Goal: Task Accomplishment & Management: Manage account settings

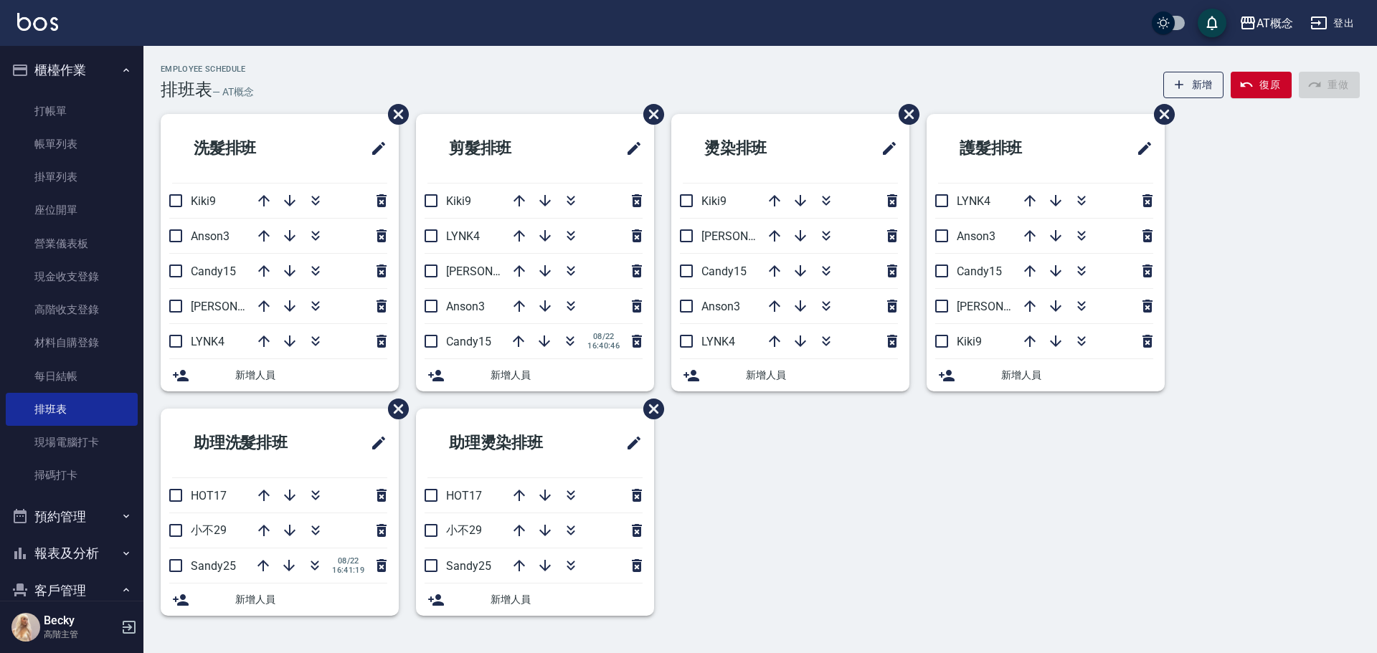
scroll to position [72, 0]
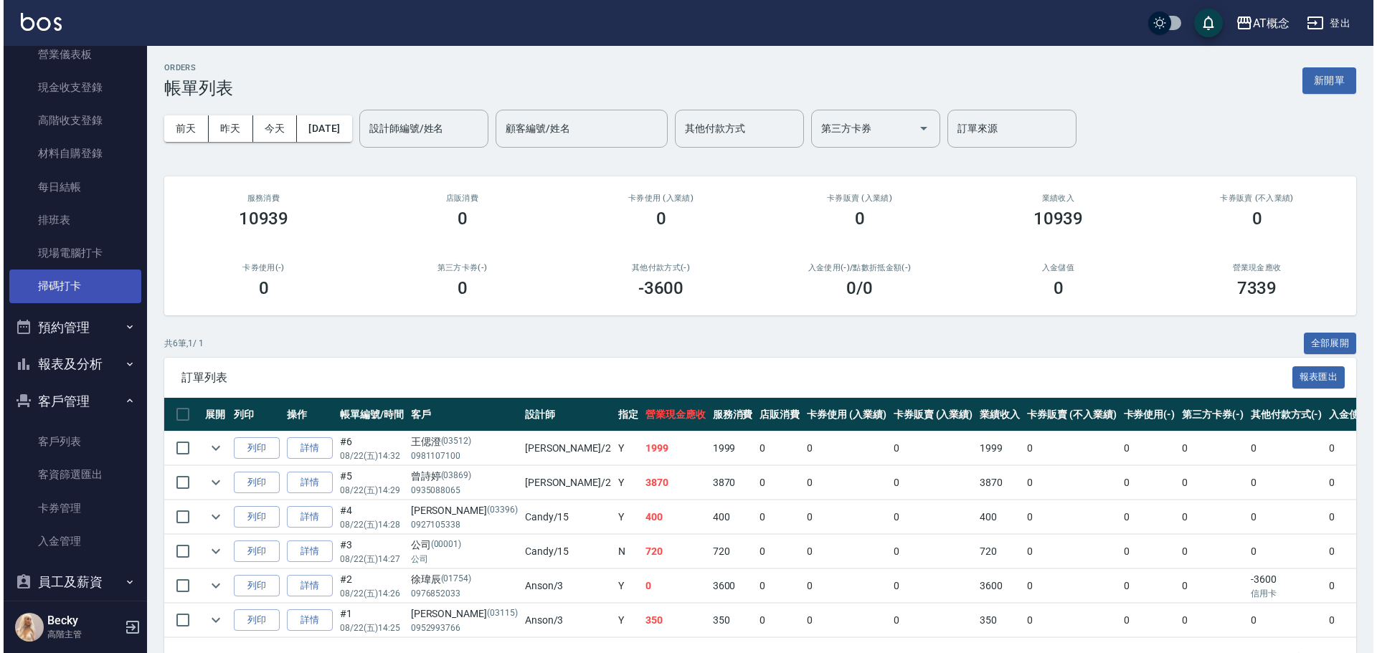
scroll to position [215, 0]
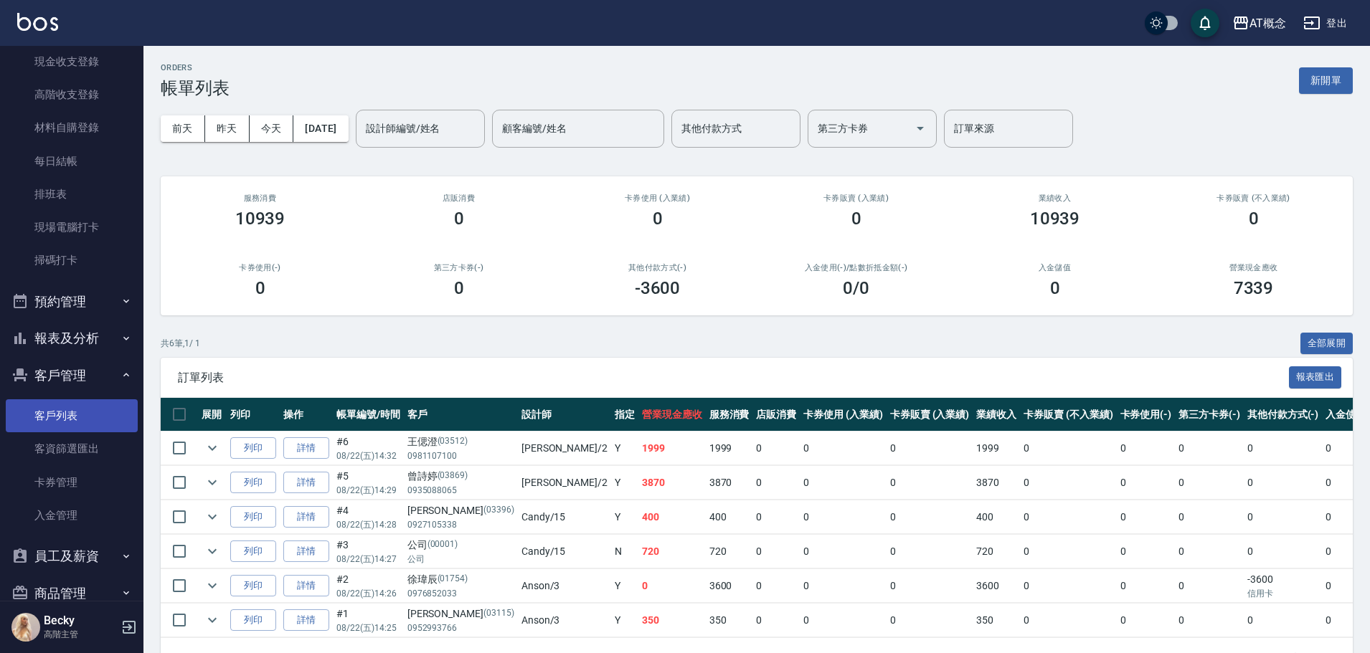
click at [62, 418] on link "客戶列表" at bounding box center [72, 416] width 132 height 33
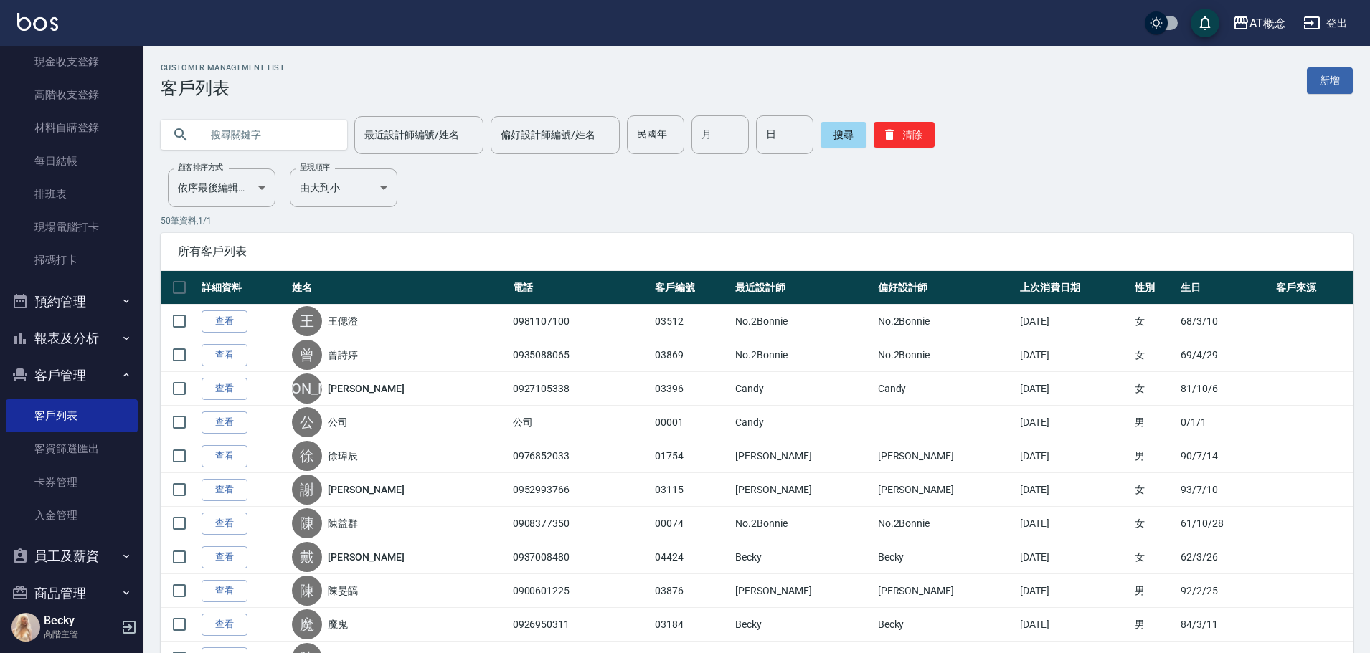
click at [243, 121] on input "text" at bounding box center [268, 134] width 135 height 39
type input "ㄒ"
type input "裝"
type input "莊惠玲"
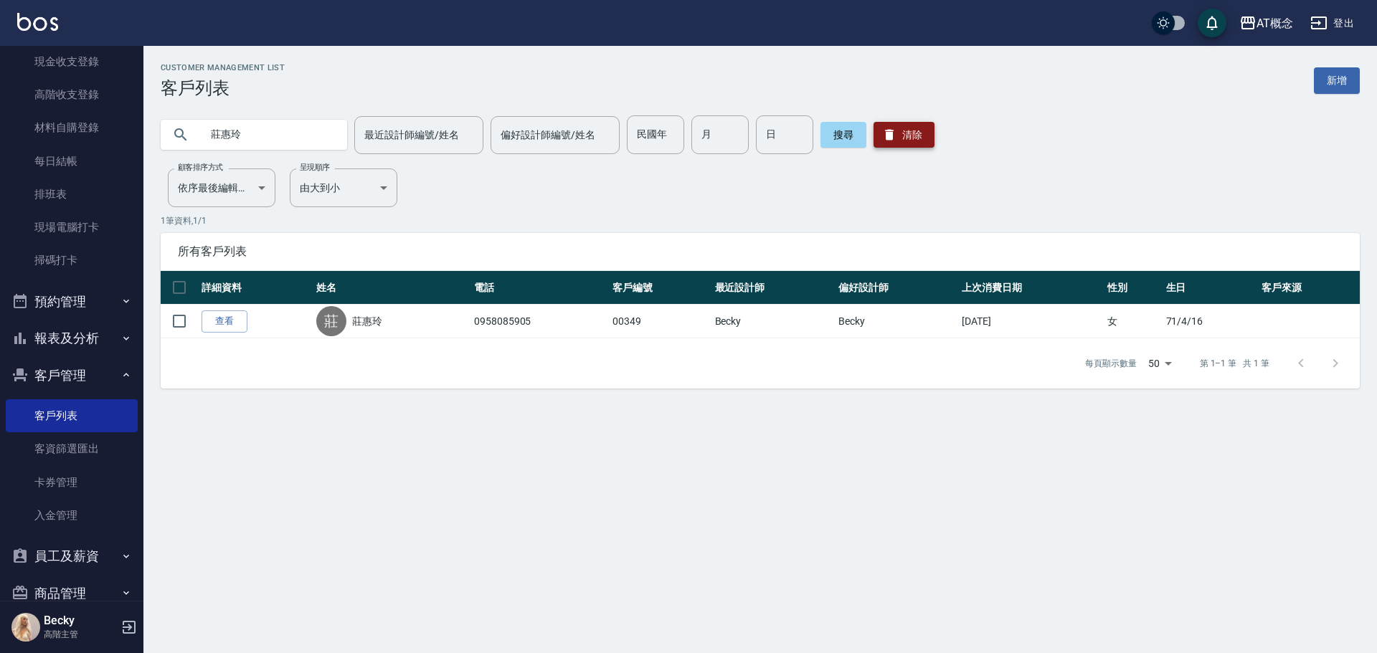
drag, startPoint x: 890, startPoint y: 132, endPoint x: 689, endPoint y: 117, distance: 202.1
click at [887, 133] on icon "button" at bounding box center [889, 135] width 14 height 14
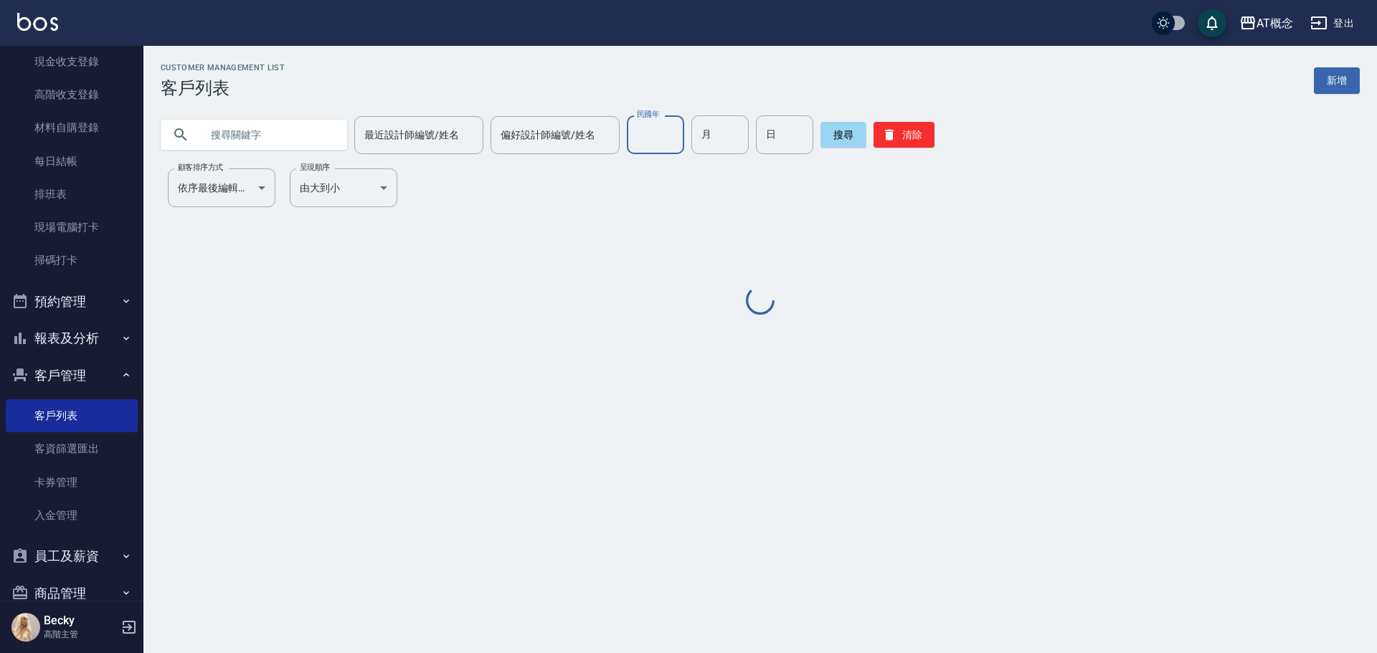
click at [650, 126] on input "民國年" at bounding box center [655, 134] width 57 height 39
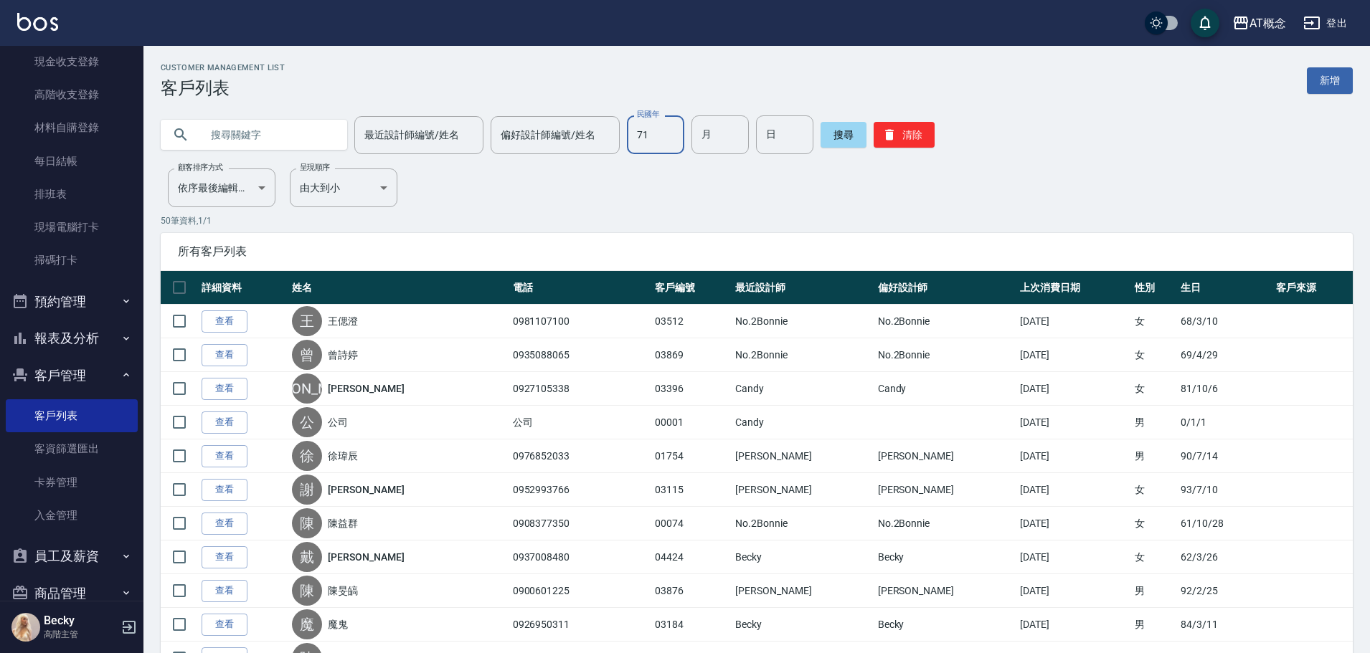
type input "71"
type input "02"
type input "20"
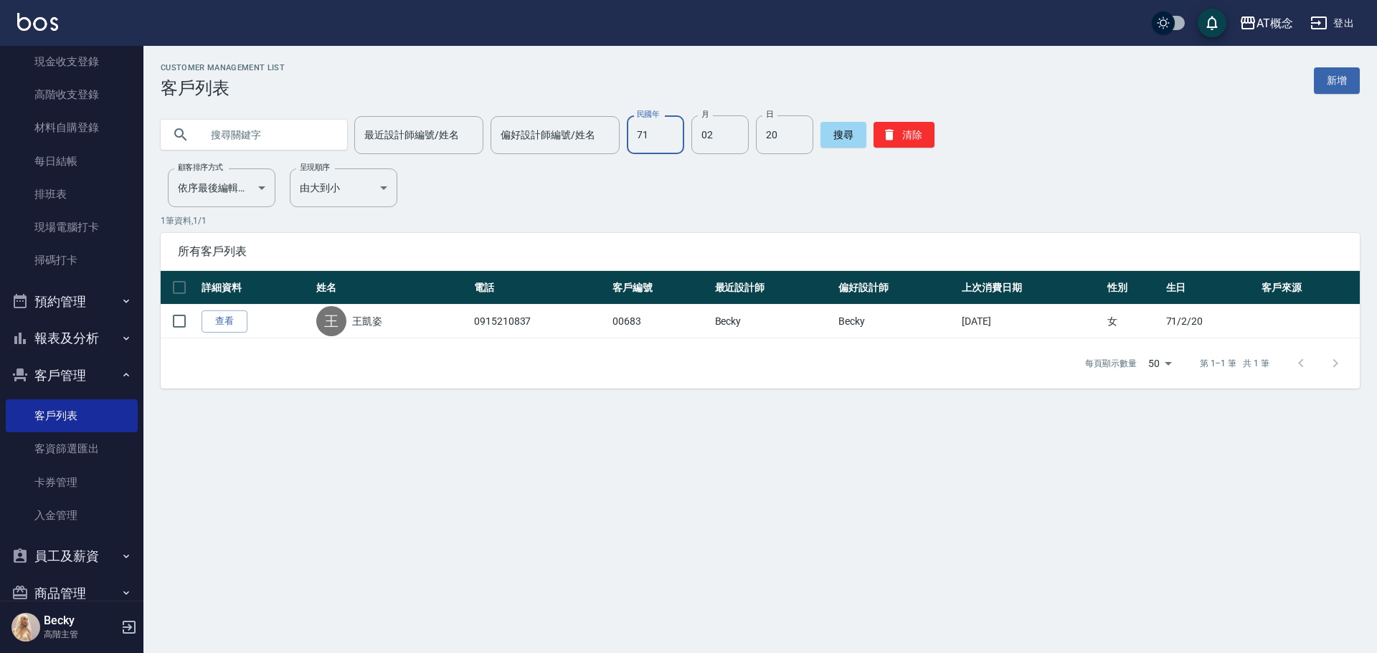
click at [668, 142] on input "71" at bounding box center [655, 134] width 57 height 39
type input "80"
type input "01"
type input "04"
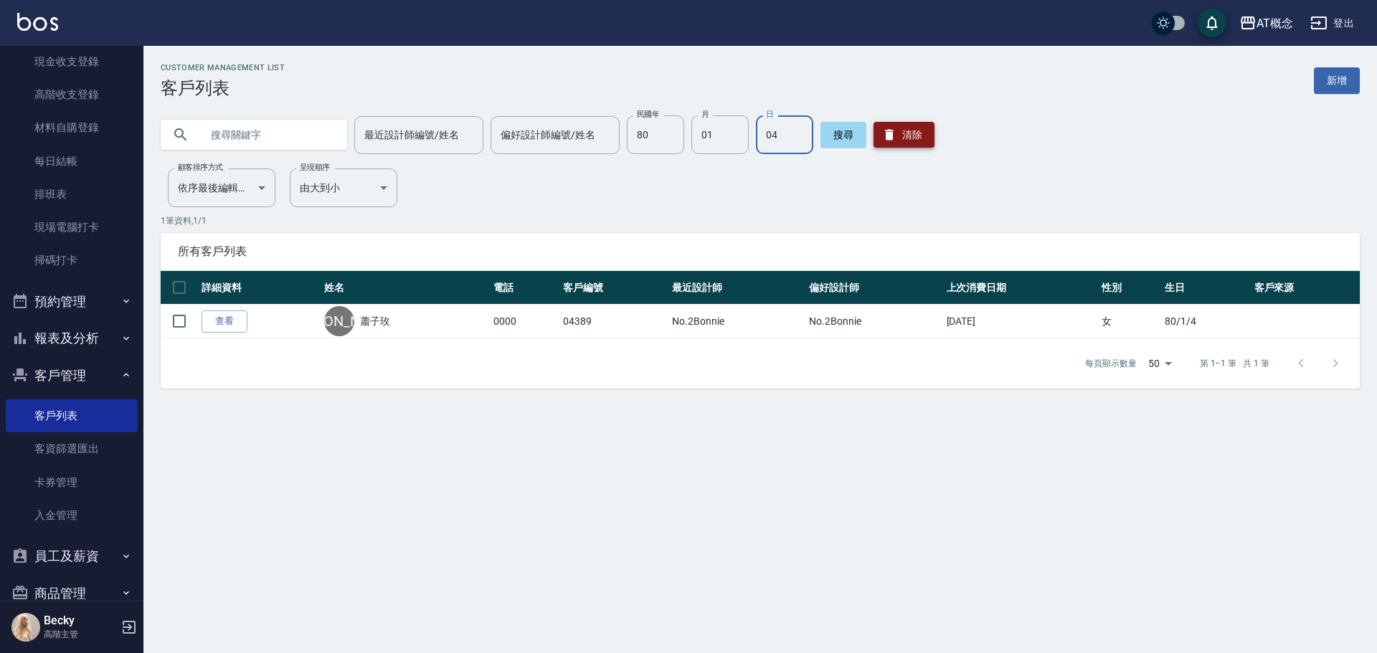
click at [902, 134] on button "清除" at bounding box center [904, 135] width 61 height 26
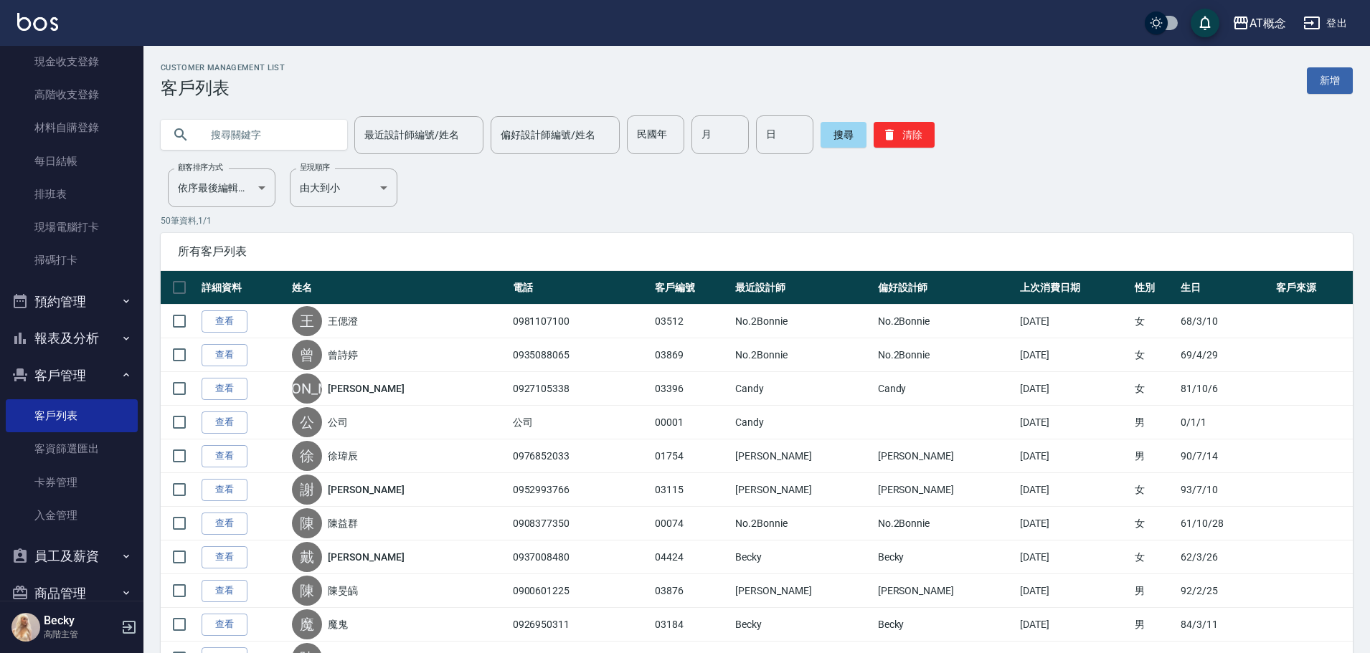
click at [222, 132] on input "text" at bounding box center [268, 134] width 135 height 39
type input "[PERSON_NAME]"
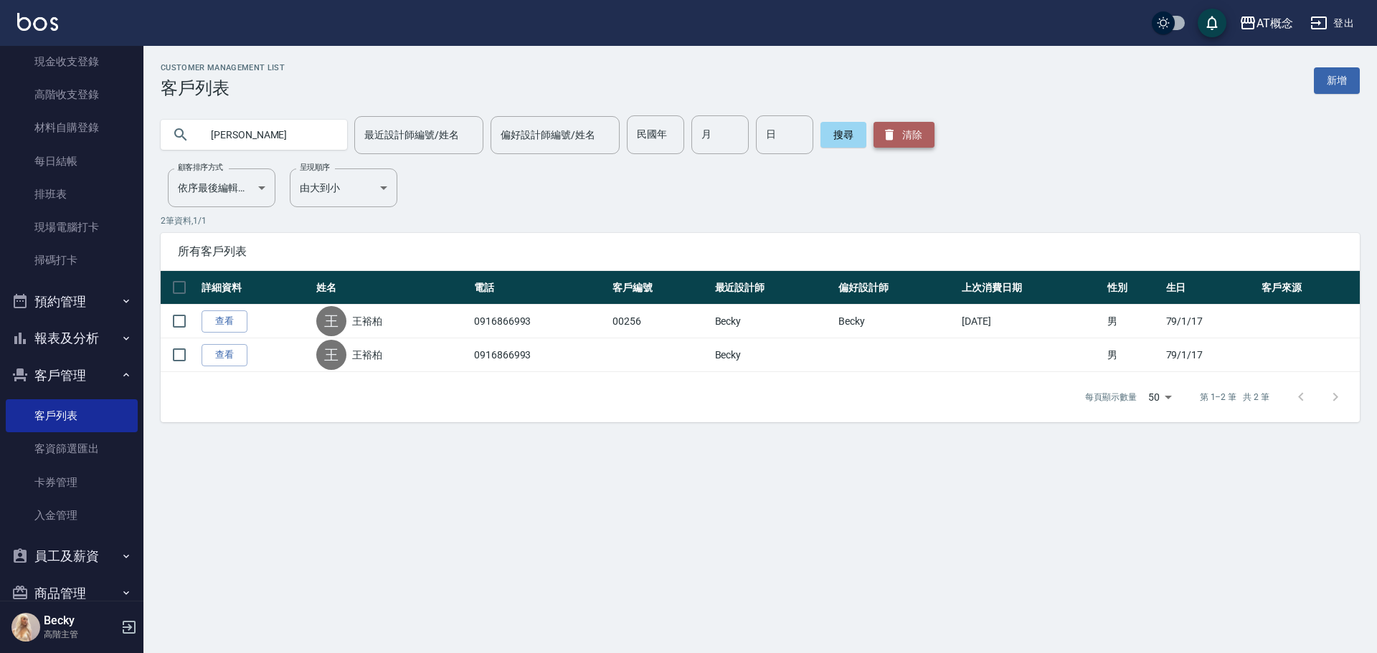
click at [910, 130] on button "清除" at bounding box center [904, 135] width 61 height 26
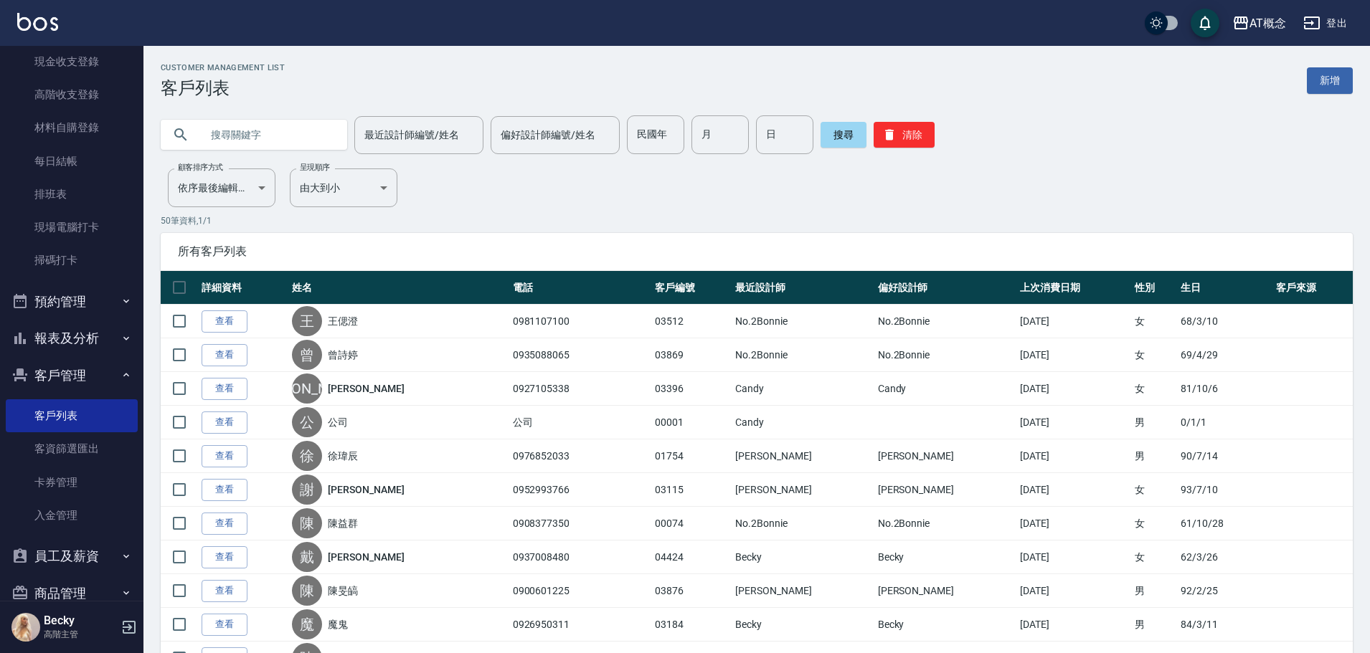
click at [301, 130] on input "text" at bounding box center [268, 134] width 135 height 39
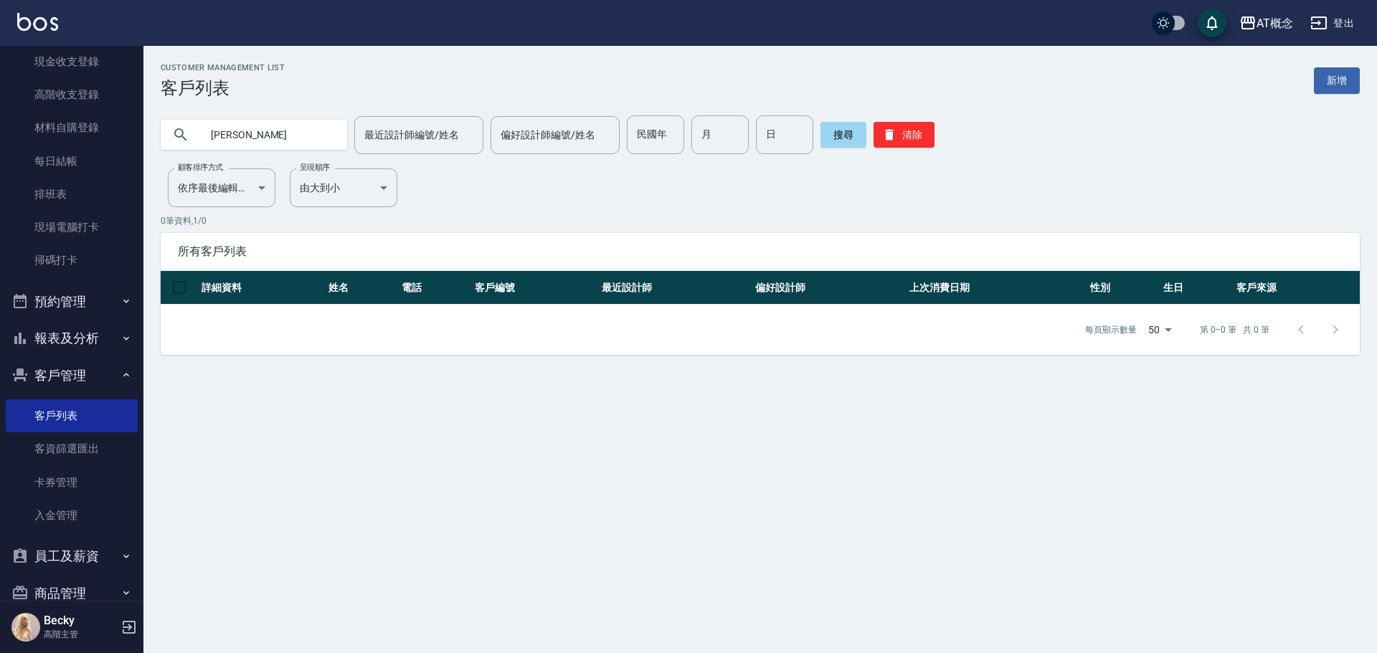
click at [222, 141] on input "[PERSON_NAME]" at bounding box center [268, 134] width 135 height 39
click at [268, 141] on input "[PERSON_NAME]" at bounding box center [268, 134] width 135 height 39
type input "葉玉春"
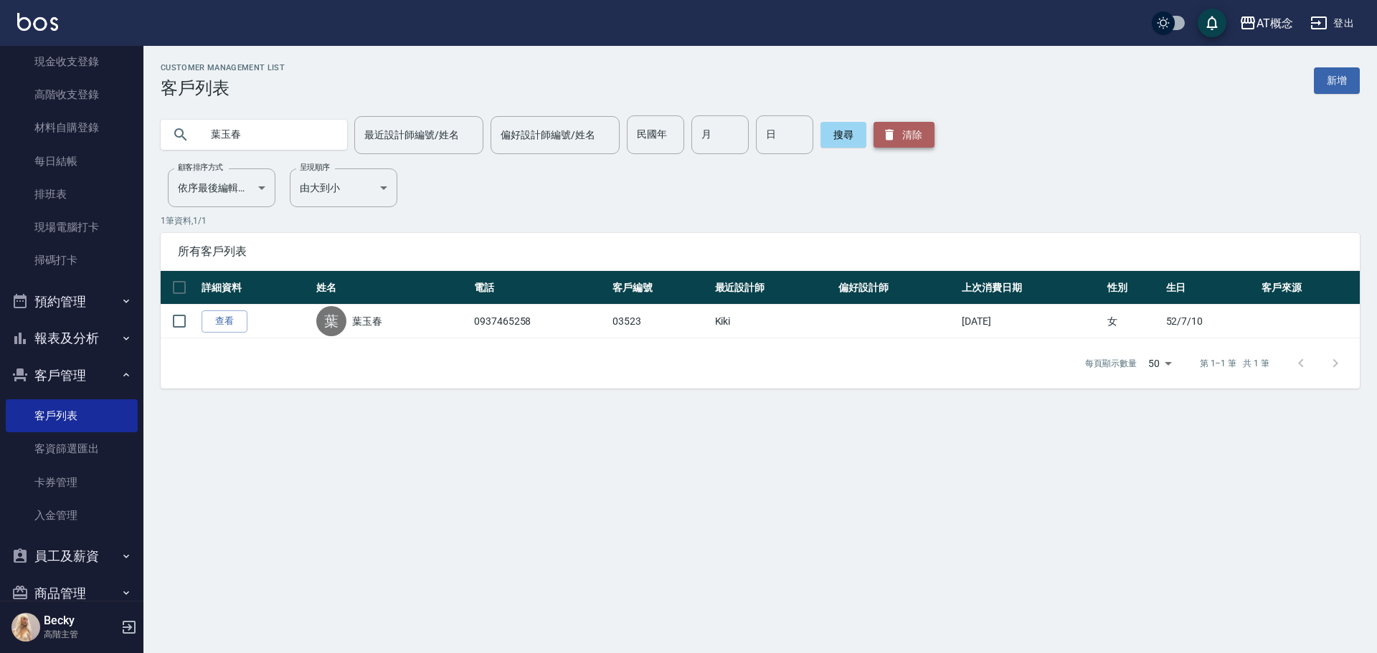
click at [899, 128] on button "清除" at bounding box center [904, 135] width 61 height 26
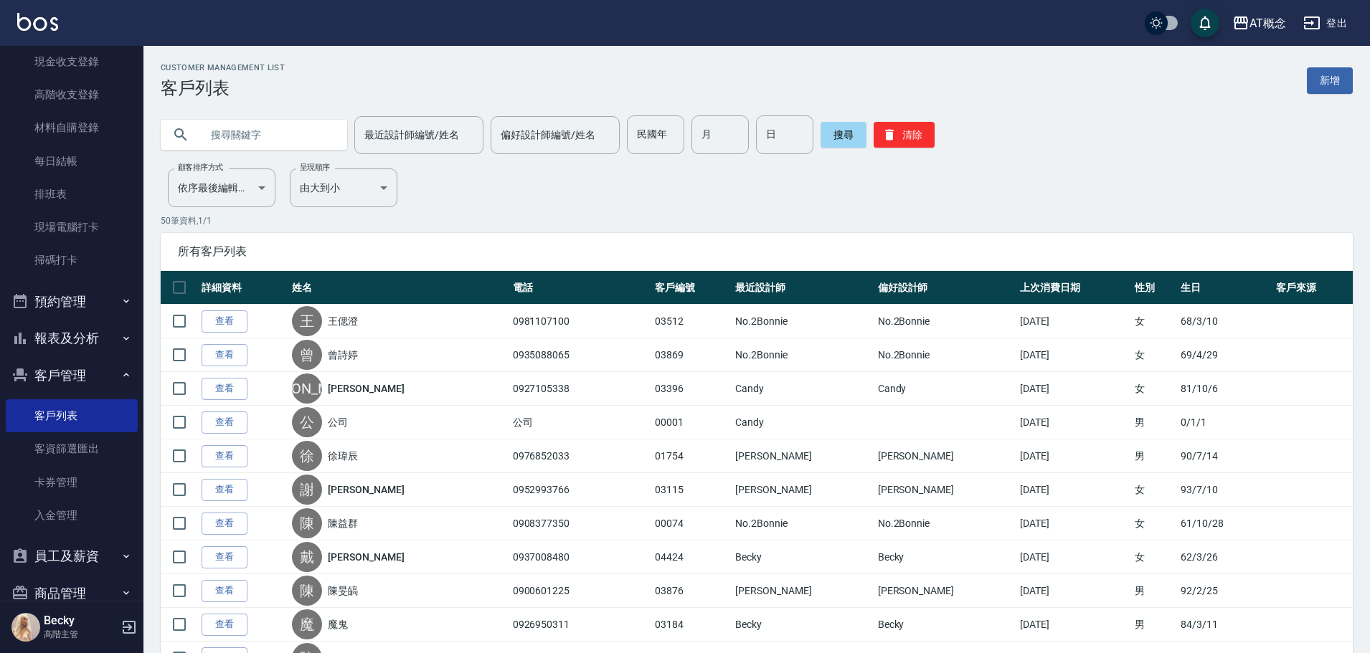
click at [234, 135] on input "text" at bounding box center [268, 134] width 135 height 39
type input "吳宜臻"
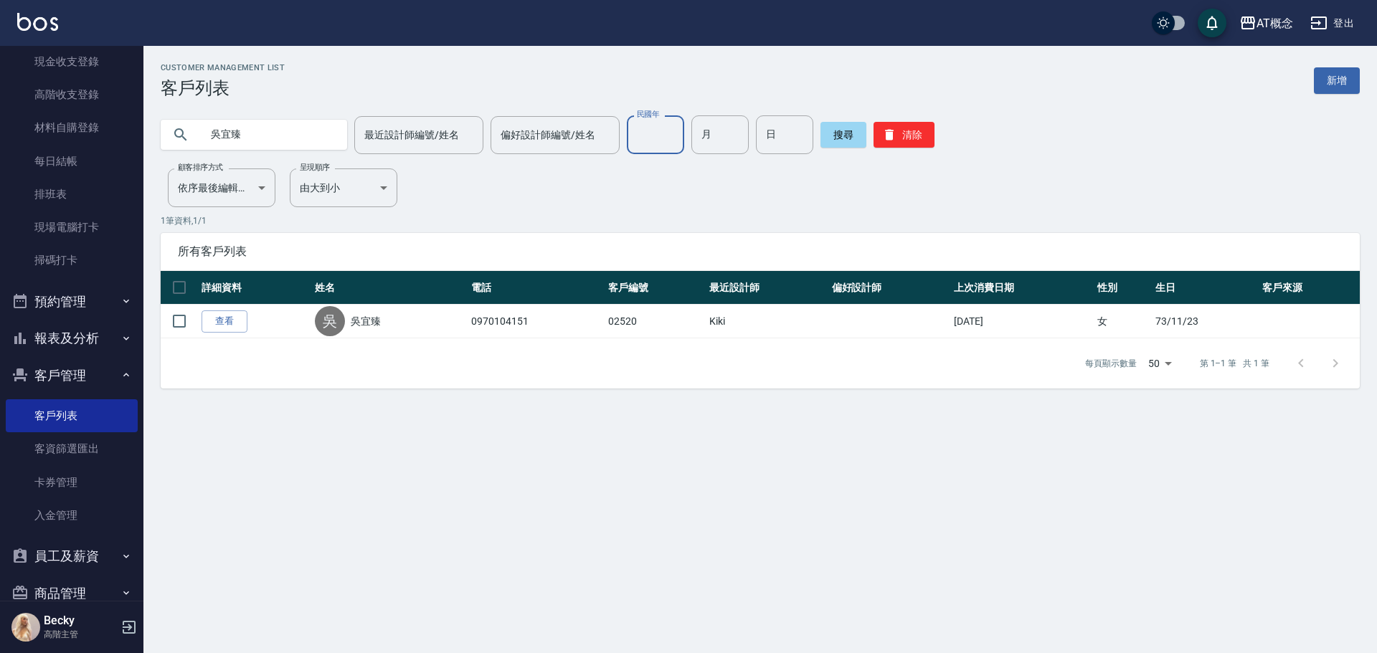
click at [659, 134] on input "民國年" at bounding box center [655, 134] width 57 height 39
drag, startPoint x: 900, startPoint y: 137, endPoint x: 809, endPoint y: 128, distance: 91.6
click at [900, 137] on button "清除" at bounding box center [904, 135] width 61 height 26
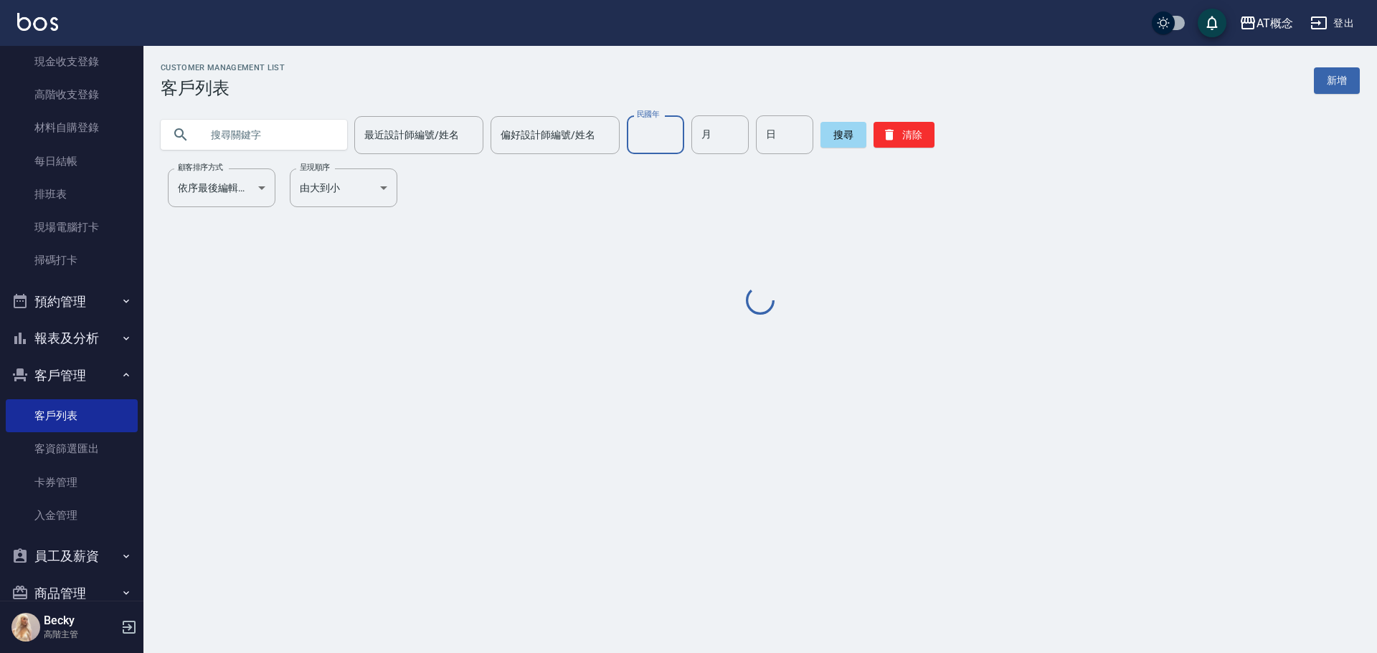
click at [633, 138] on input "民國年" at bounding box center [655, 134] width 57 height 39
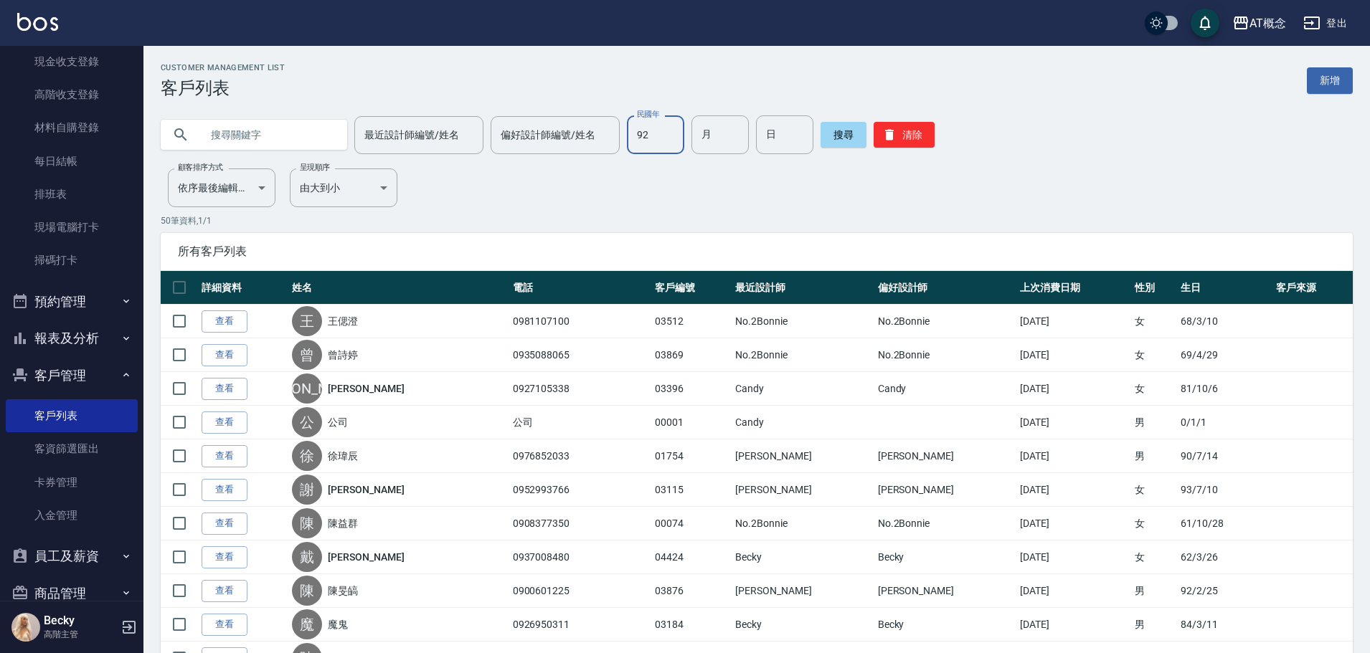
type input "92"
type input "11"
type input "23"
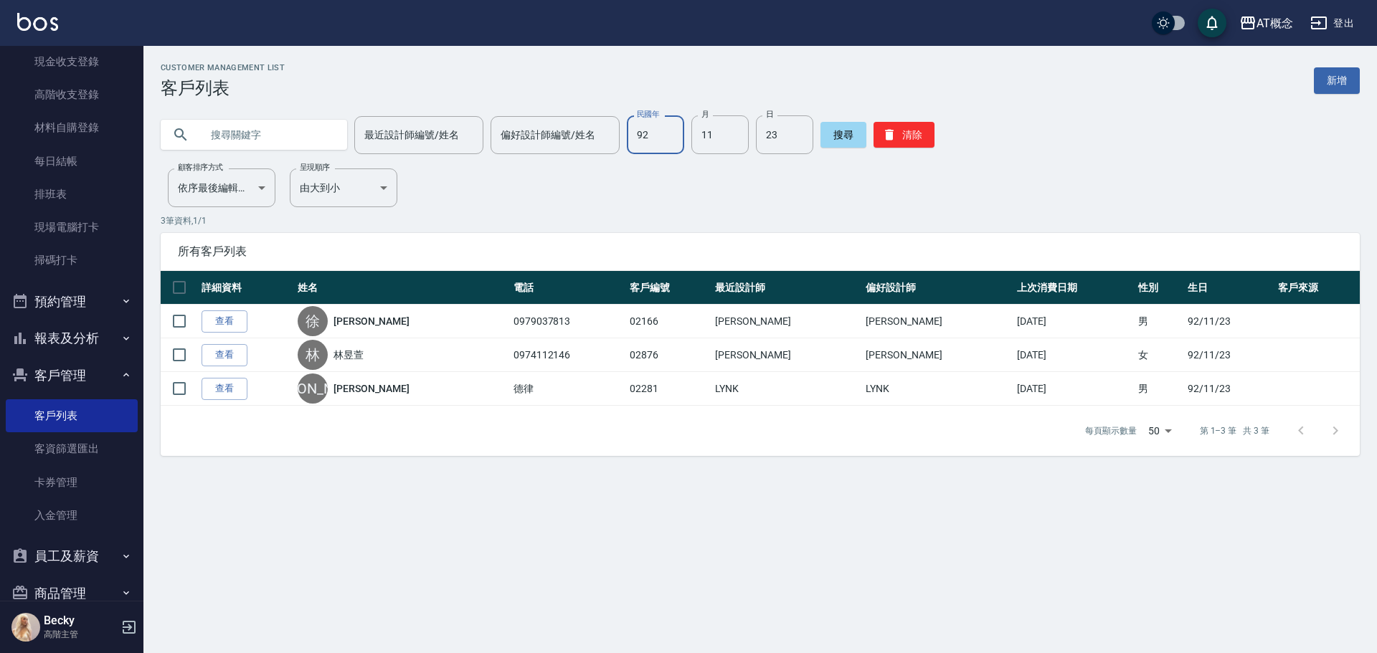
click at [645, 128] on input "92" at bounding box center [655, 134] width 57 height 39
type input "93"
type input "04"
type input "24"
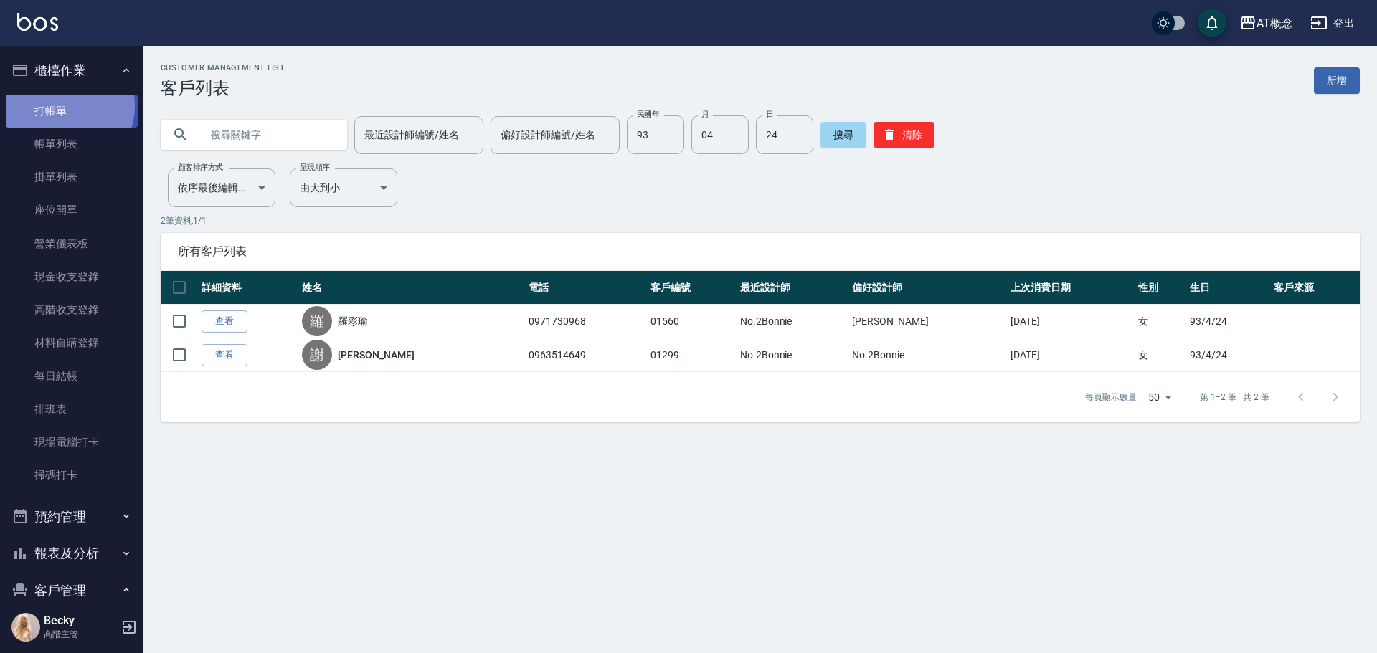
click at [59, 105] on link "打帳單" at bounding box center [72, 111] width 132 height 33
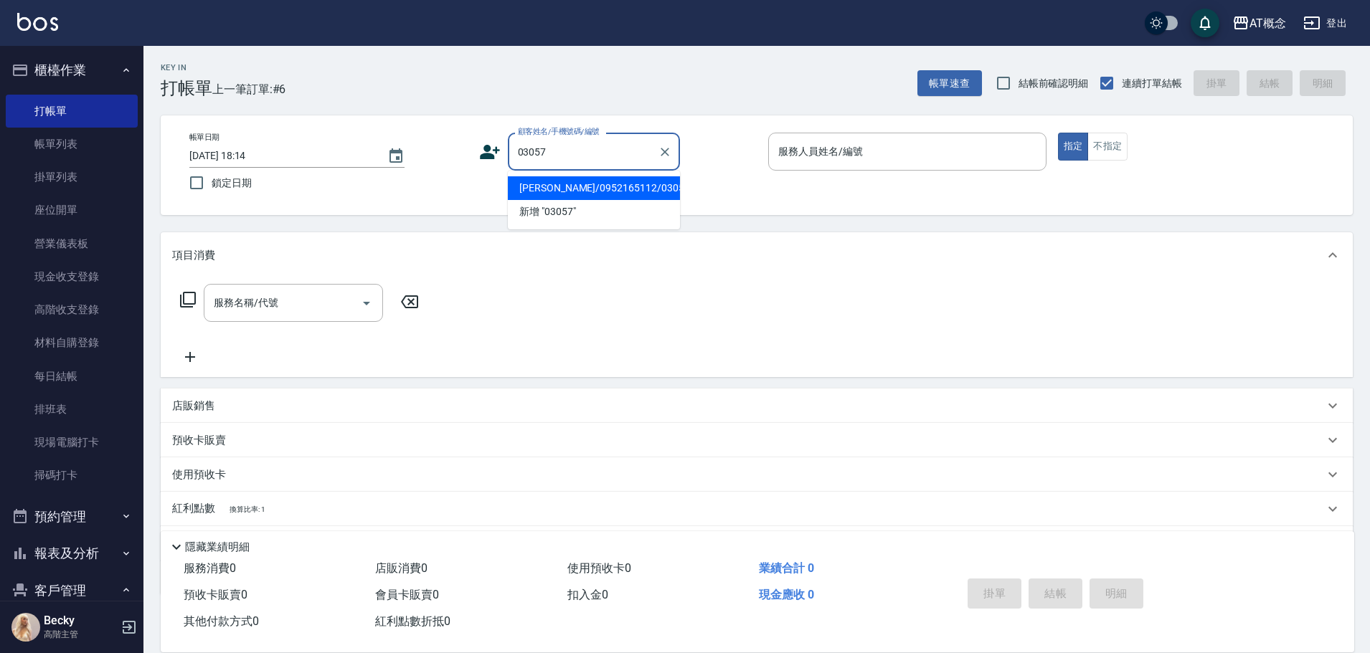
type input "[PERSON_NAME]/0952165112/03057"
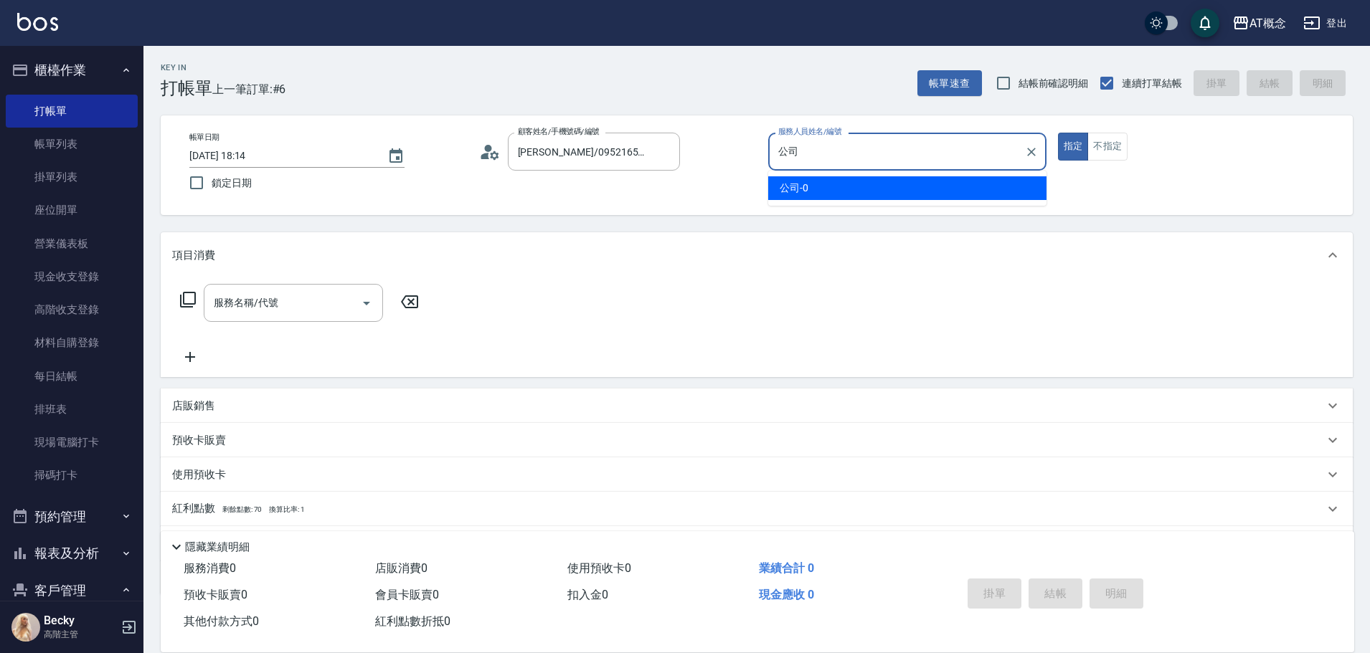
type input "公"
type input "Anson-3"
type button "true"
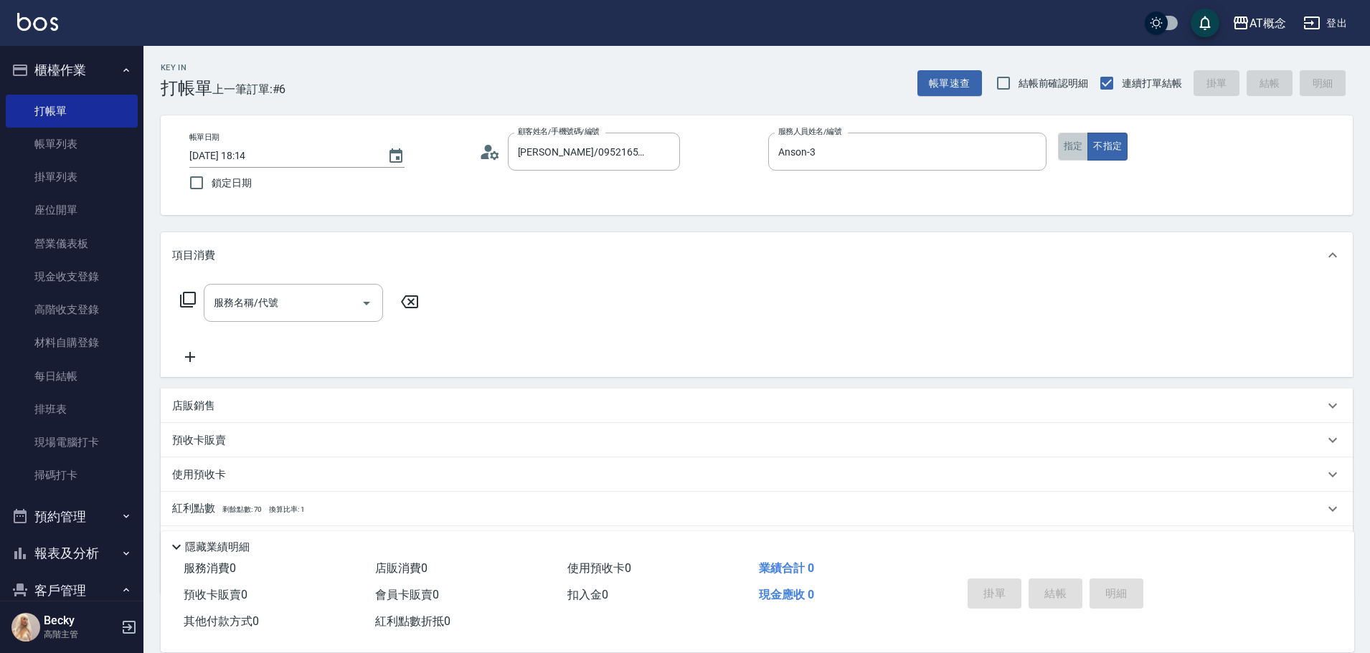
click at [1068, 139] on button "指定" at bounding box center [1073, 147] width 31 height 28
click at [184, 302] on icon at bounding box center [188, 300] width 16 height 16
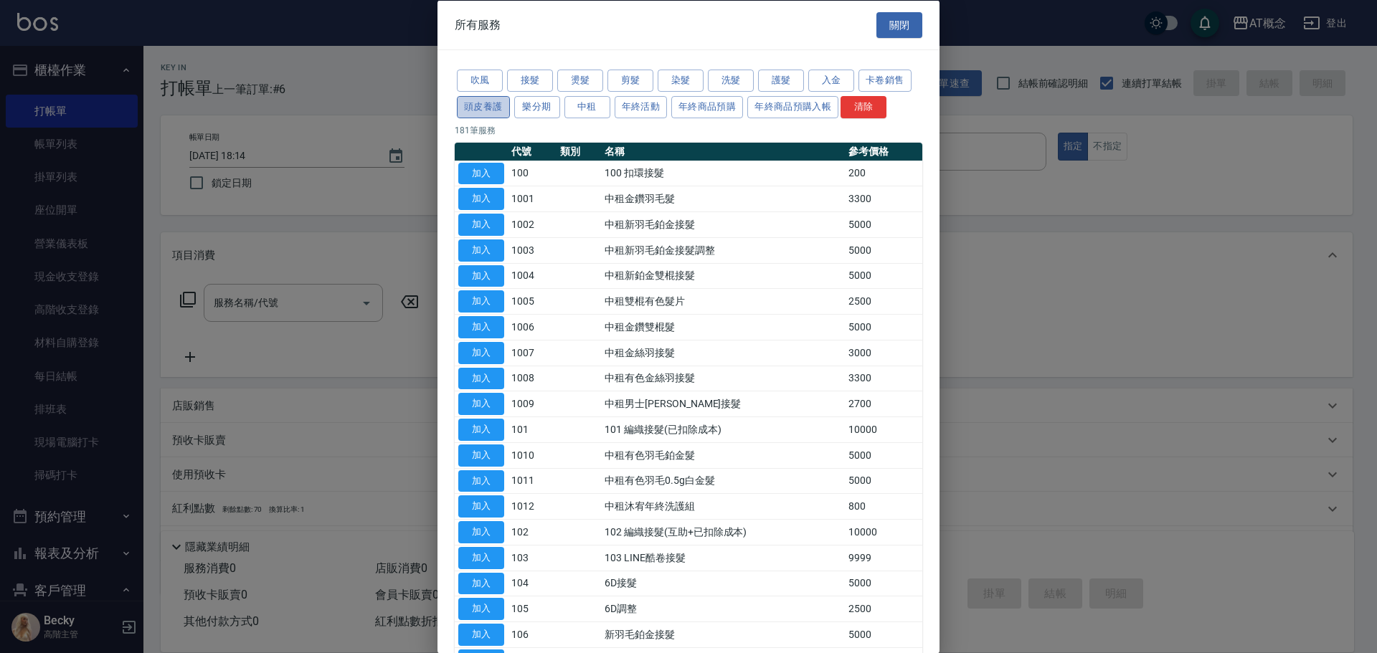
click at [479, 111] on button "頭皮養護" at bounding box center [483, 106] width 53 height 22
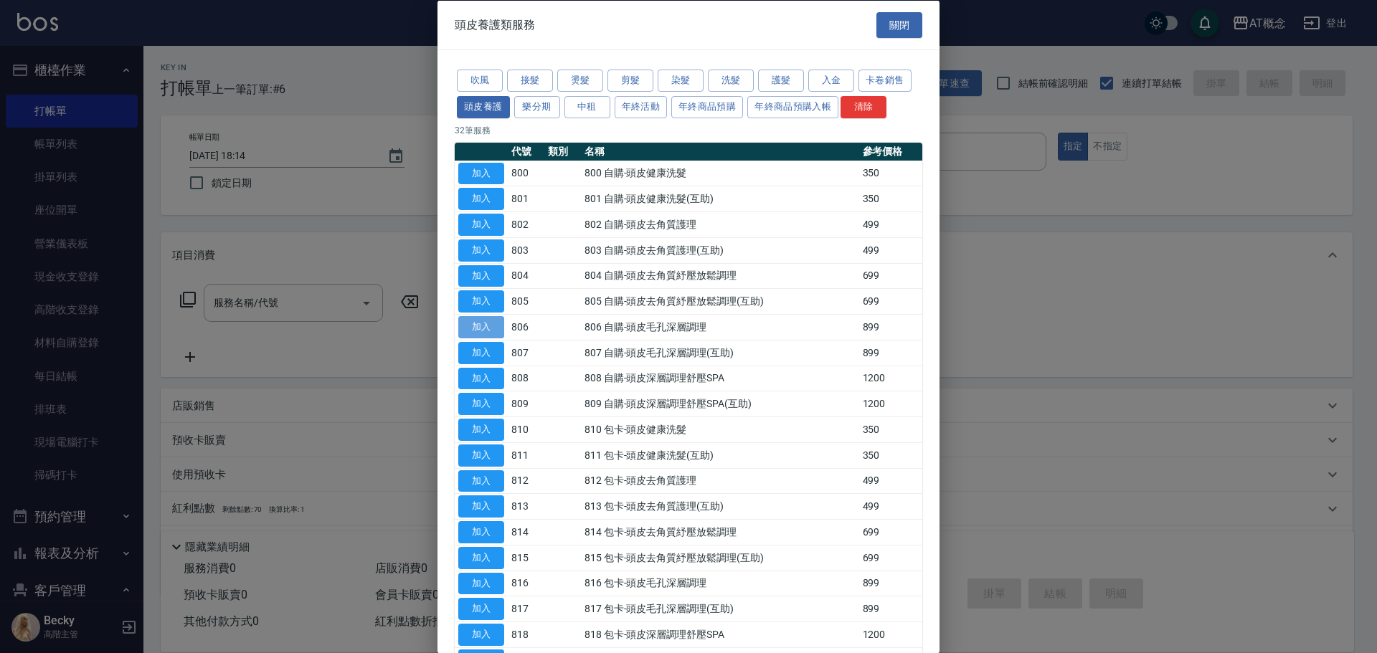
click at [481, 329] on button "加入" at bounding box center [481, 327] width 46 height 22
type input "806 自購-頭皮毛孔深層調理(806)"
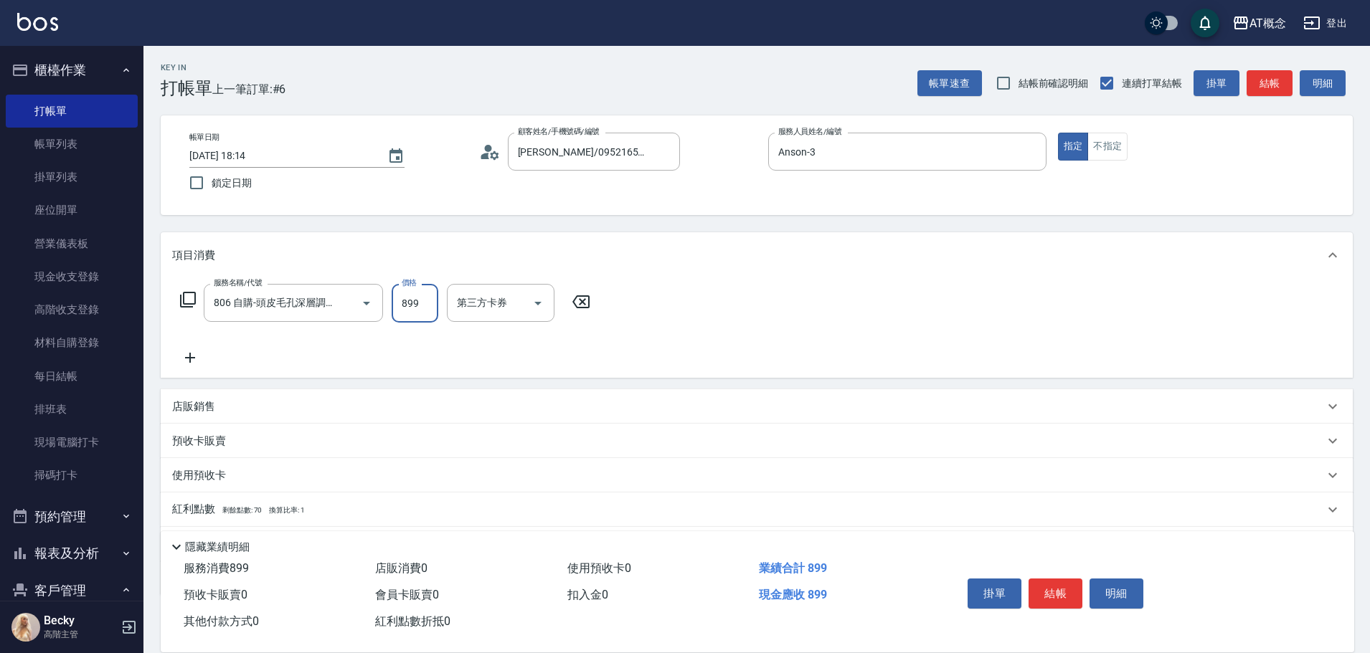
click at [428, 311] on input "899" at bounding box center [415, 303] width 47 height 39
type input "0"
type input "79"
type input "70"
type input "799"
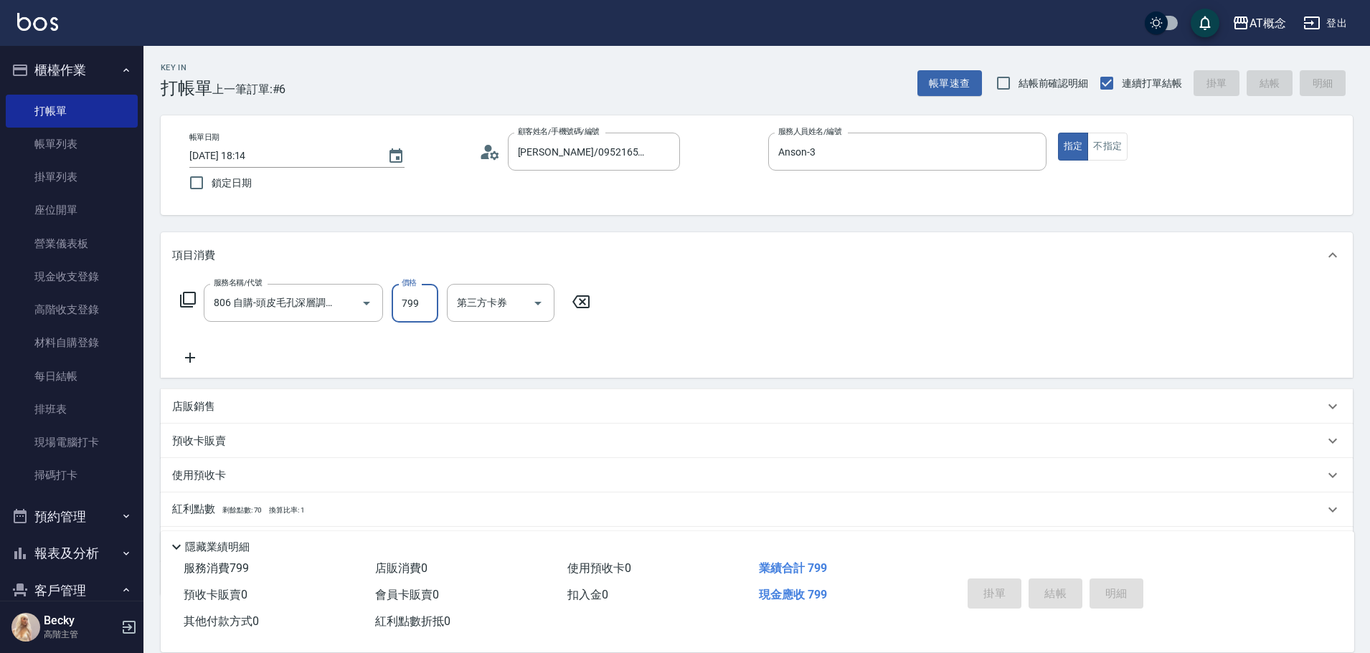
type input "[DATE] 18:15"
type input "0"
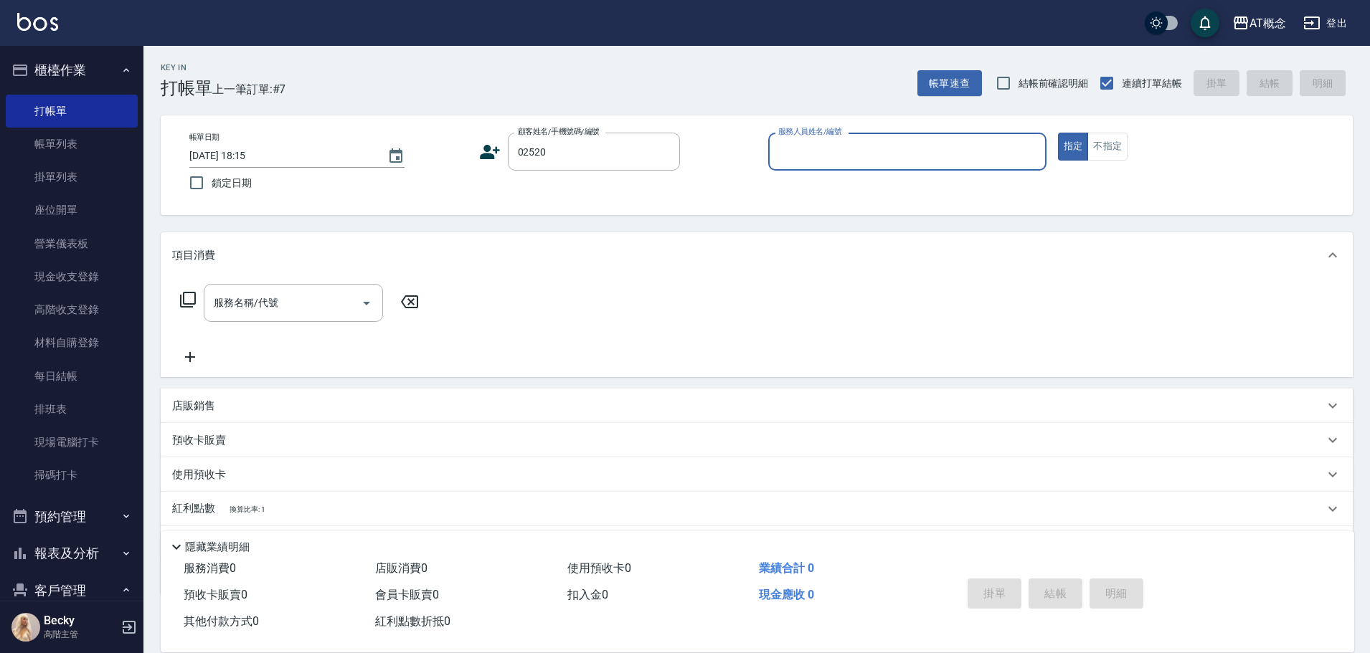
type input "[PERSON_NAME]/0970104151/02520"
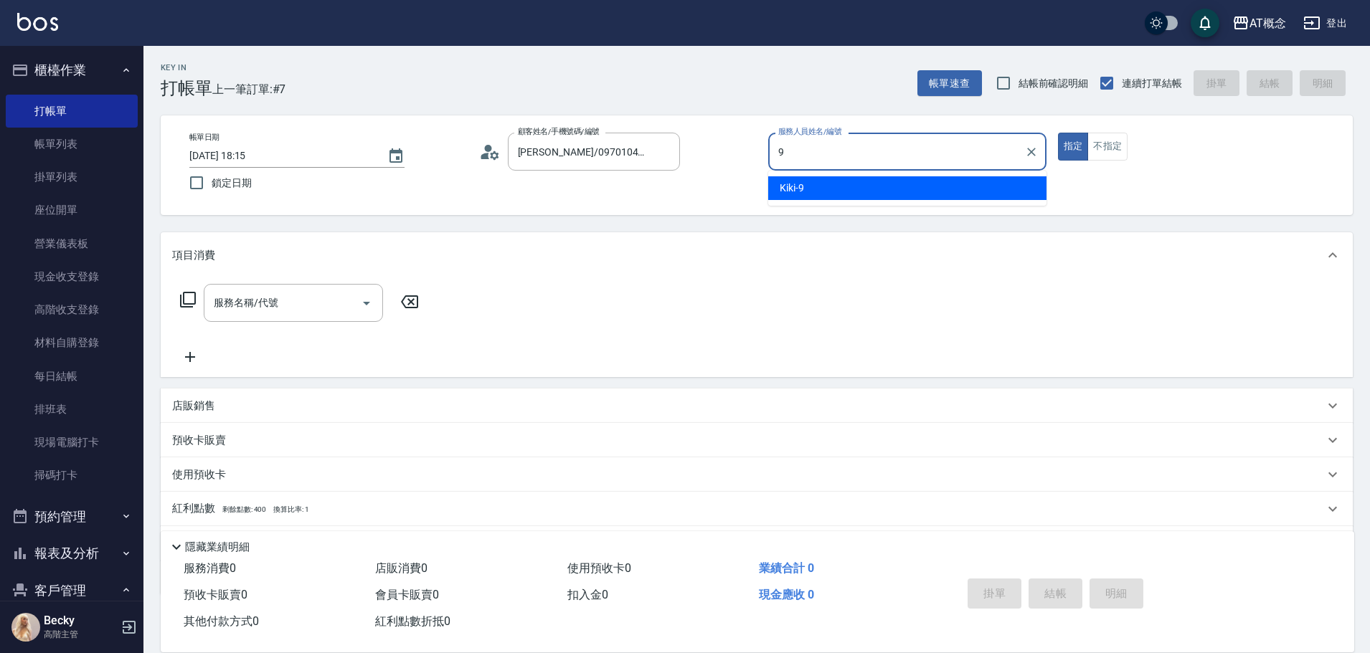
type input "Kiki-9"
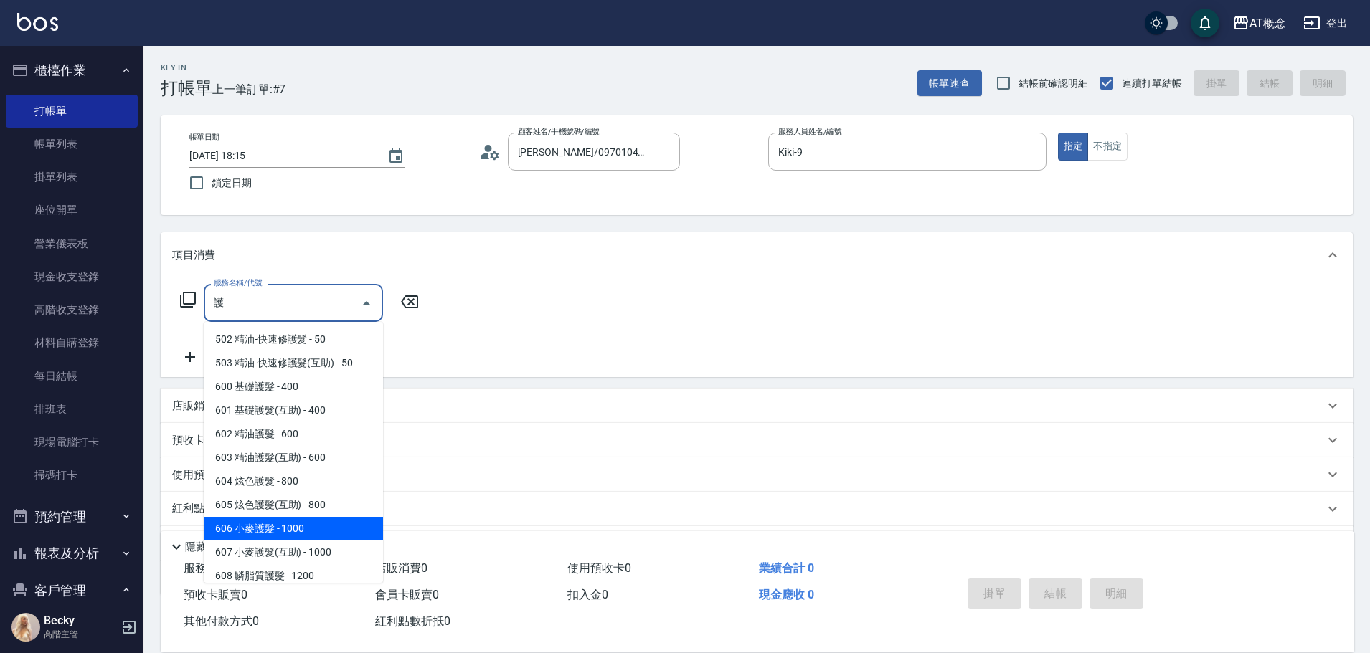
click at [329, 531] on span "606 小麥護髮 - 1000" at bounding box center [293, 529] width 179 height 24
type input "606 小麥護髮(606)"
type input "100"
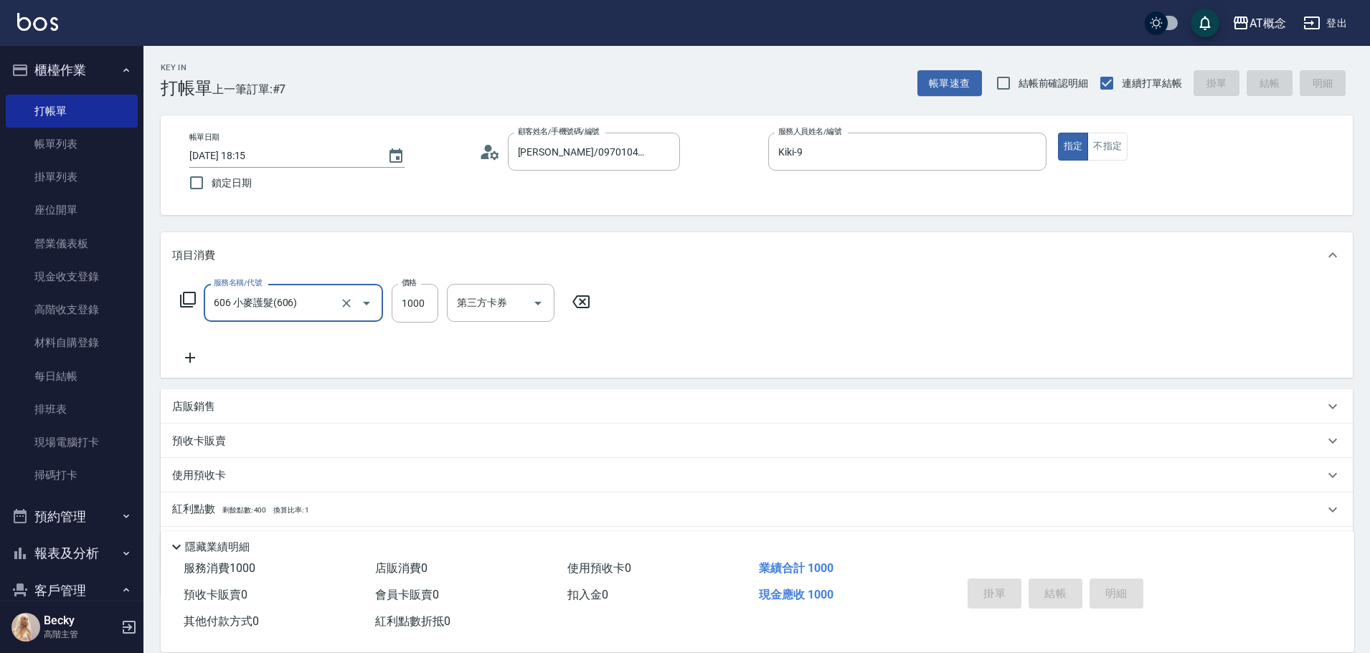
type input "606 小麥護髮(606)"
type input "0"
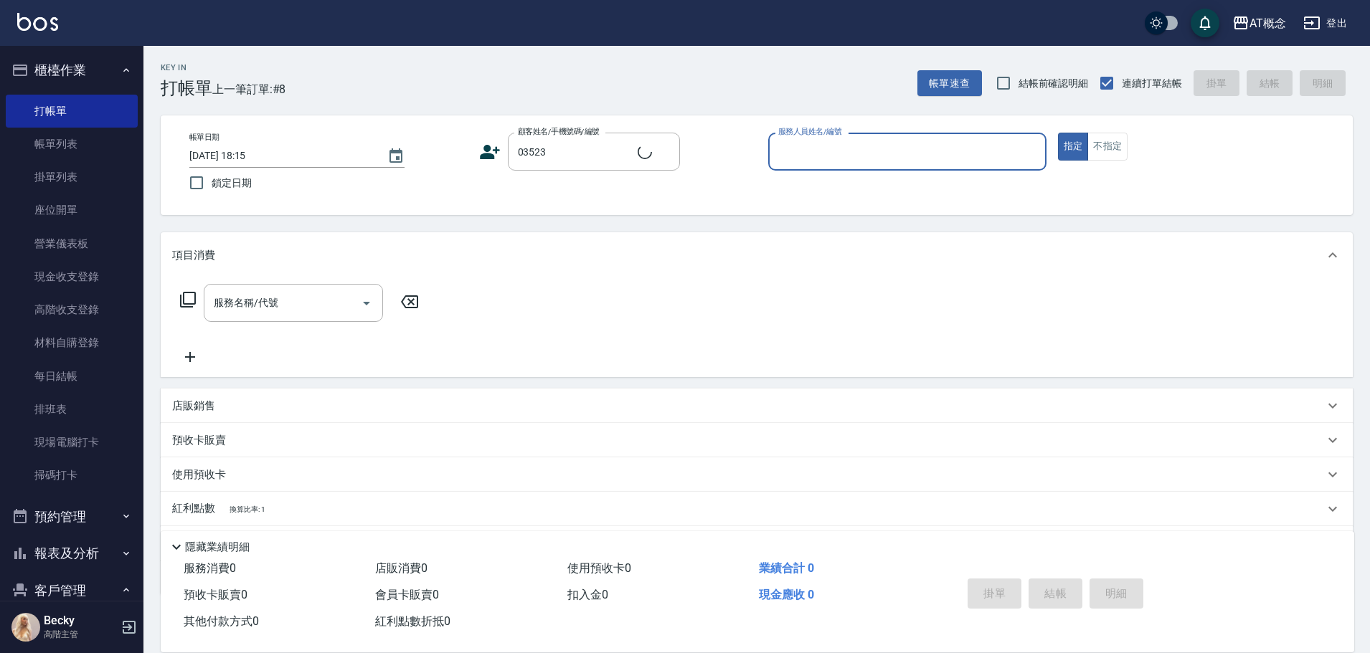
type input "[PERSON_NAME]/0937465258/03523"
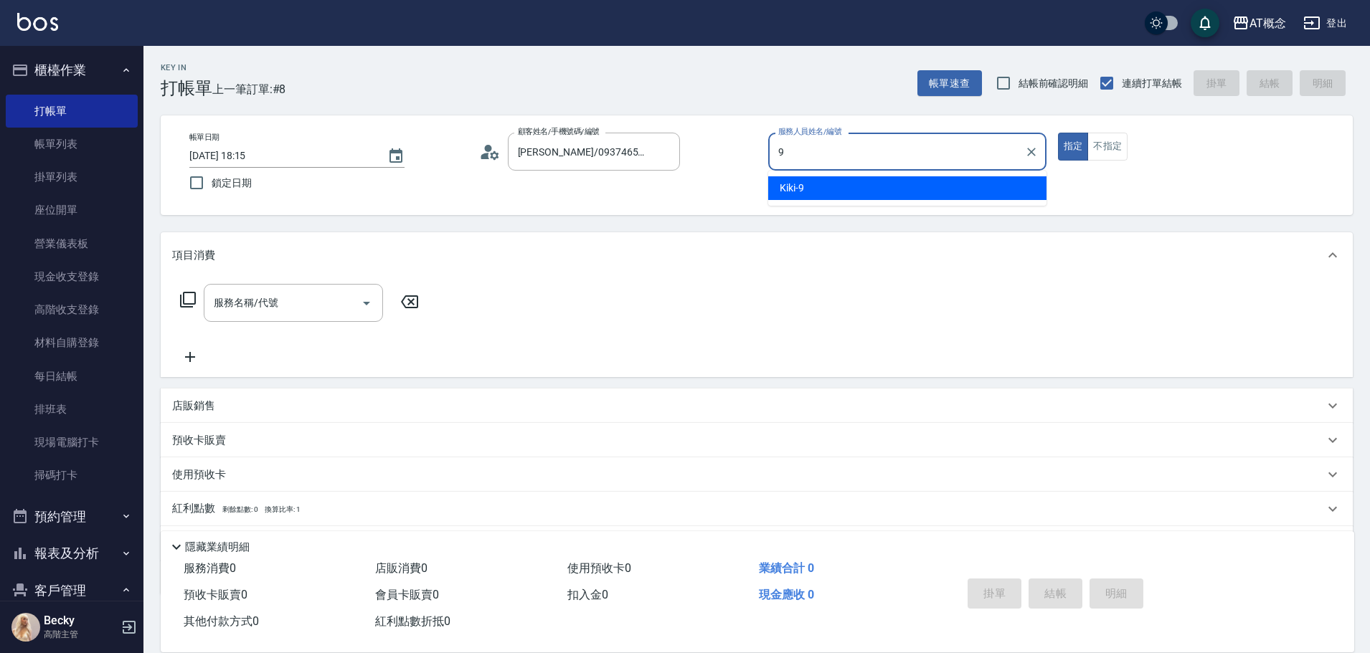
type input "Kiki-9"
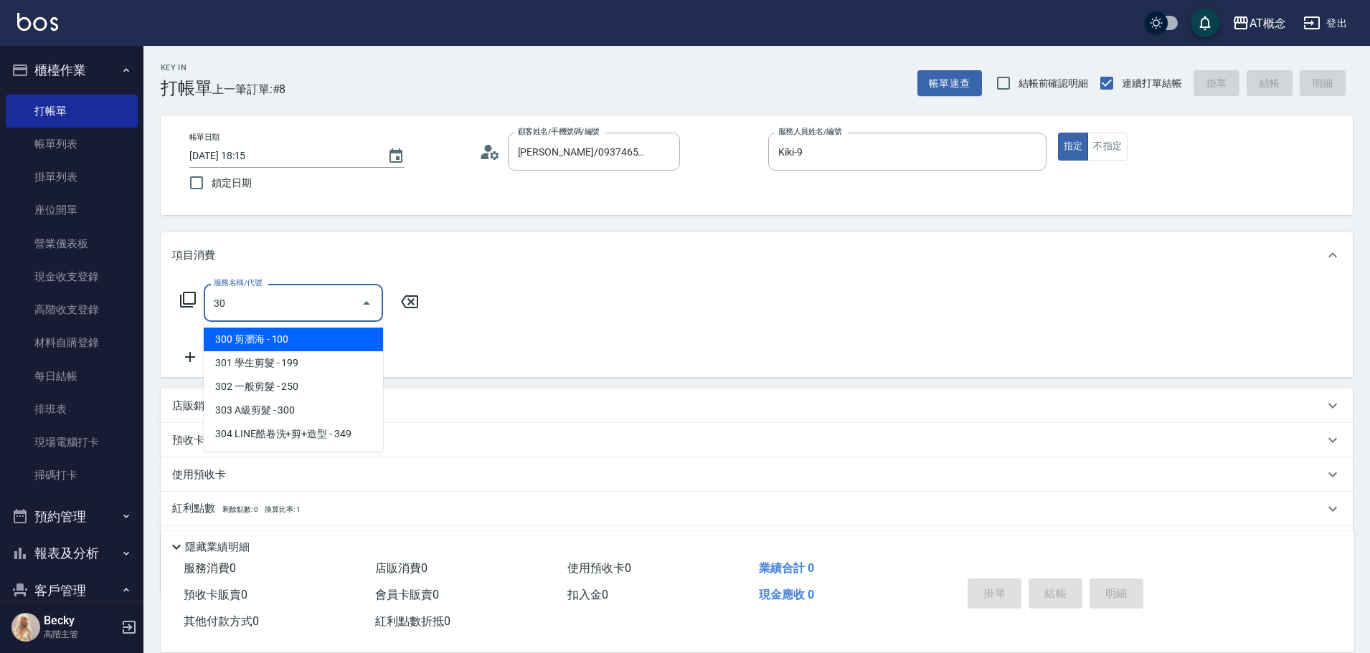
type input "303"
type input "30"
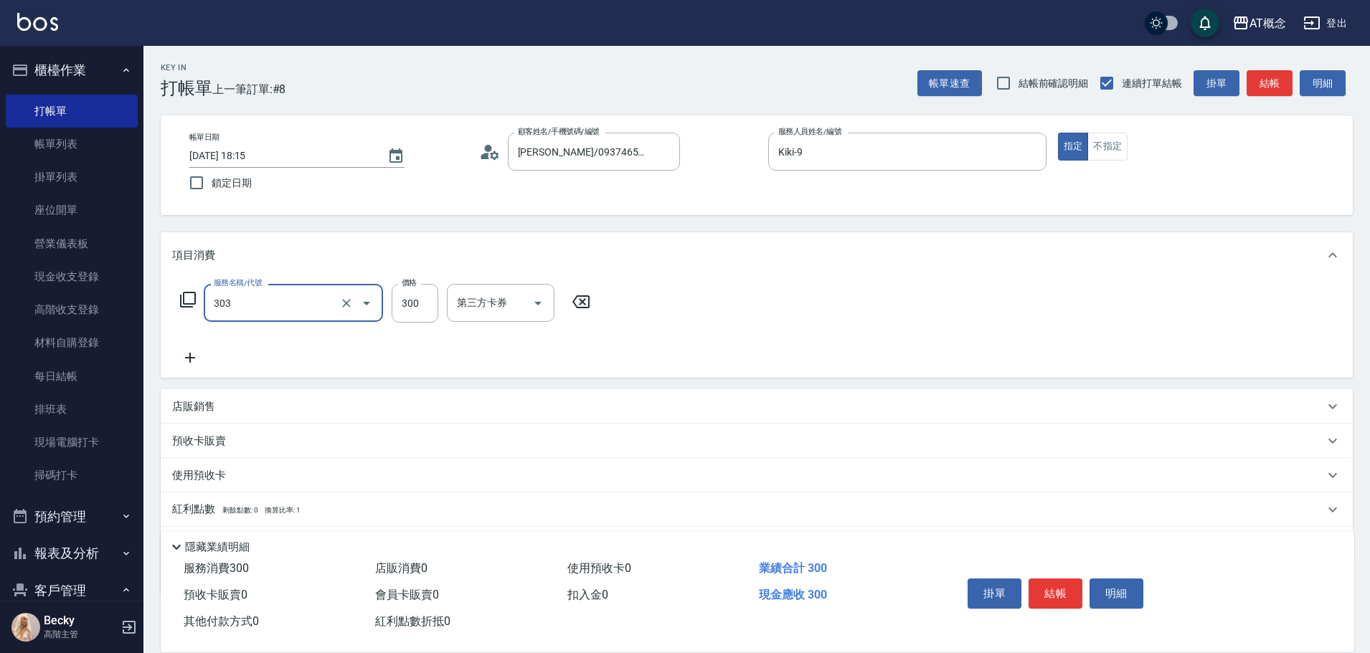
type input "303 A級剪髮(303)"
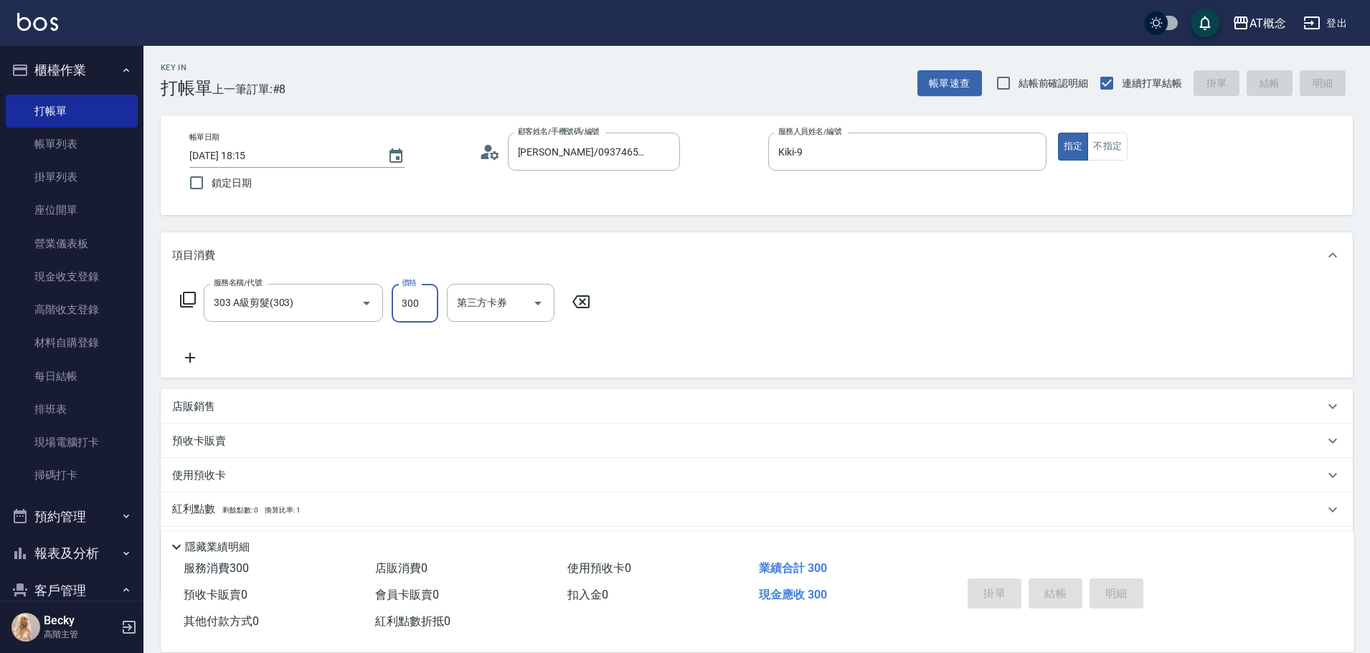
type input "[DATE] 18:16"
type input "0"
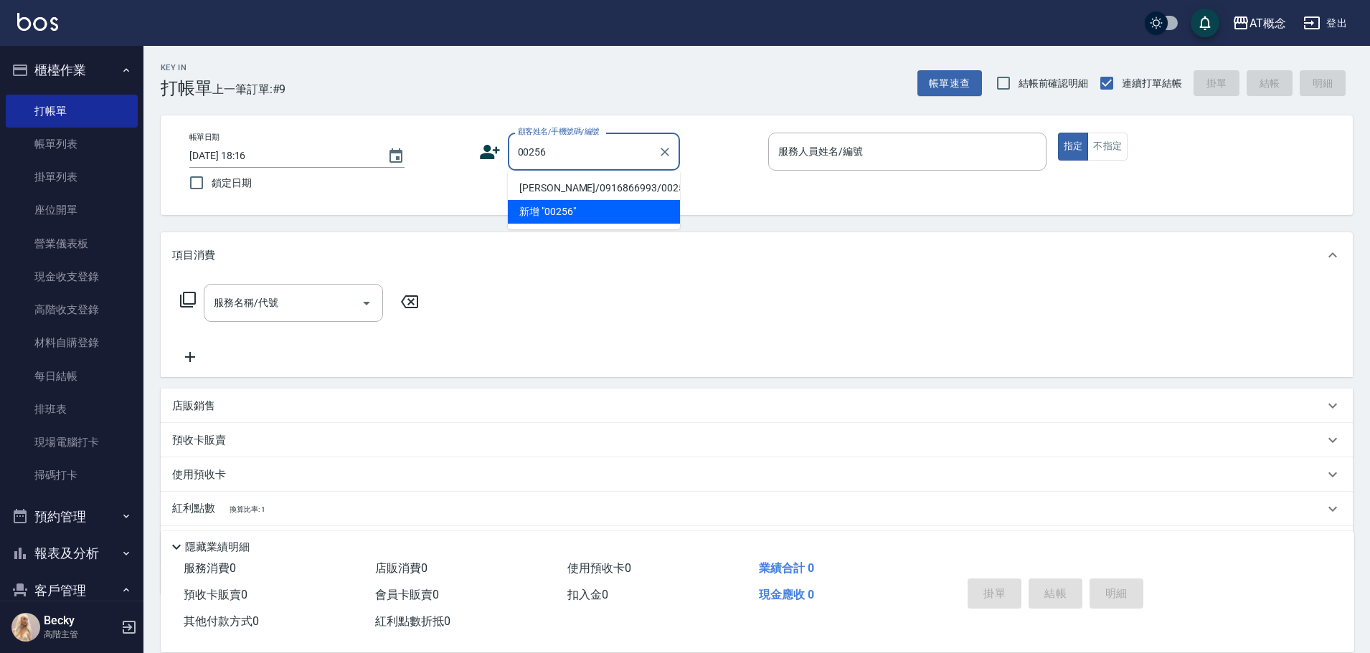
type input "[PERSON_NAME]/0916866993/00256"
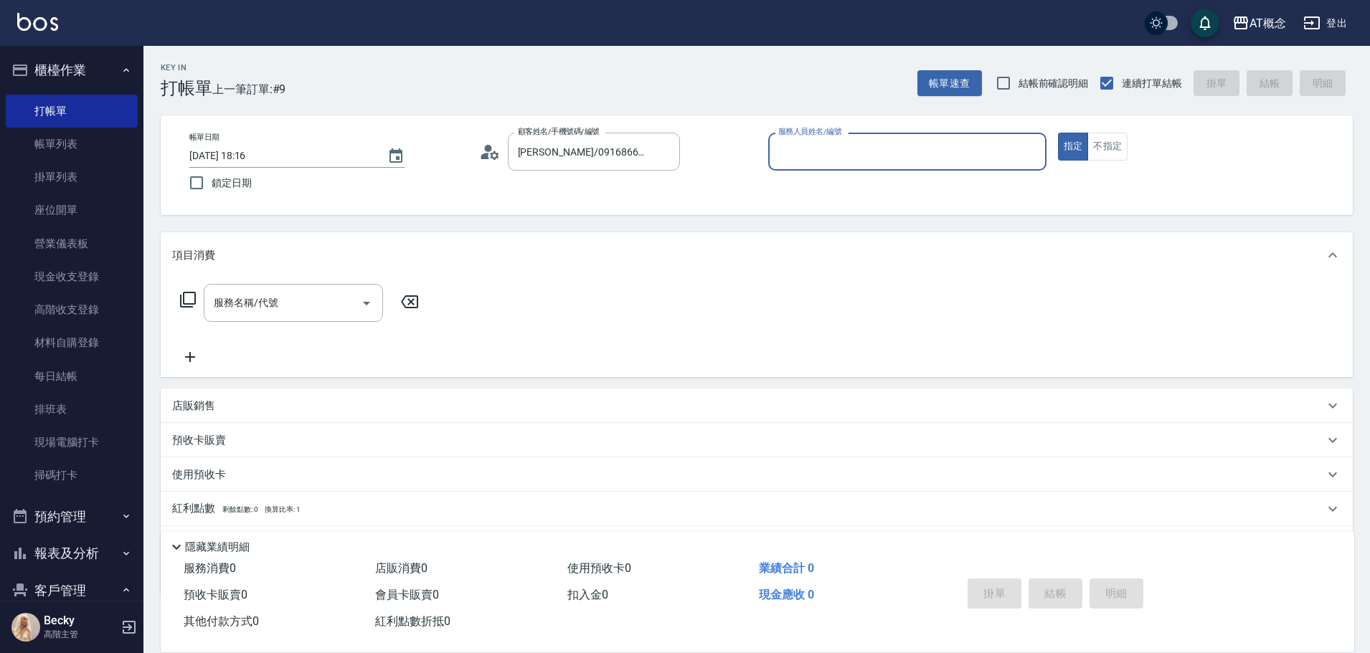
type input "Becky-13"
click at [1058, 133] on button "指定" at bounding box center [1073, 147] width 31 height 28
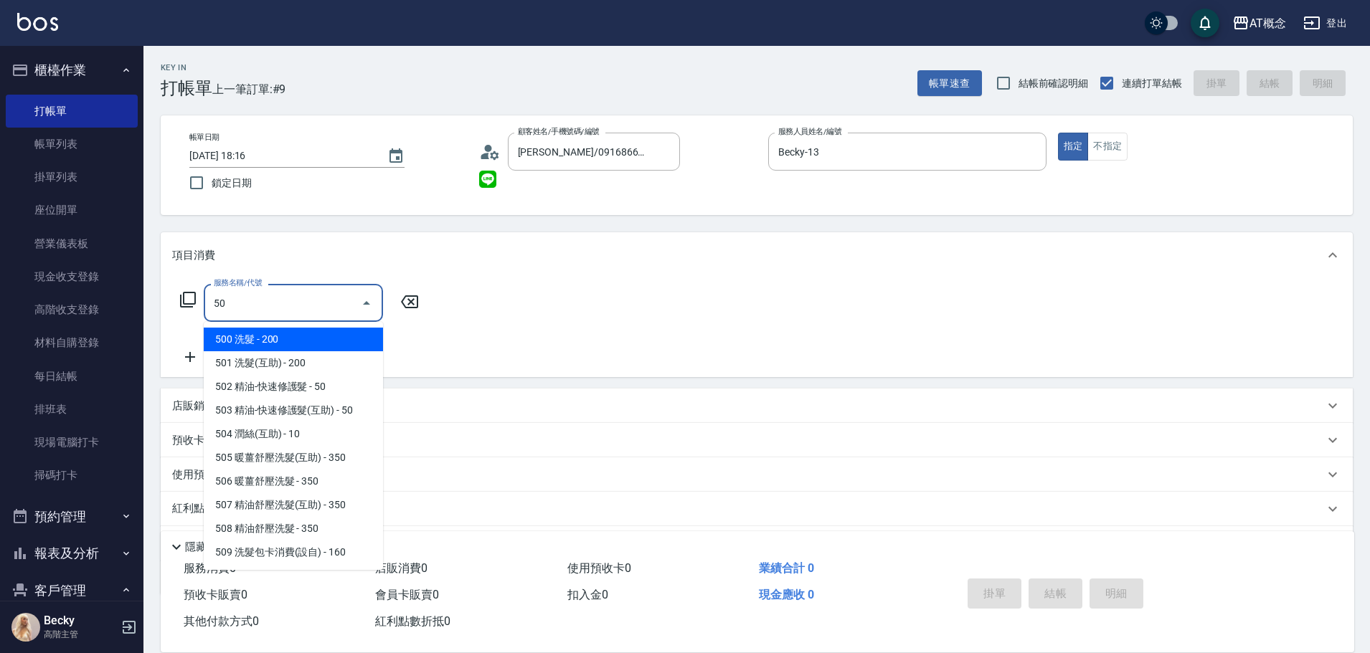
type input "501"
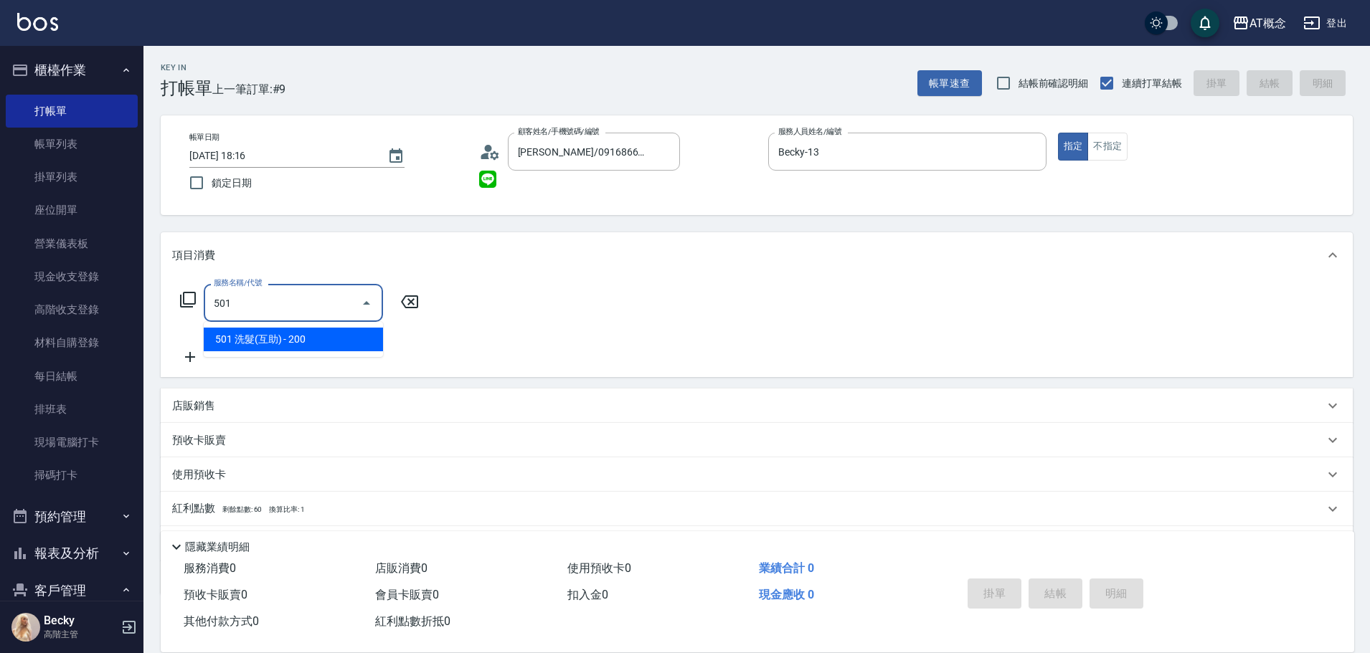
type input "20"
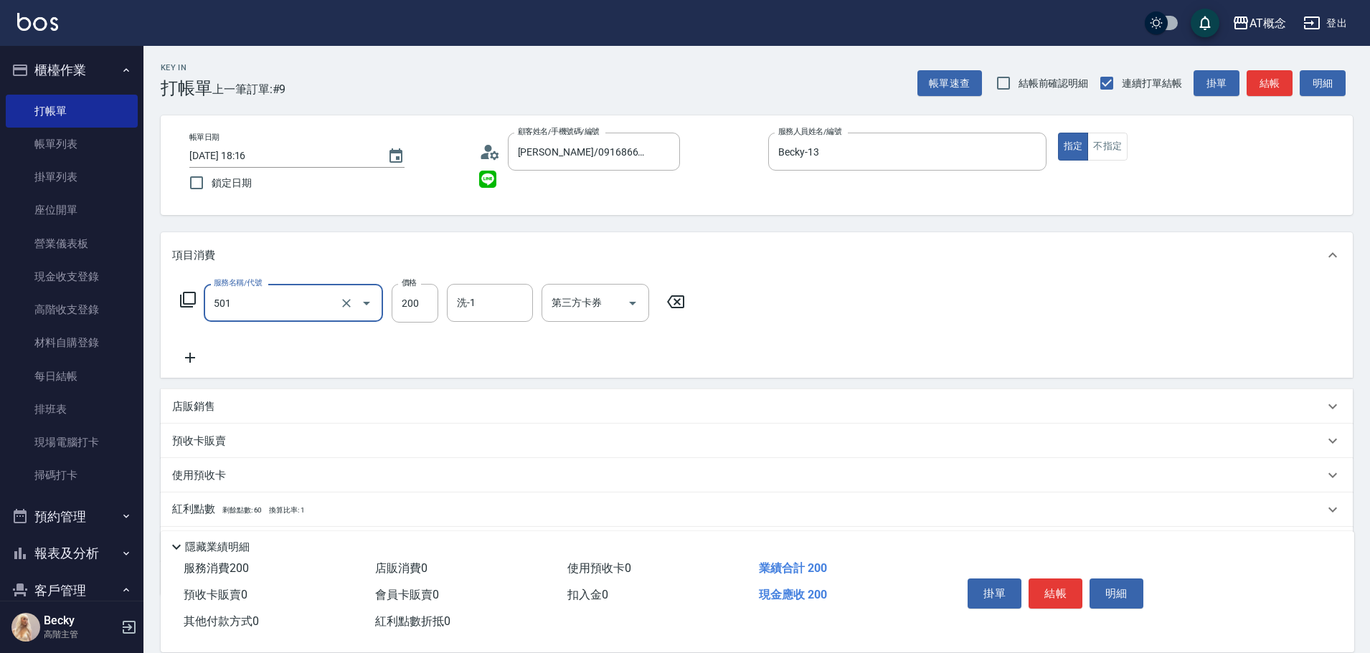
type input "501 洗髮(互助)(501)"
type input "0"
type input "25"
type input "20"
type input "250"
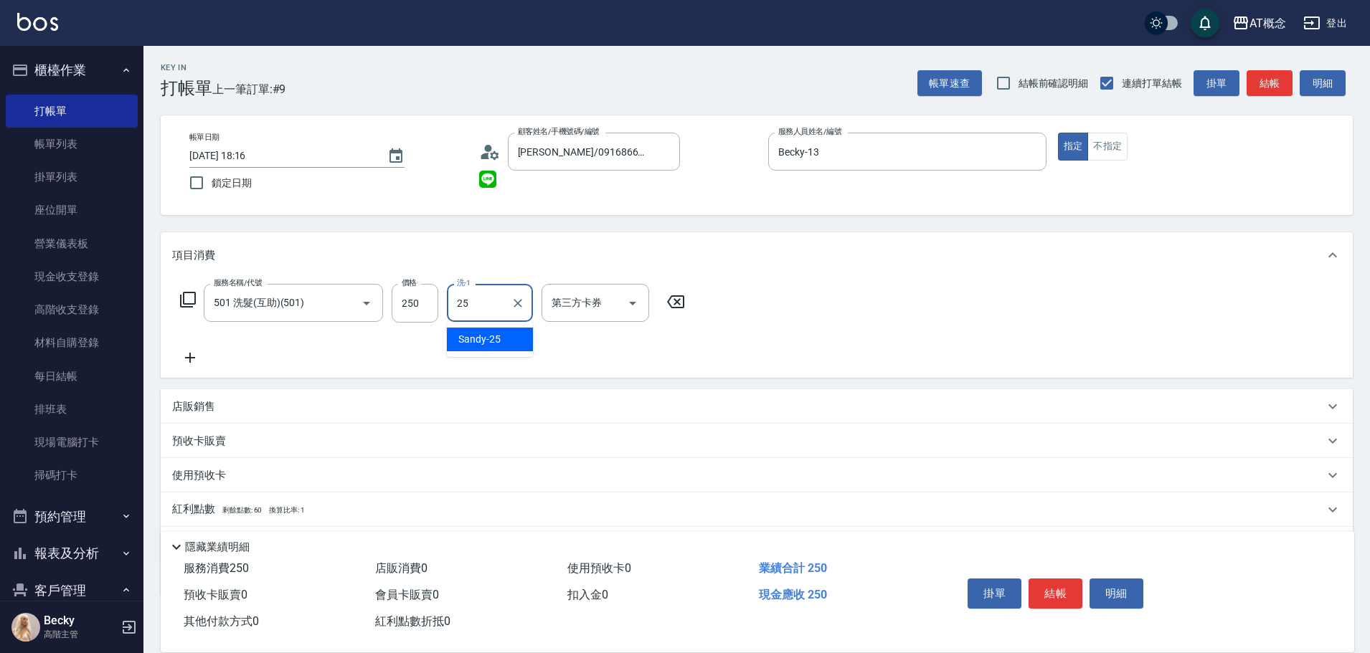
type input "Sandy-25"
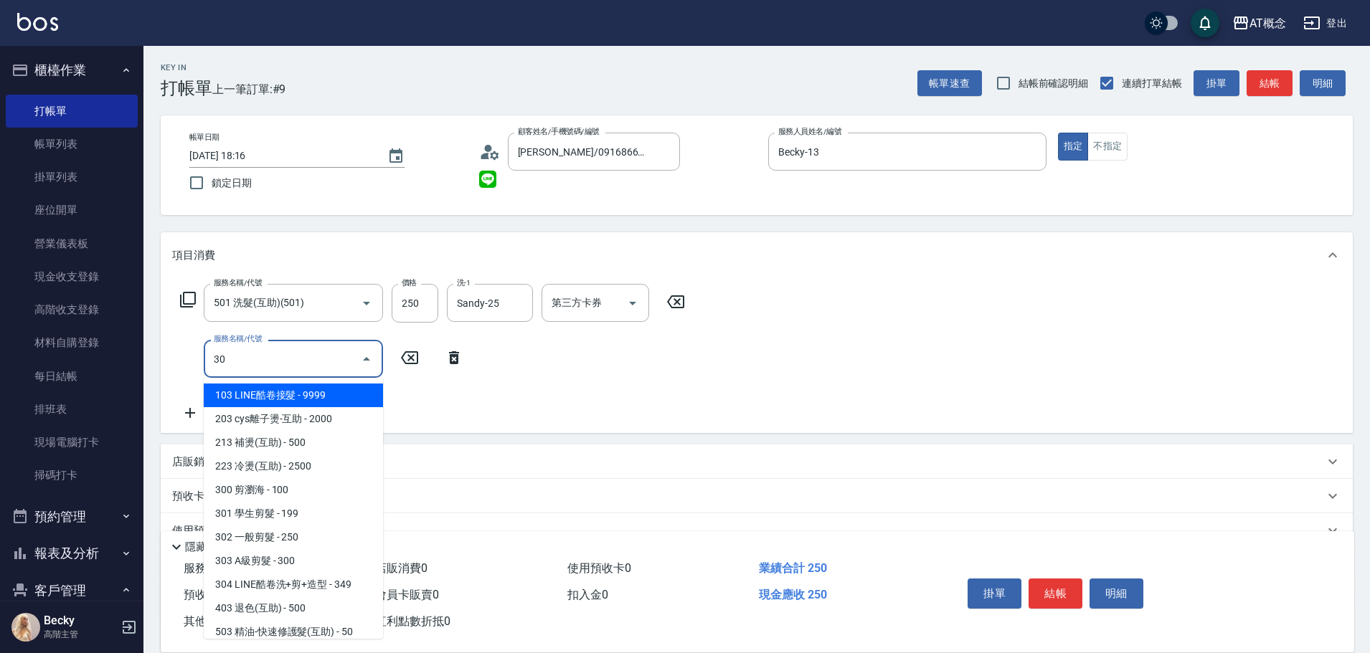
type input "303"
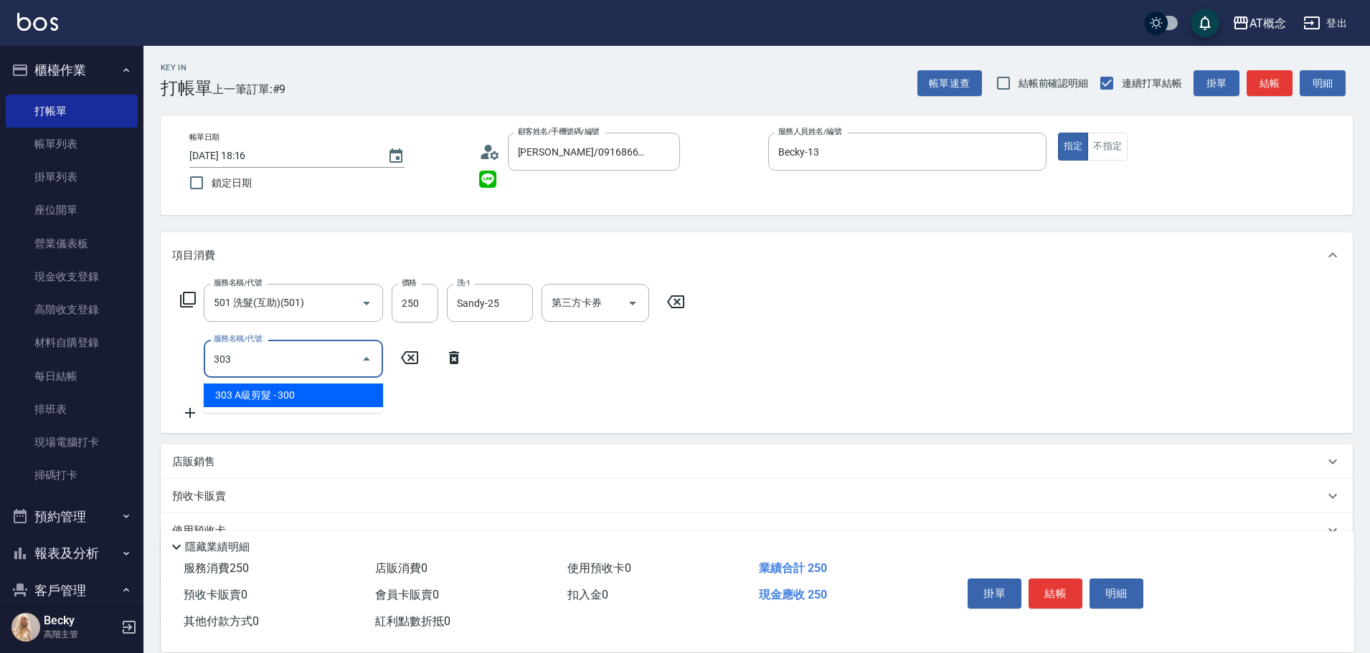
type input "50"
type input "303 A級剪髮(303)"
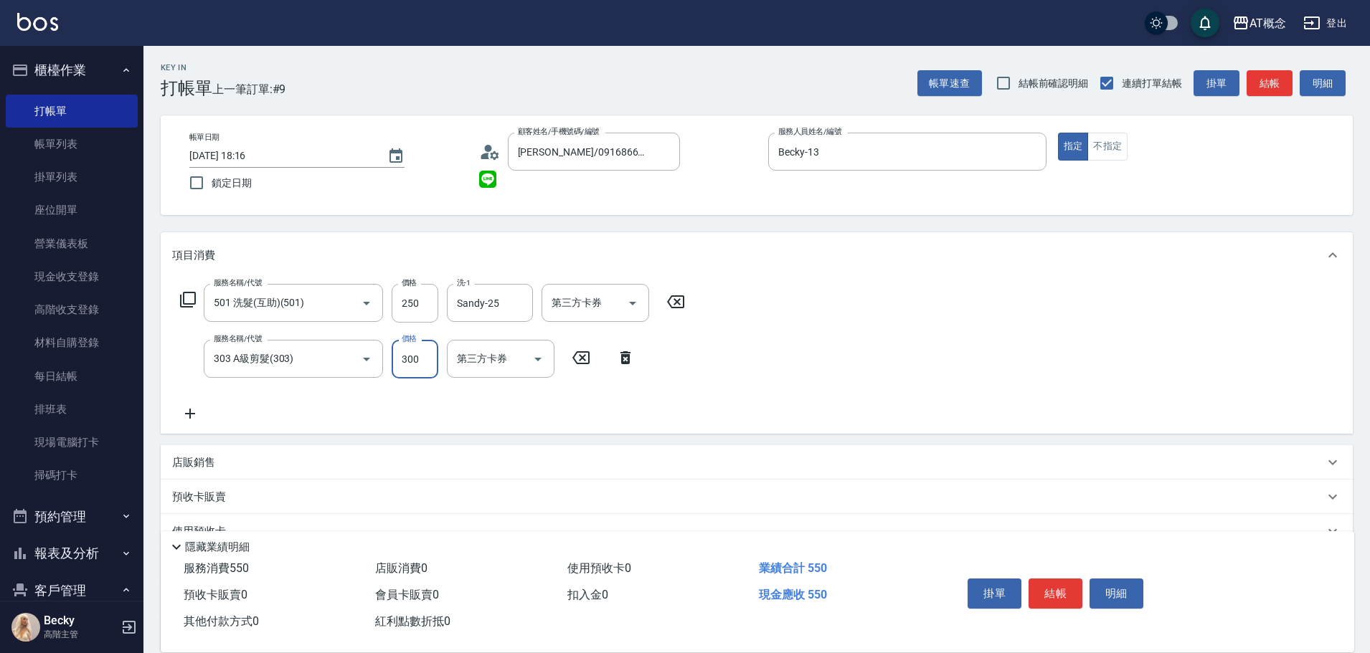
type input "20"
type input "40"
type input "60"
type input "400"
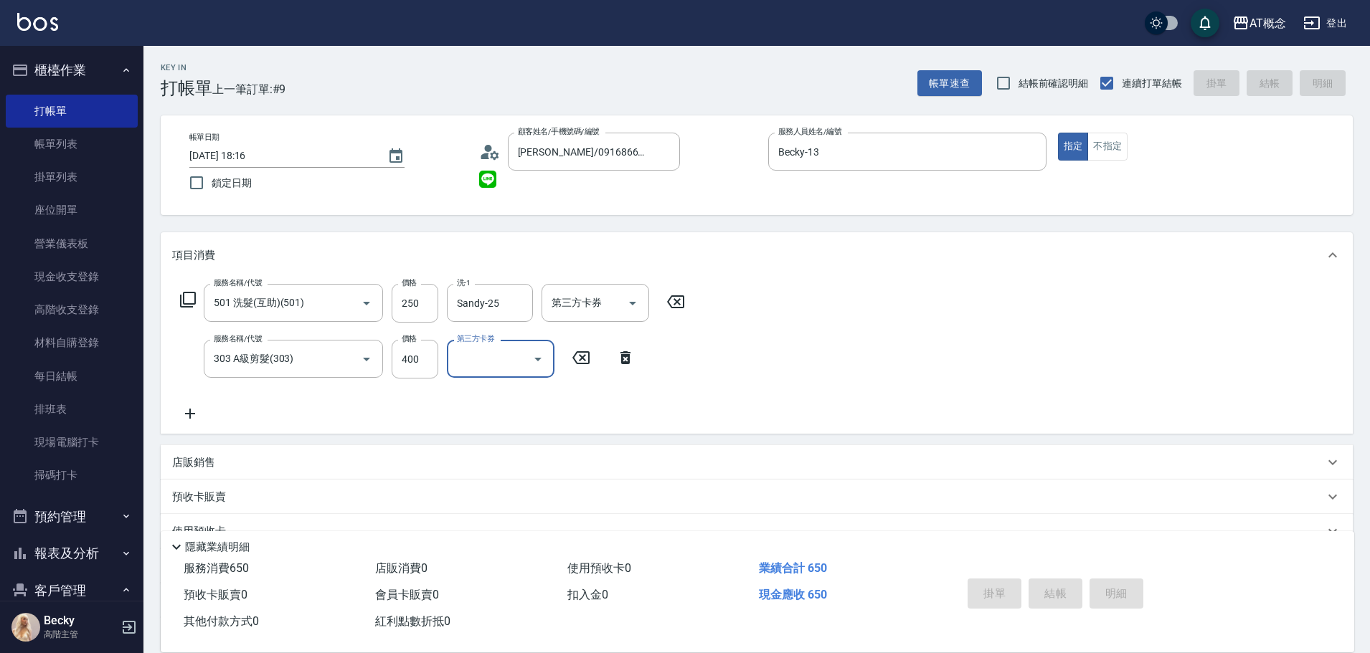
type input "0"
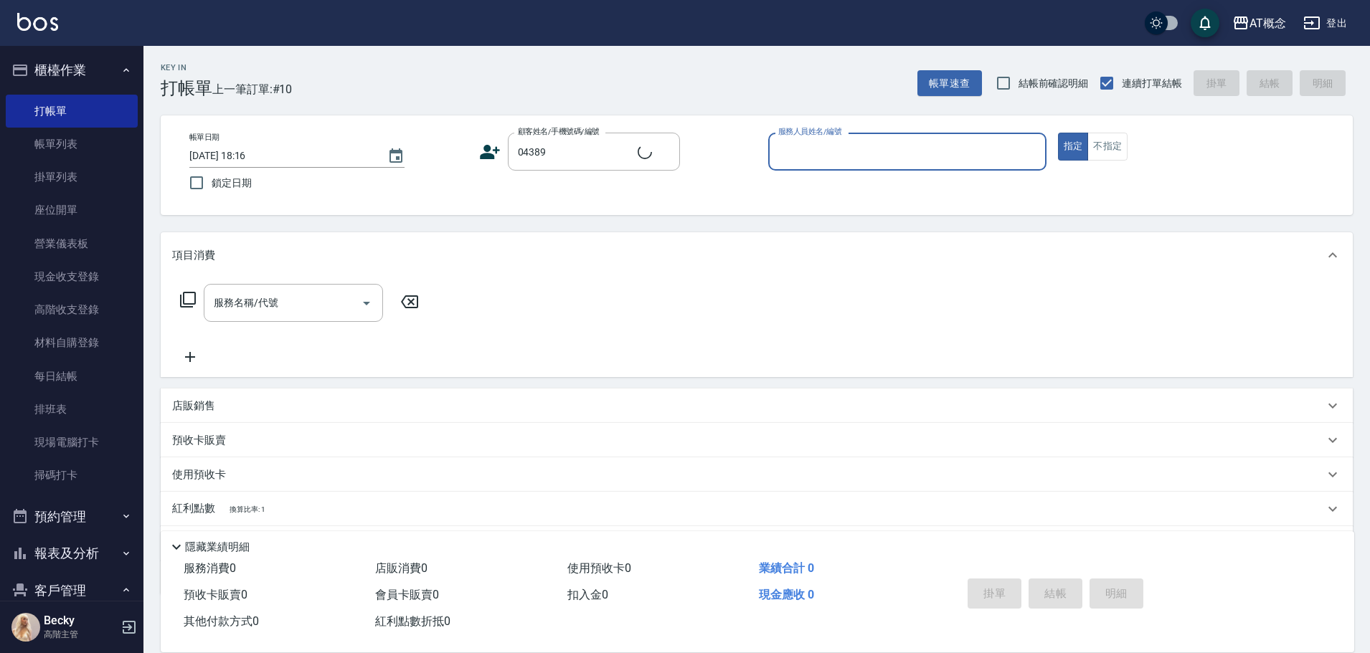
type input "[PERSON_NAME]/0000/04389"
type input "[PERSON_NAME]-2"
click at [1058, 133] on button "指定" at bounding box center [1073, 147] width 31 height 28
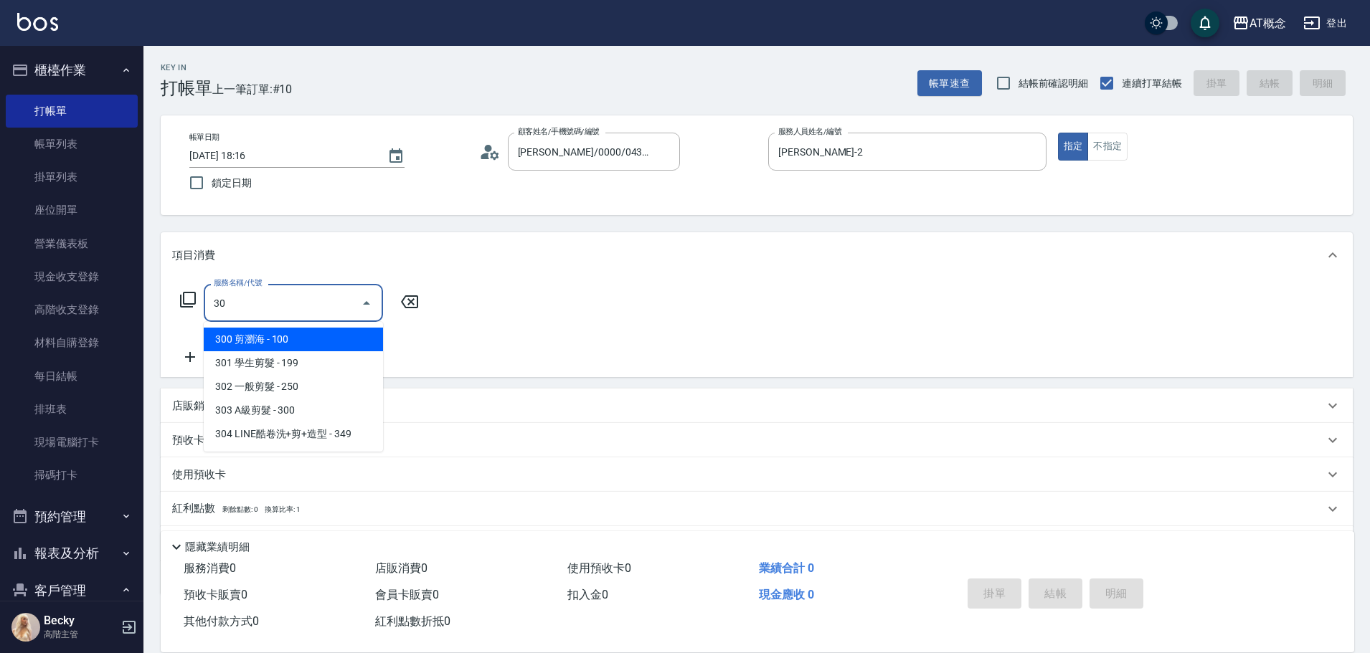
type input "303"
type input "30"
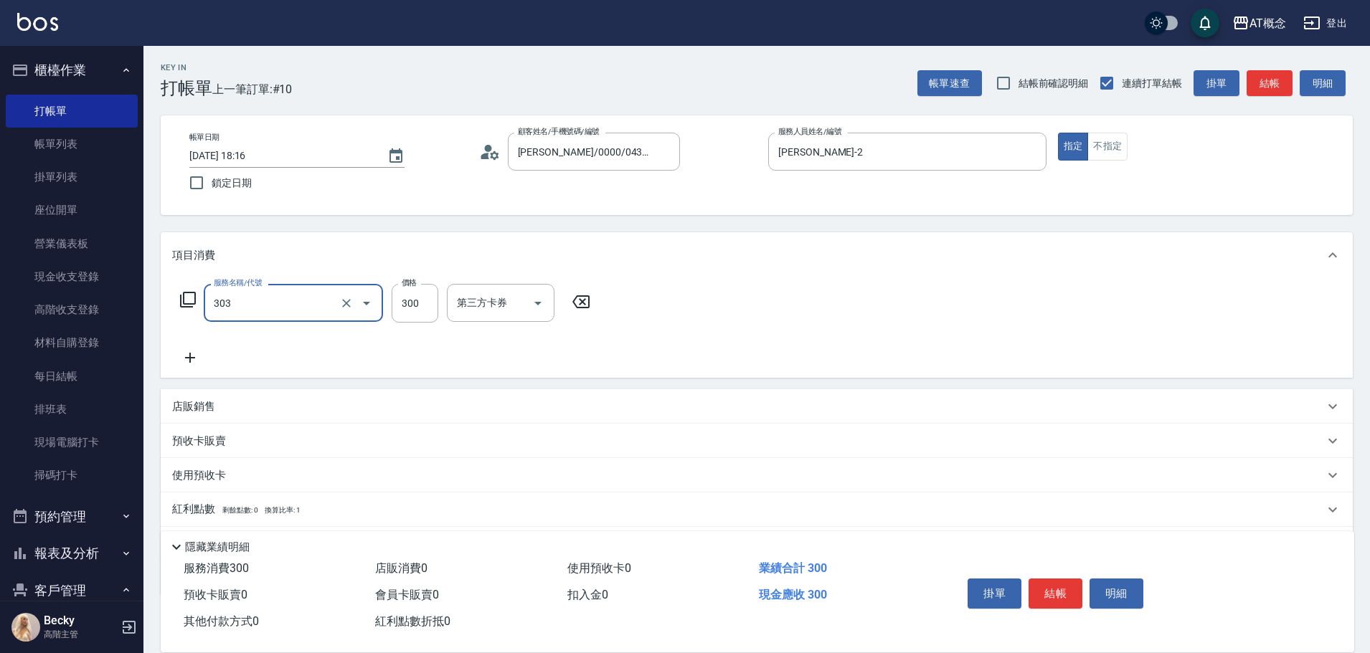
type input "303 A級剪髮(303)"
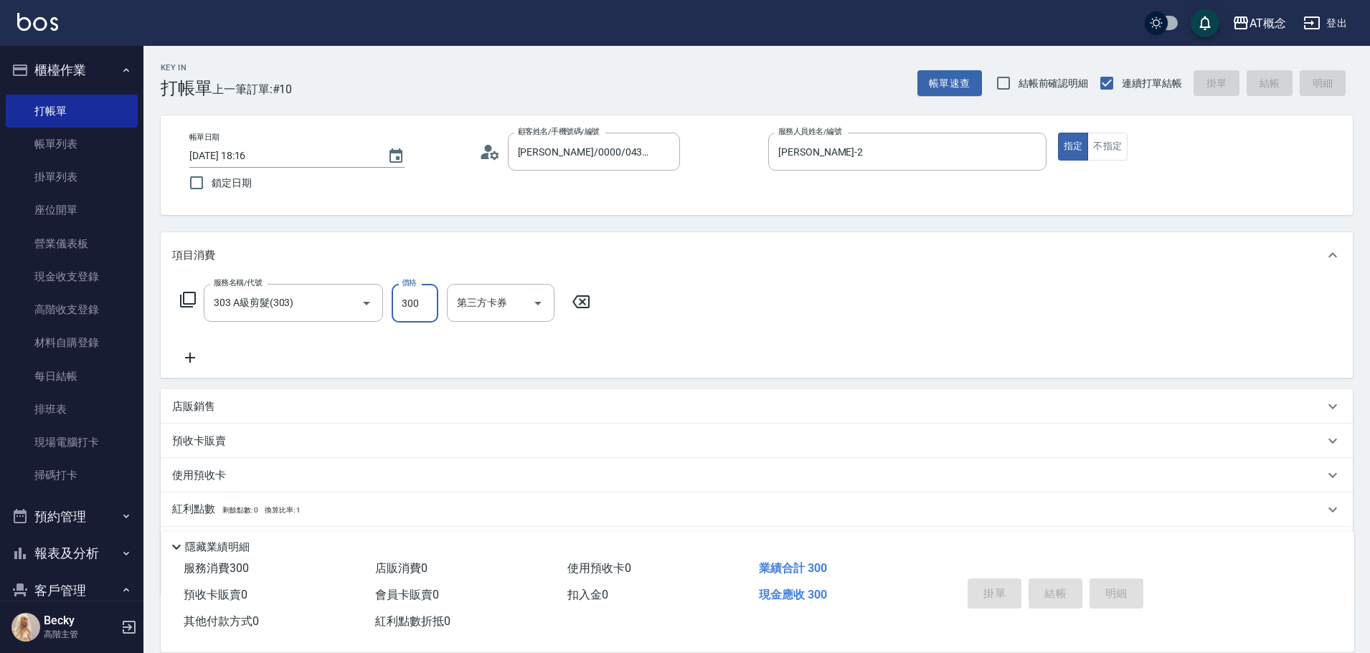
type input "0"
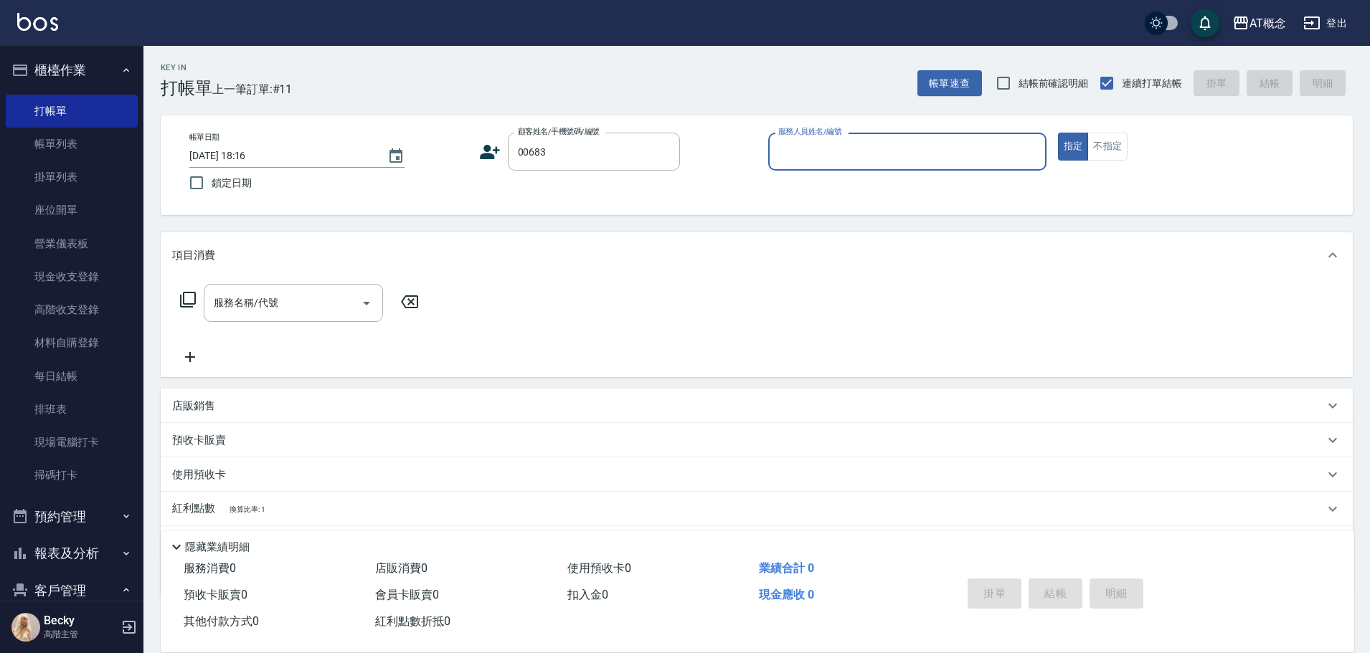
type input "[PERSON_NAME]/0915210837/00683"
type input "Becky-13"
click at [1058, 133] on button "指定" at bounding box center [1073, 147] width 31 height 28
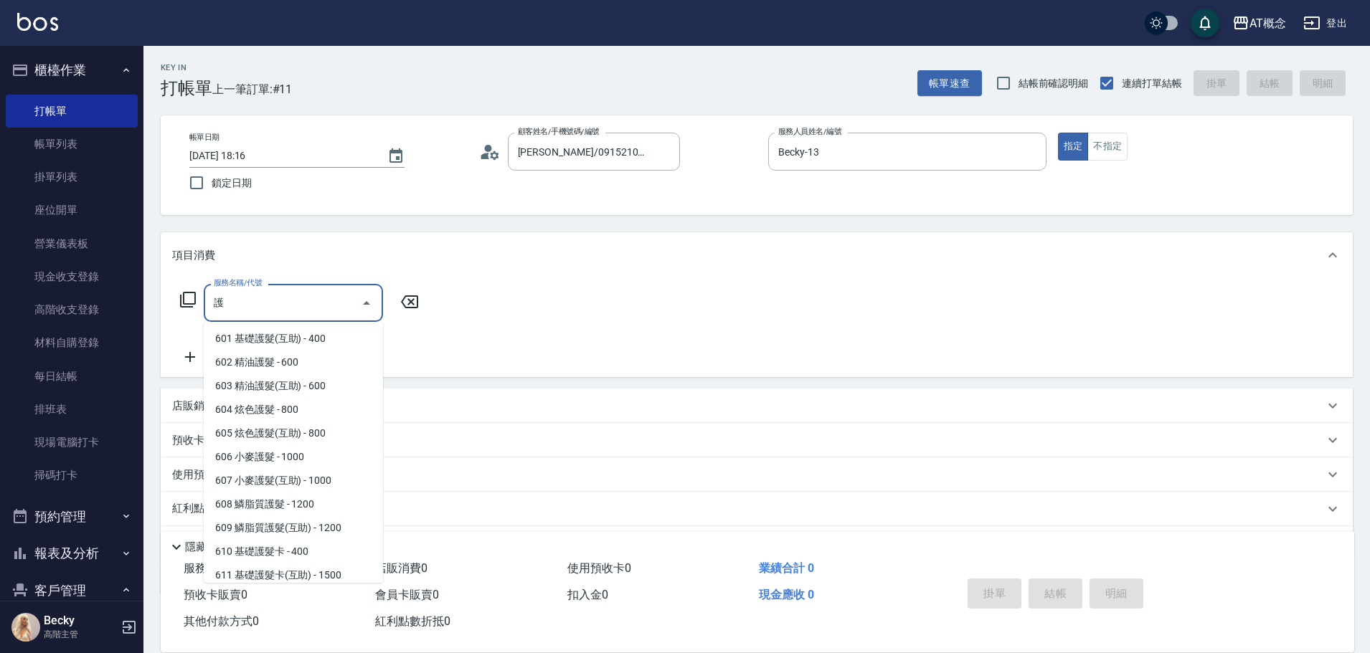
scroll to position [6, 0]
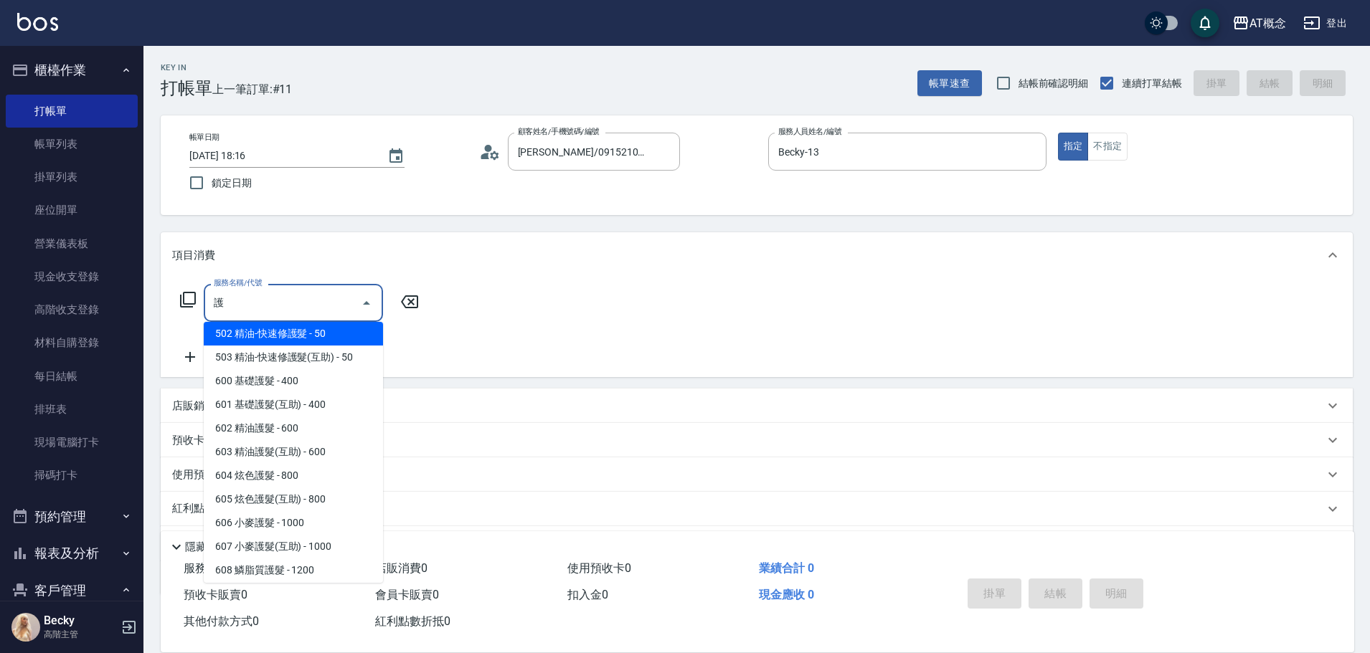
click at [311, 530] on span "606 小麥護髮 - 1000" at bounding box center [293, 523] width 179 height 24
type input "606 小麥護髮(606)"
type input "100"
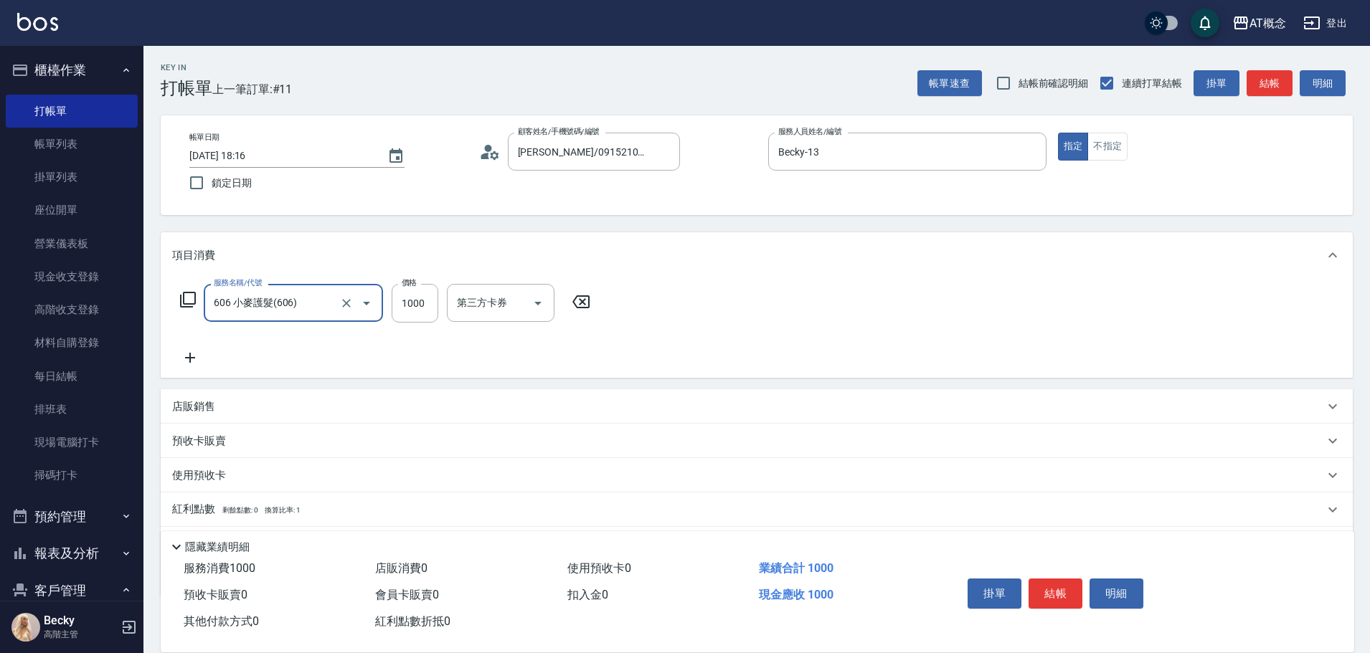
type input "606 小麥護髮(606)"
type input "0"
type input "15"
type input "10"
type input "150"
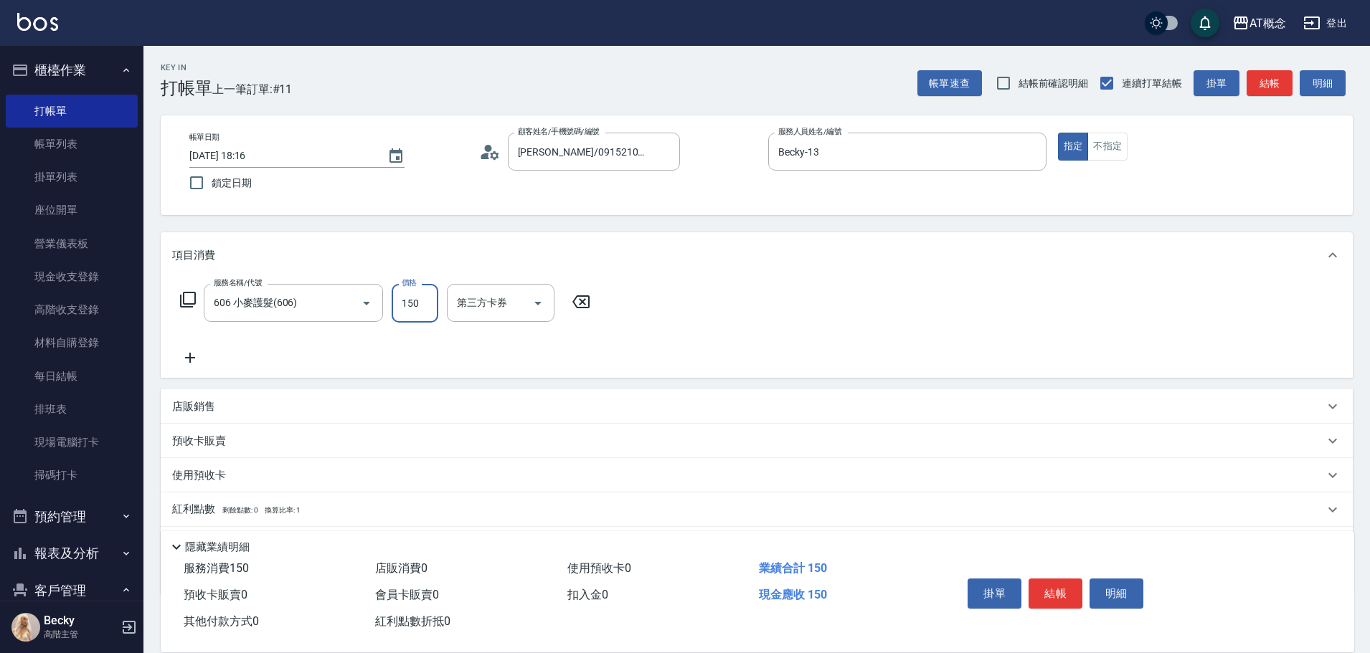
type input "150"
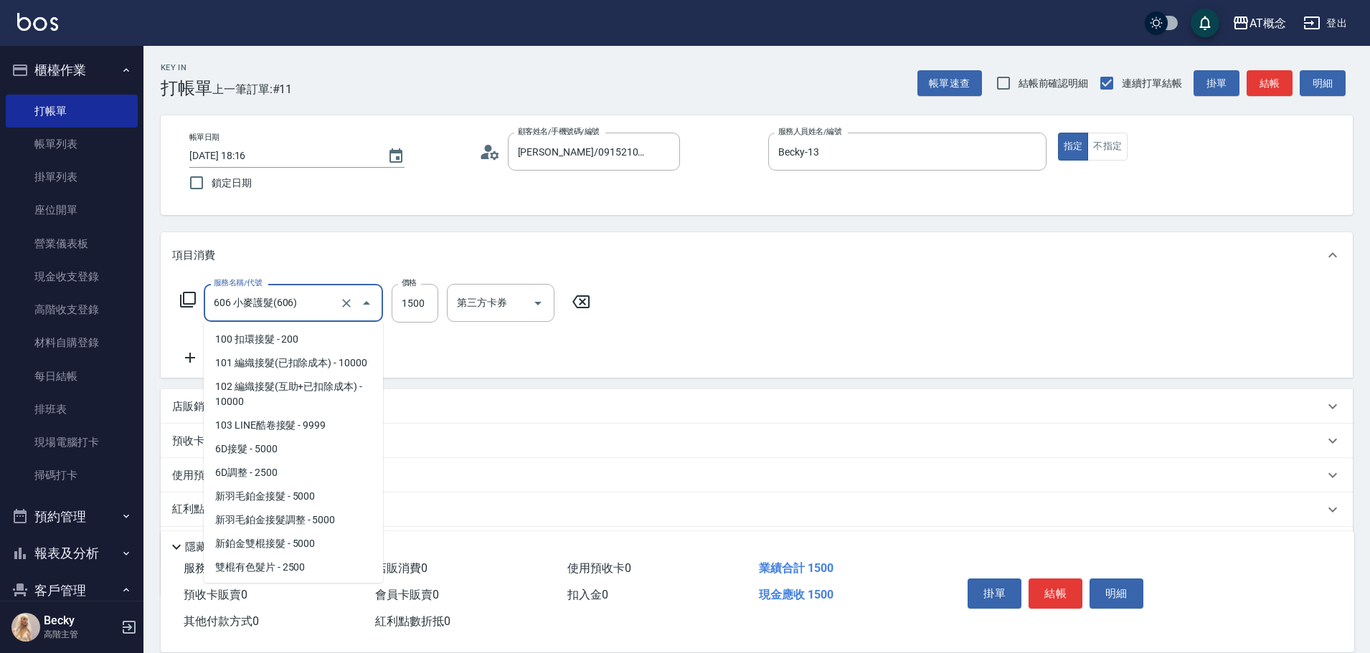
click at [331, 306] on input "606 小麥護髮(606)" at bounding box center [273, 303] width 126 height 25
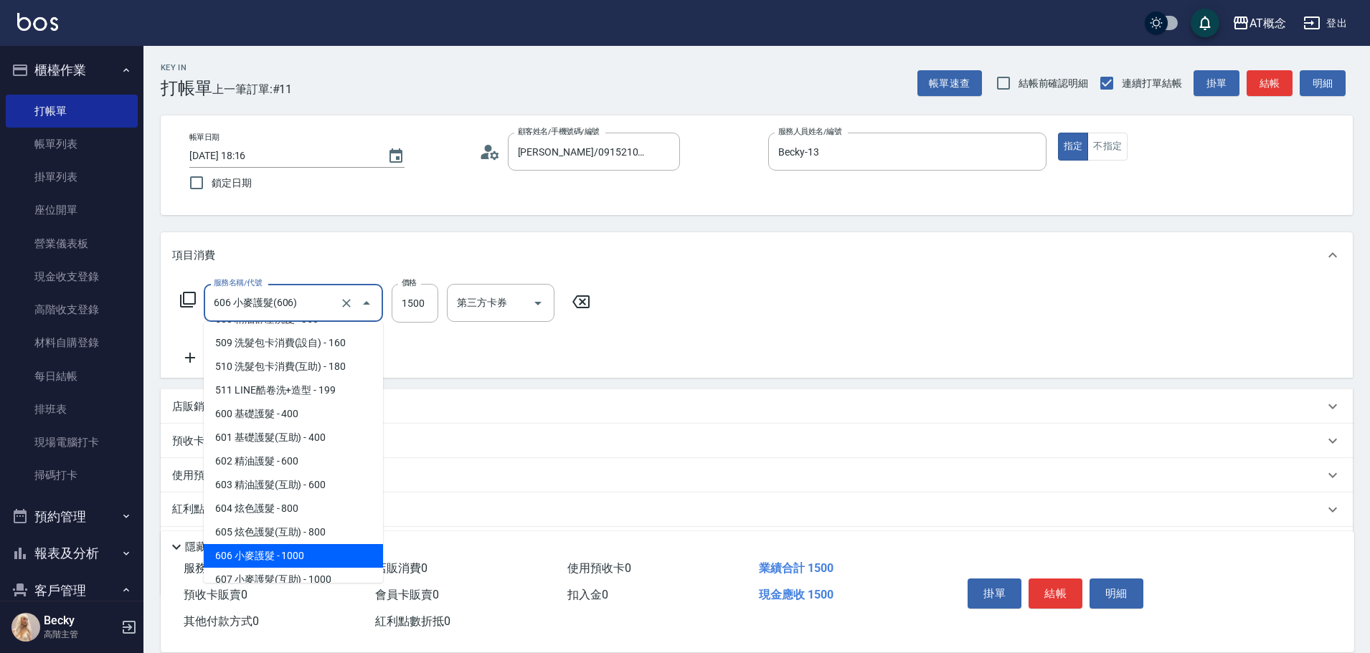
click at [331, 306] on input "606 小麥護髮(606)" at bounding box center [273, 303] width 126 height 25
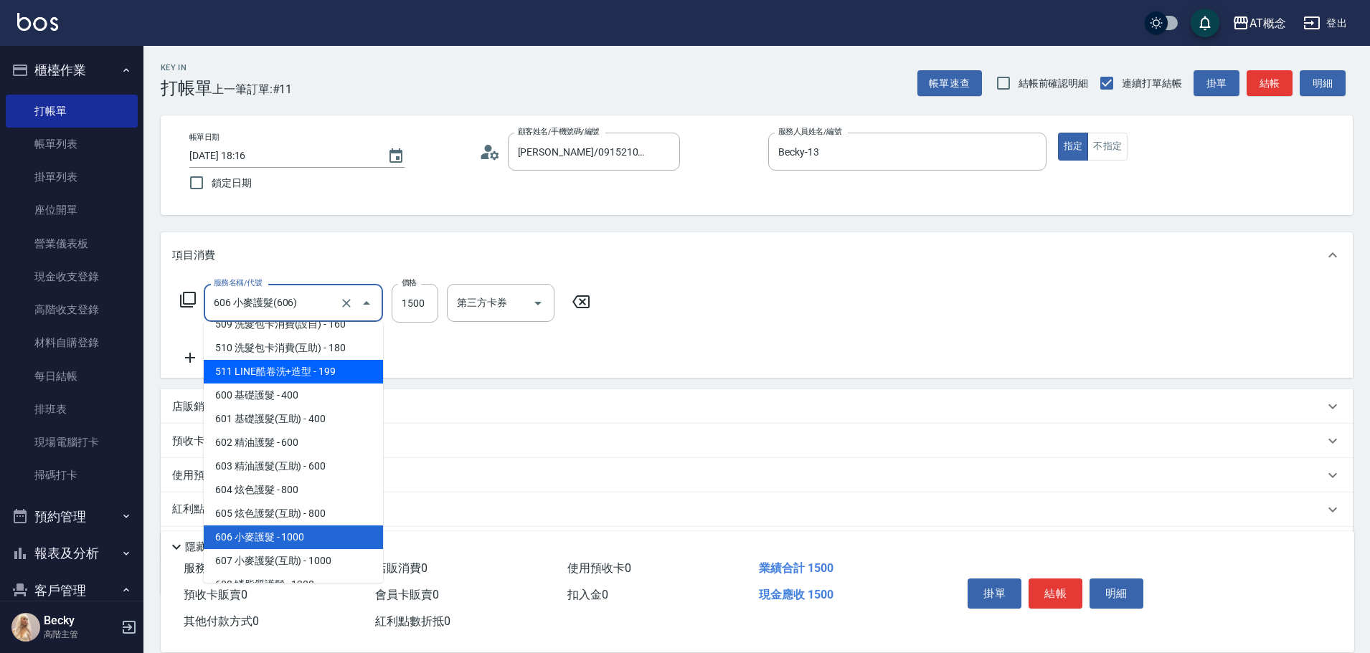
scroll to position [1835, 0]
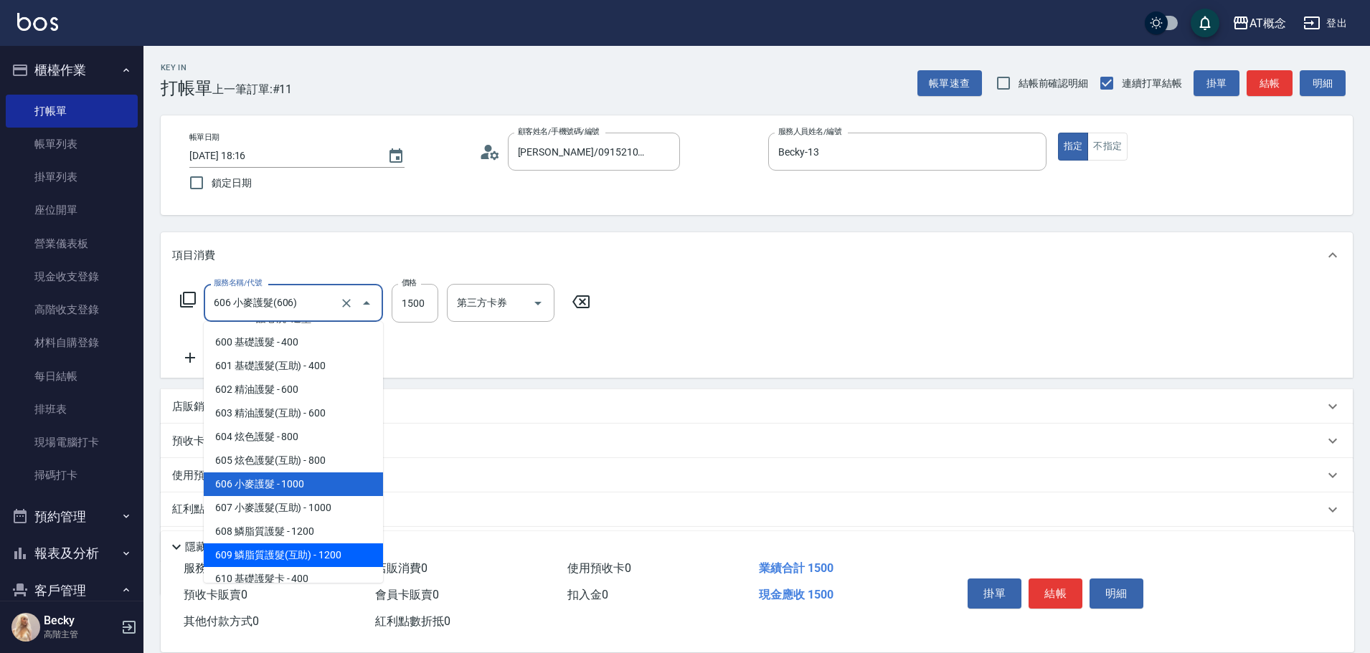
type input "1200"
type input "609 鱗脂質護髮(互助)(609)"
type input "120"
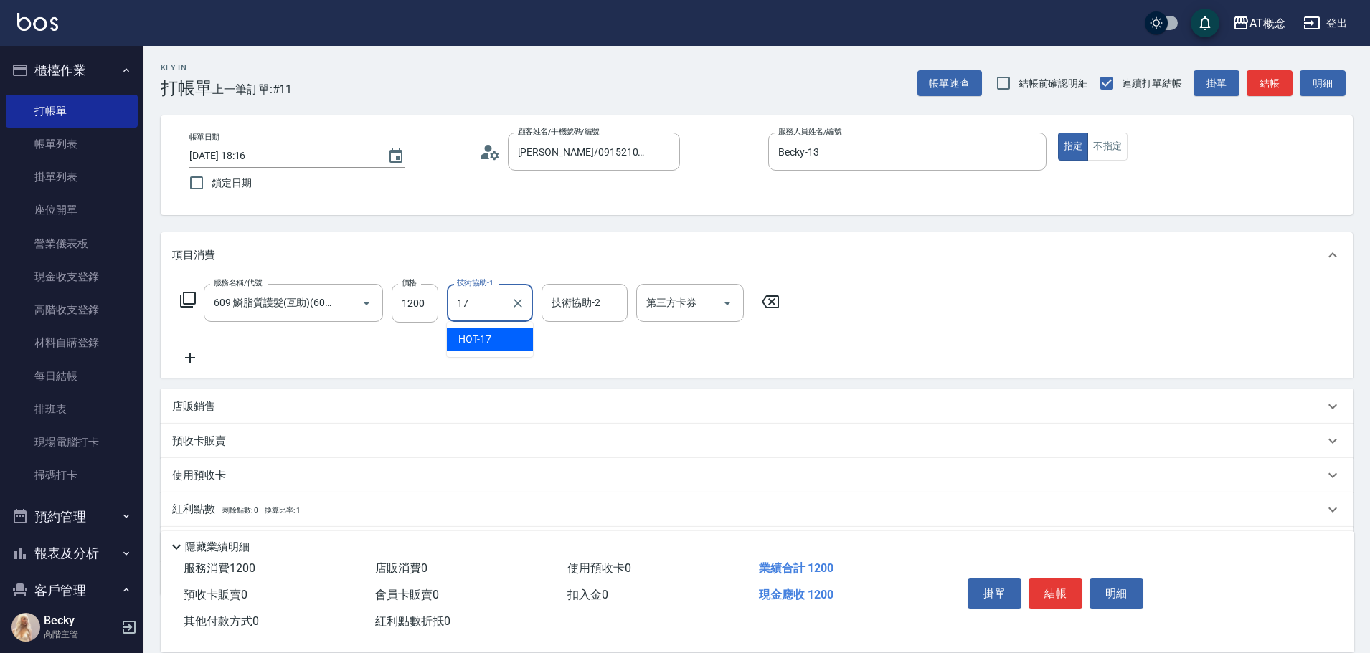
type input "HOT-17"
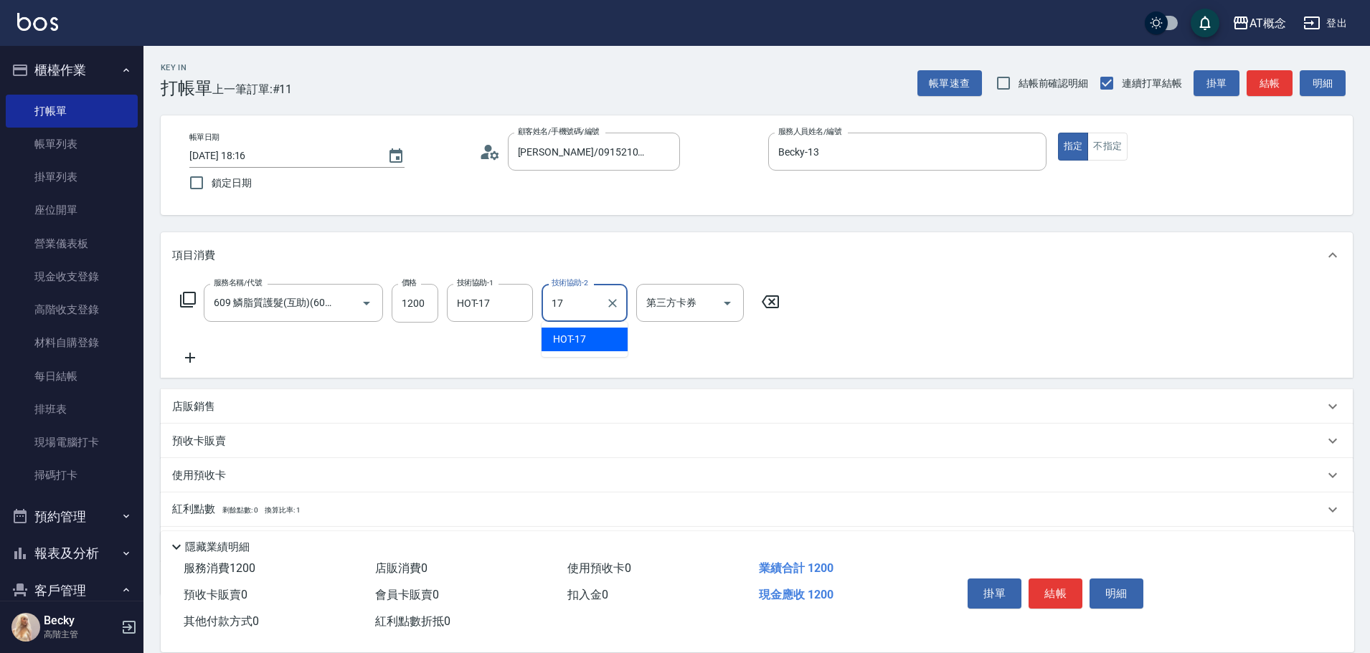
type input "HOT-17"
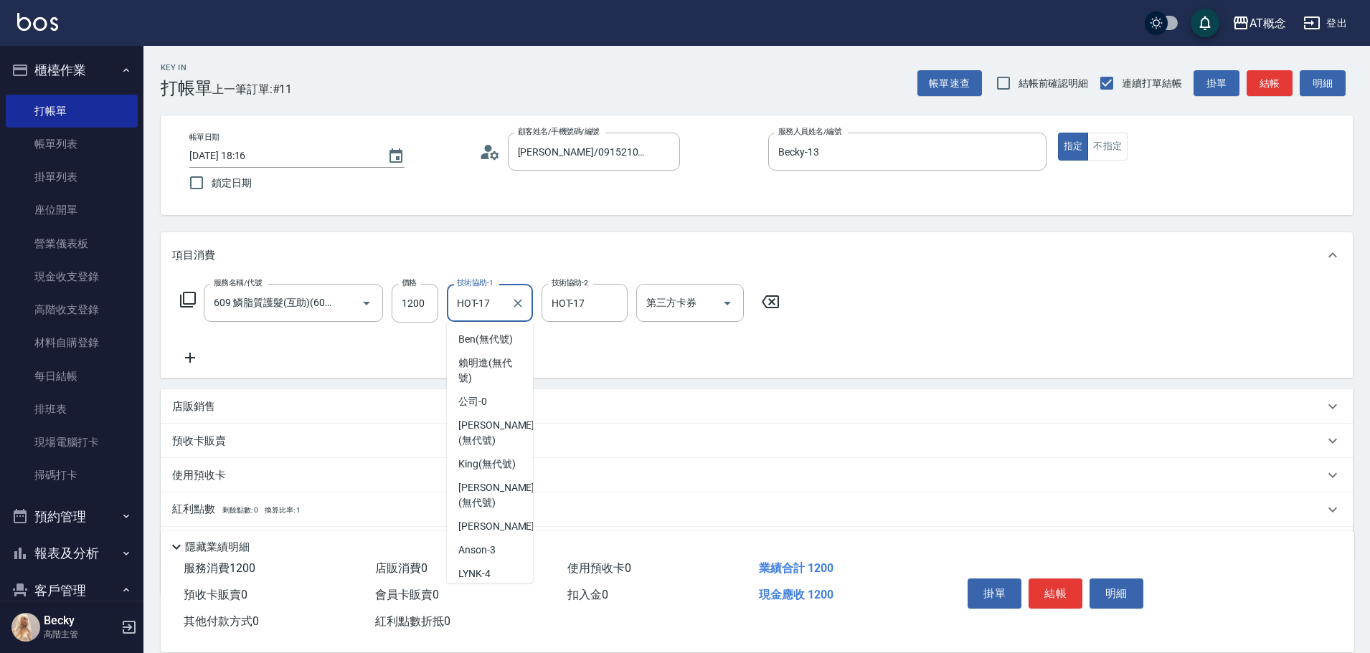
click at [491, 306] on input "HOT-17" at bounding box center [479, 303] width 52 height 25
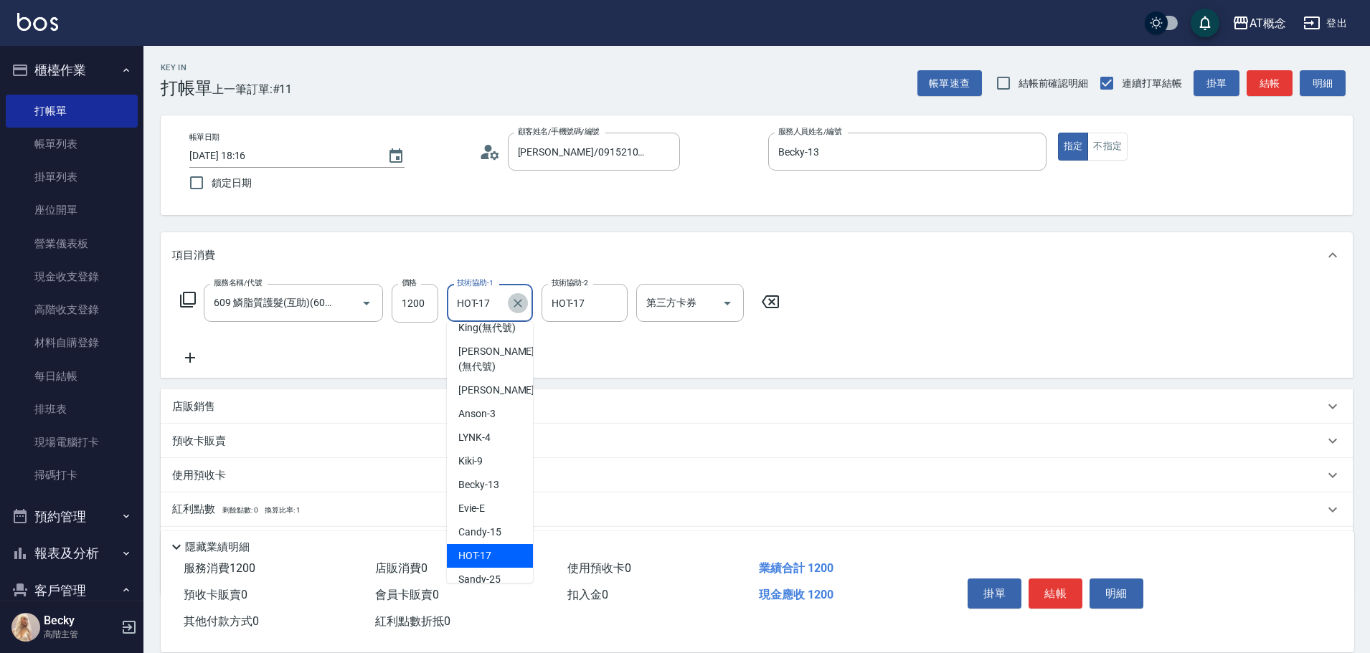
click at [517, 306] on icon "Clear" at bounding box center [518, 303] width 14 height 14
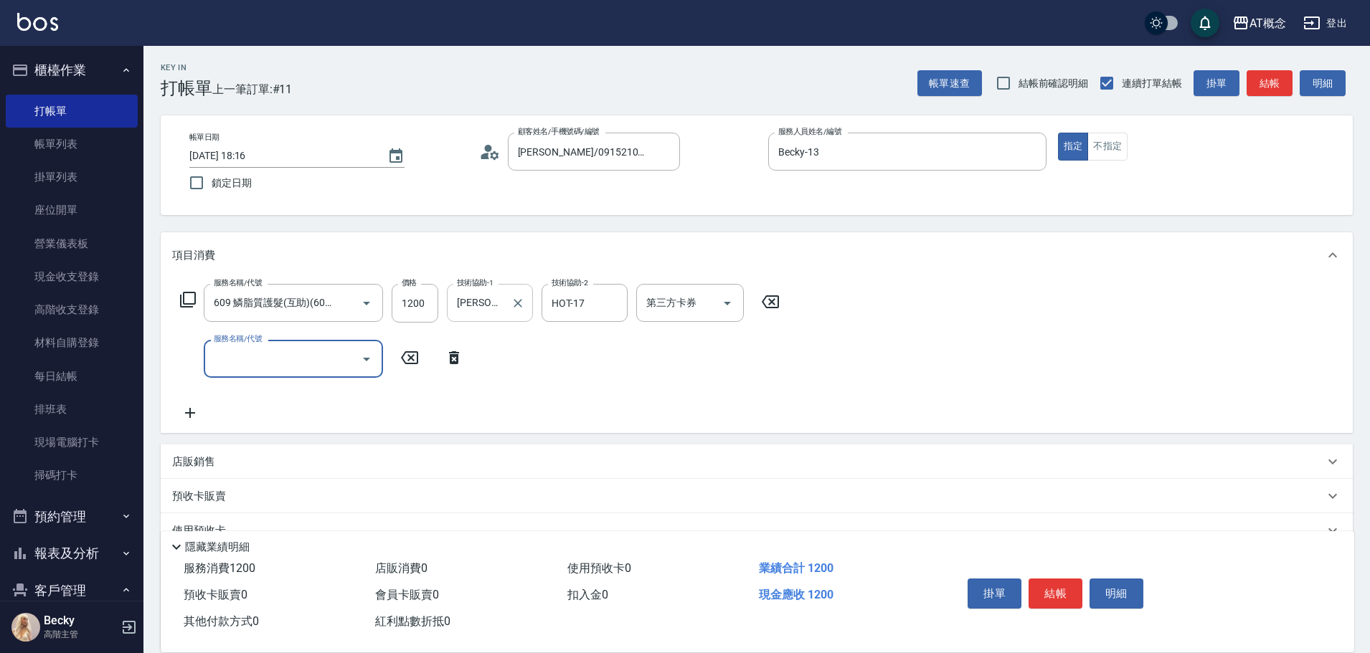
click at [501, 306] on input "[PERSON_NAME](無代號)" at bounding box center [479, 303] width 52 height 25
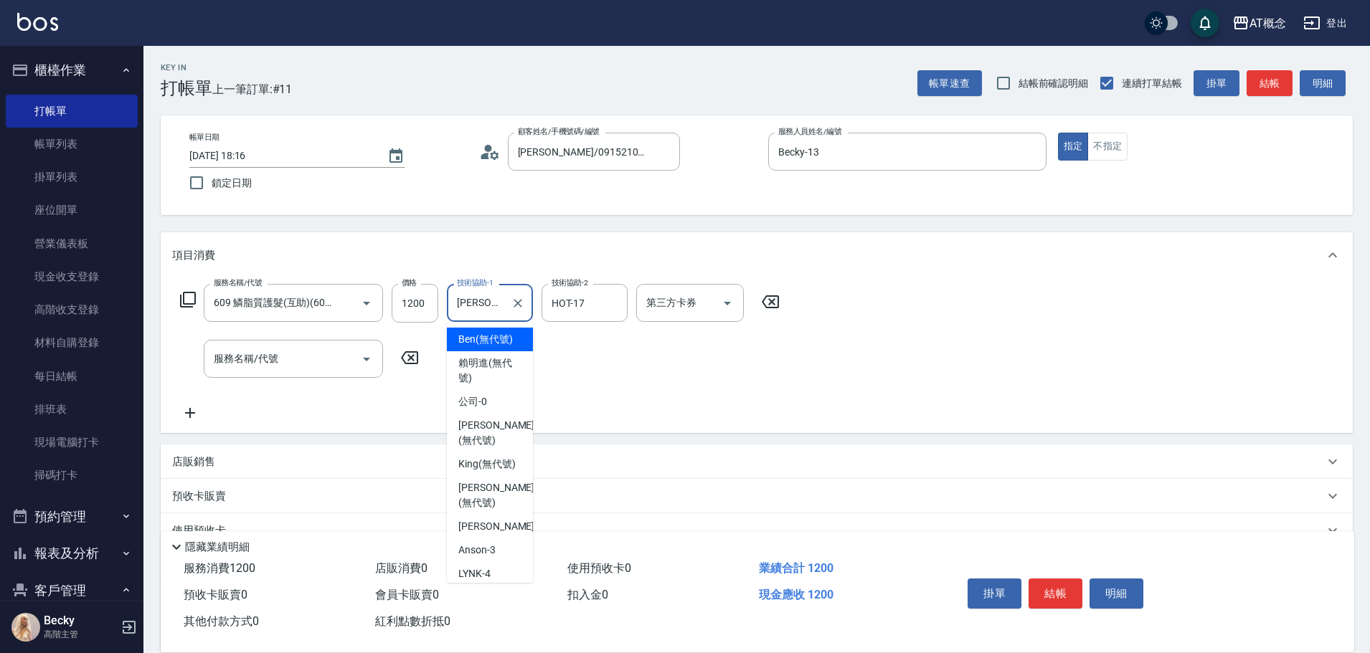
click at [501, 306] on input "[PERSON_NAME](無代號)" at bounding box center [479, 303] width 52 height 25
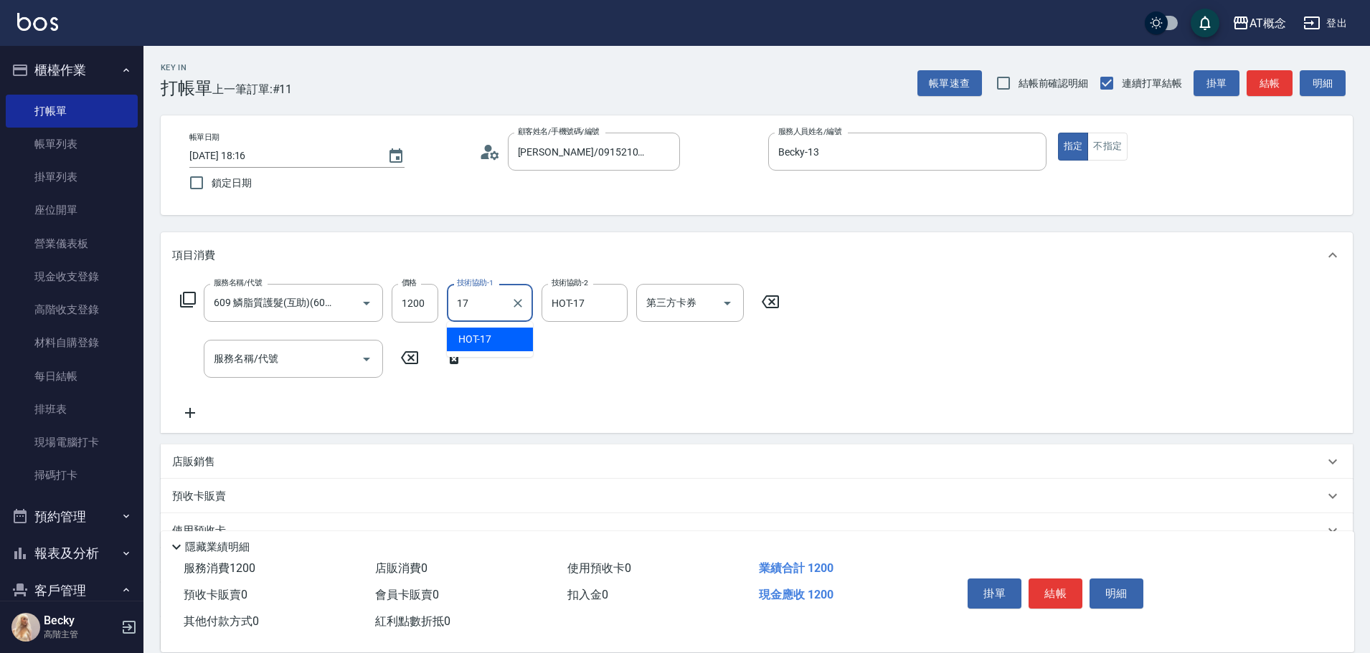
type input "HOT-17"
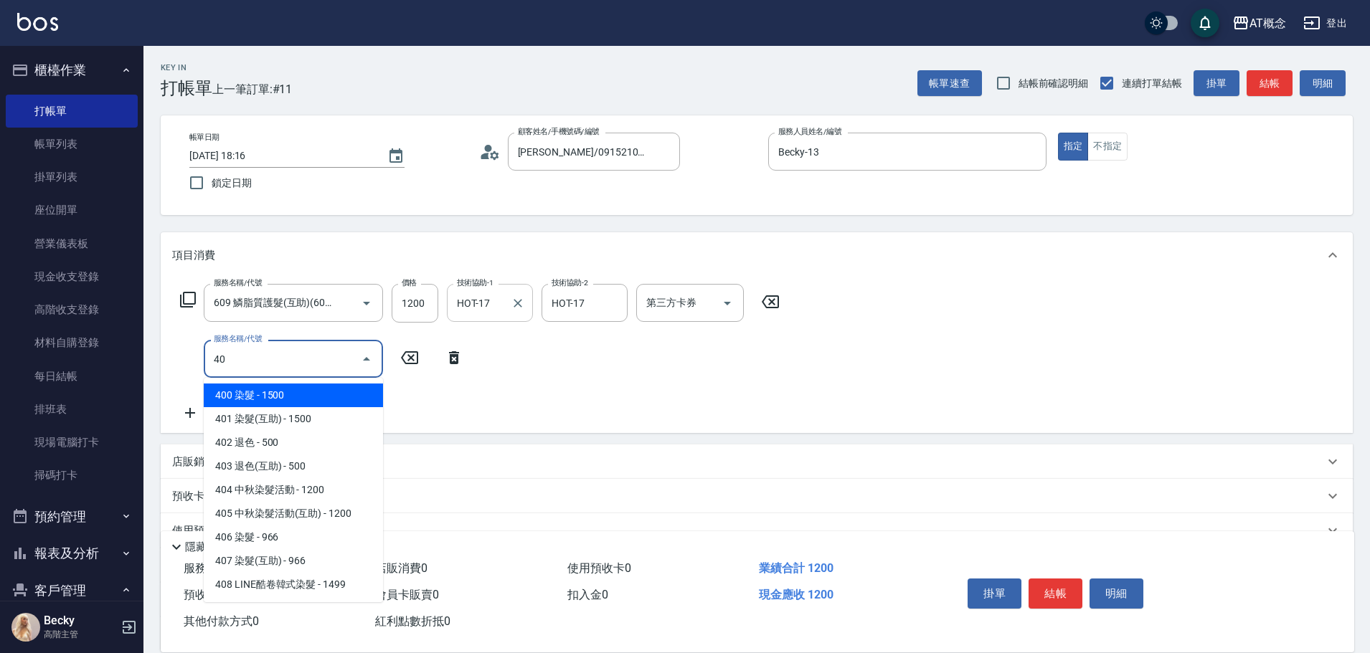
type input "400"
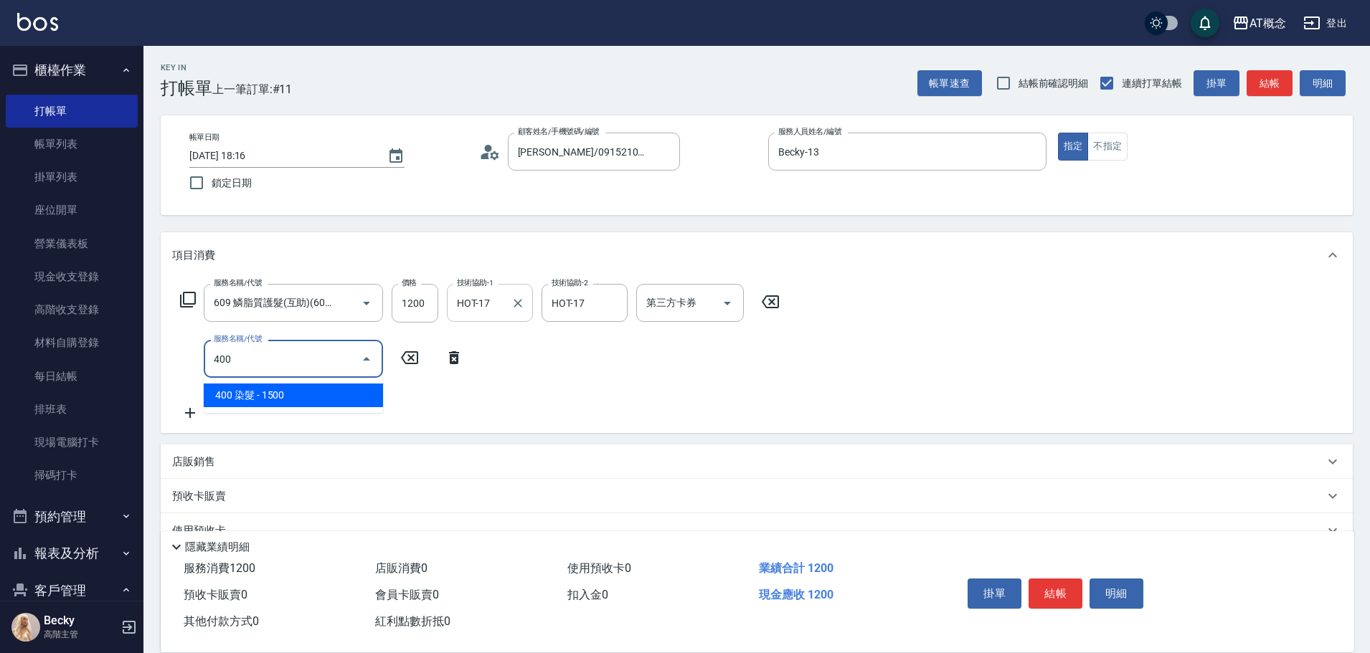
type input "270"
type input "400 染髮(400)"
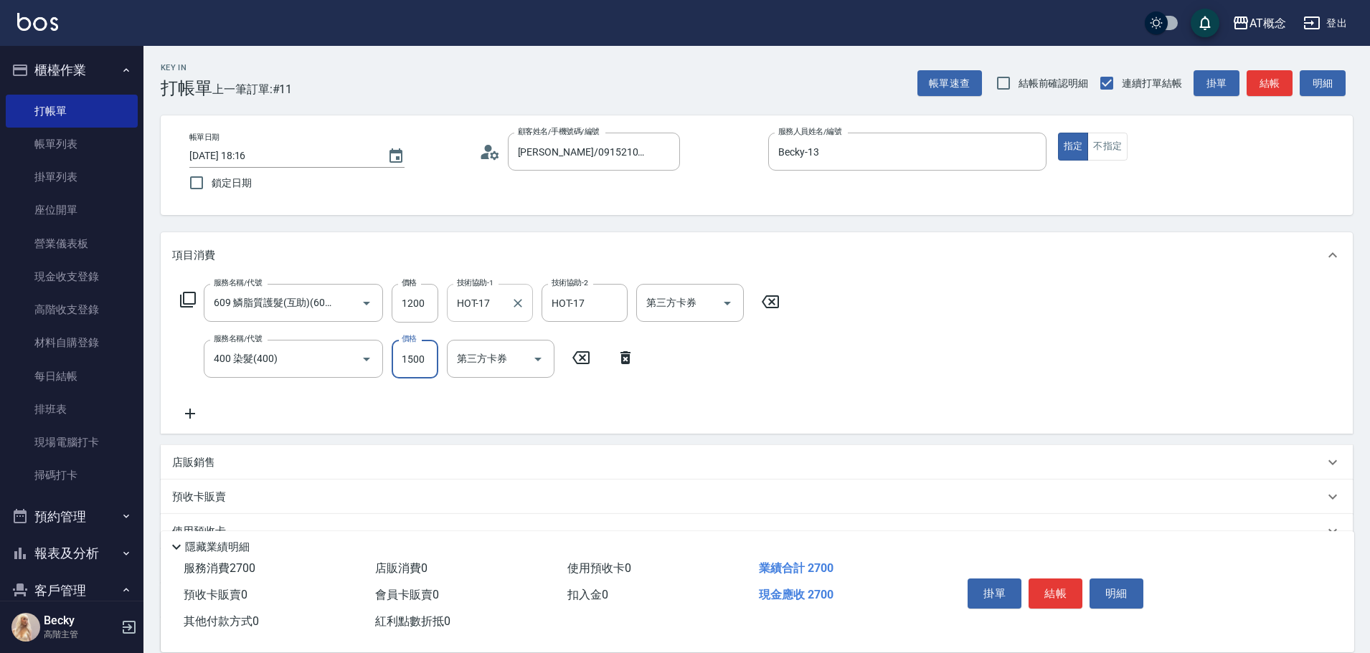
type input "120"
type input "35"
type input "150"
type input "350"
type input "470"
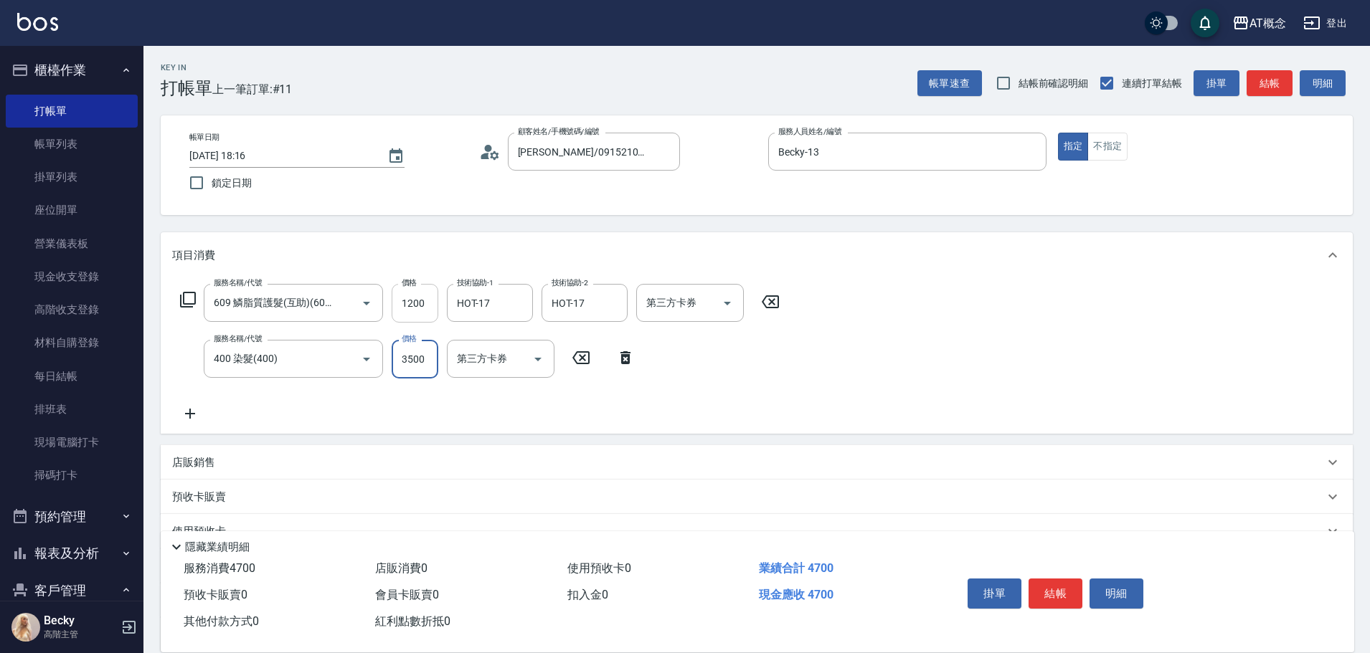
type input "3500"
click at [428, 314] on input "1200" at bounding box center [415, 303] width 47 height 39
type input "350"
type input "15"
type input "360"
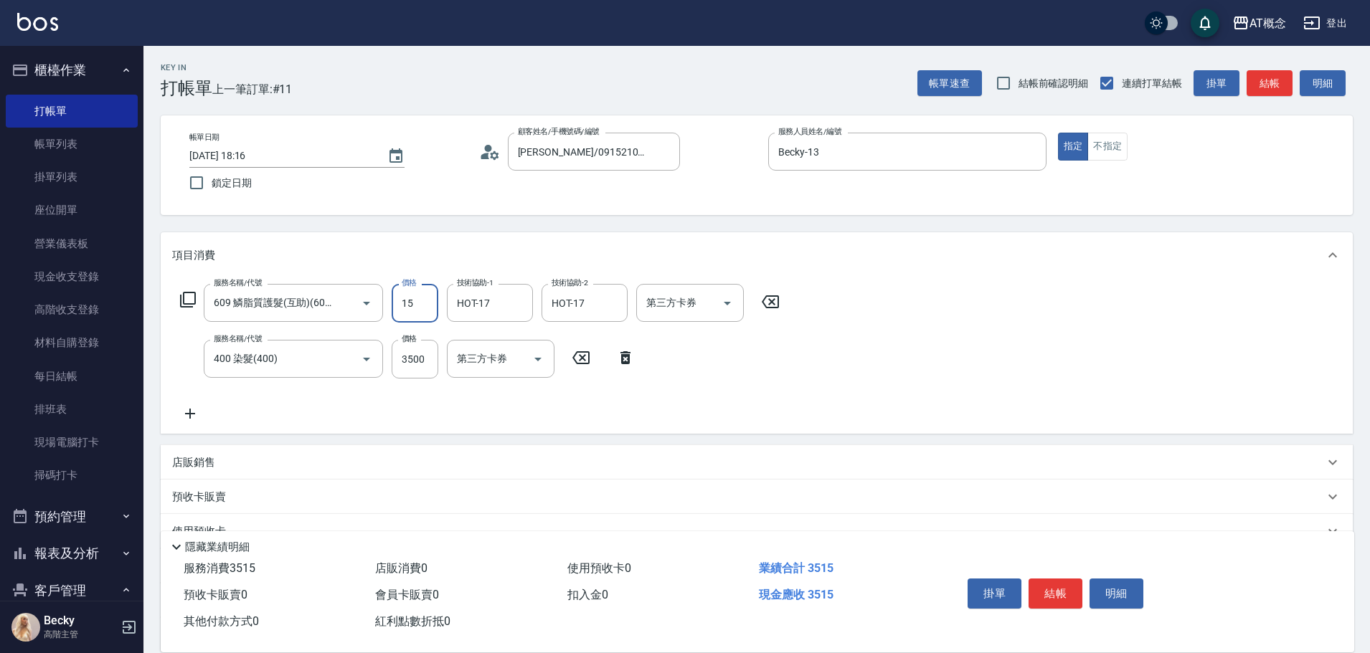
type input "150"
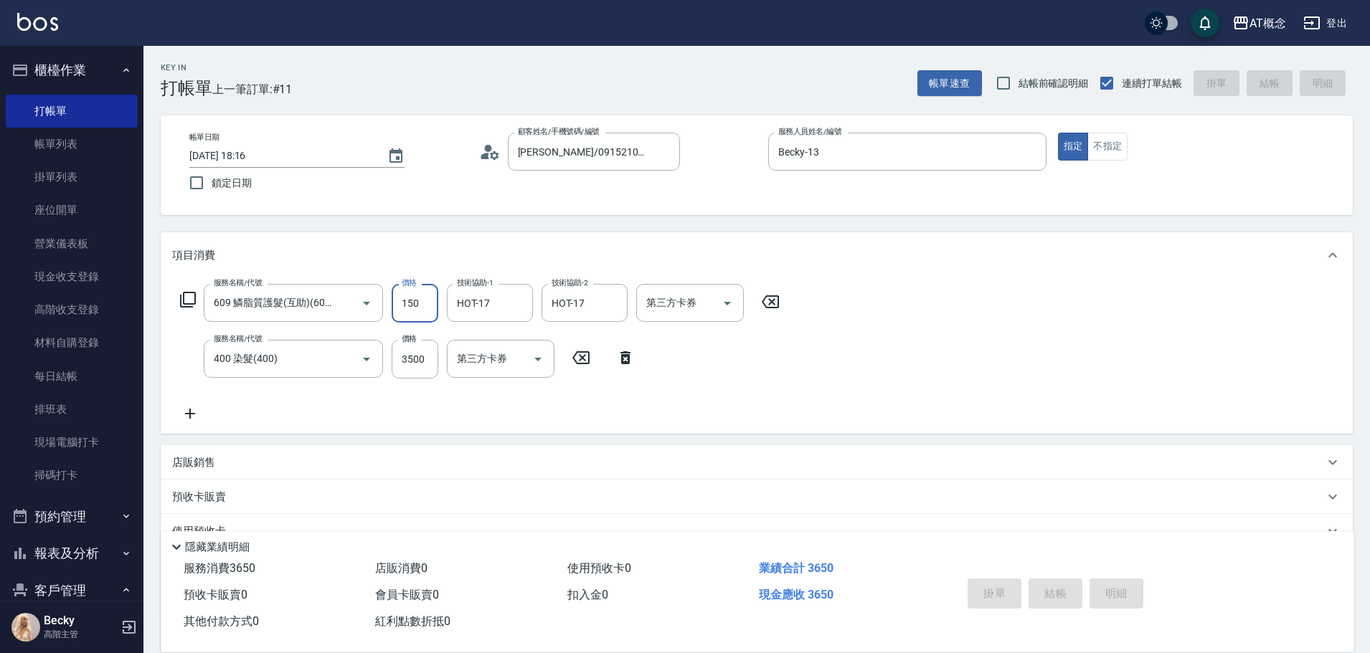
type input "[DATE] 18:17"
type input "0"
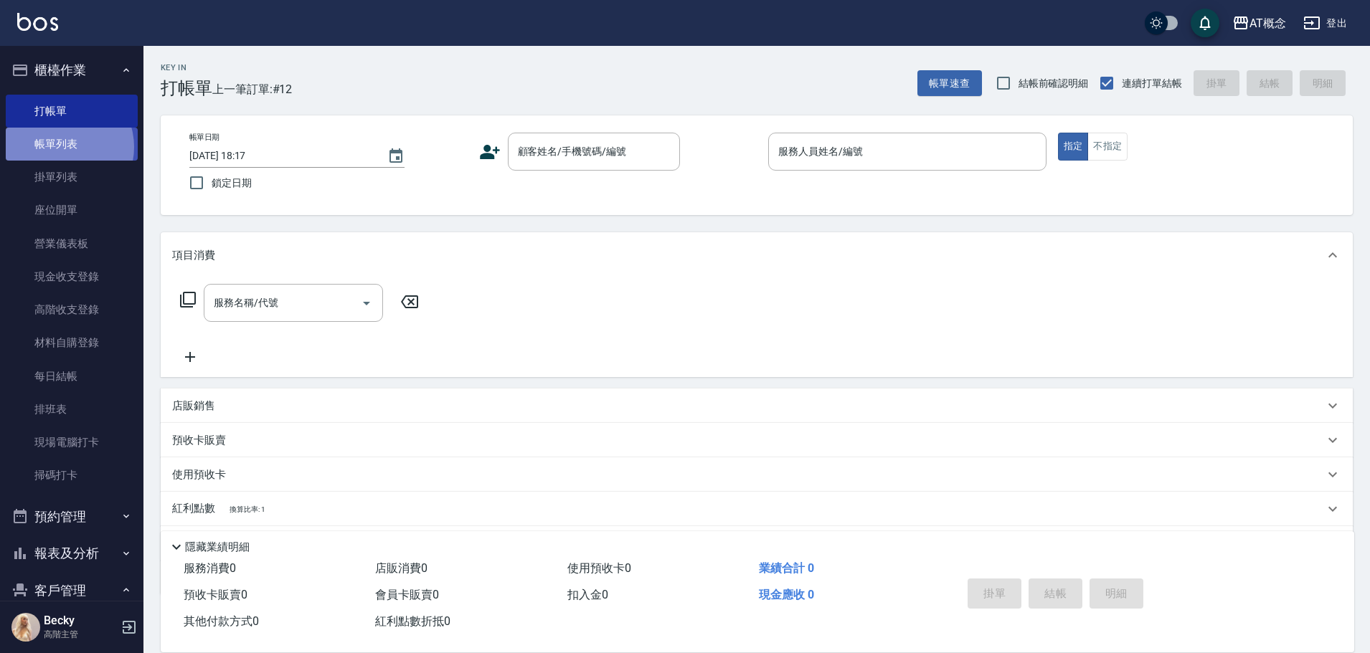
click at [62, 147] on link "帳單列表" at bounding box center [72, 144] width 132 height 33
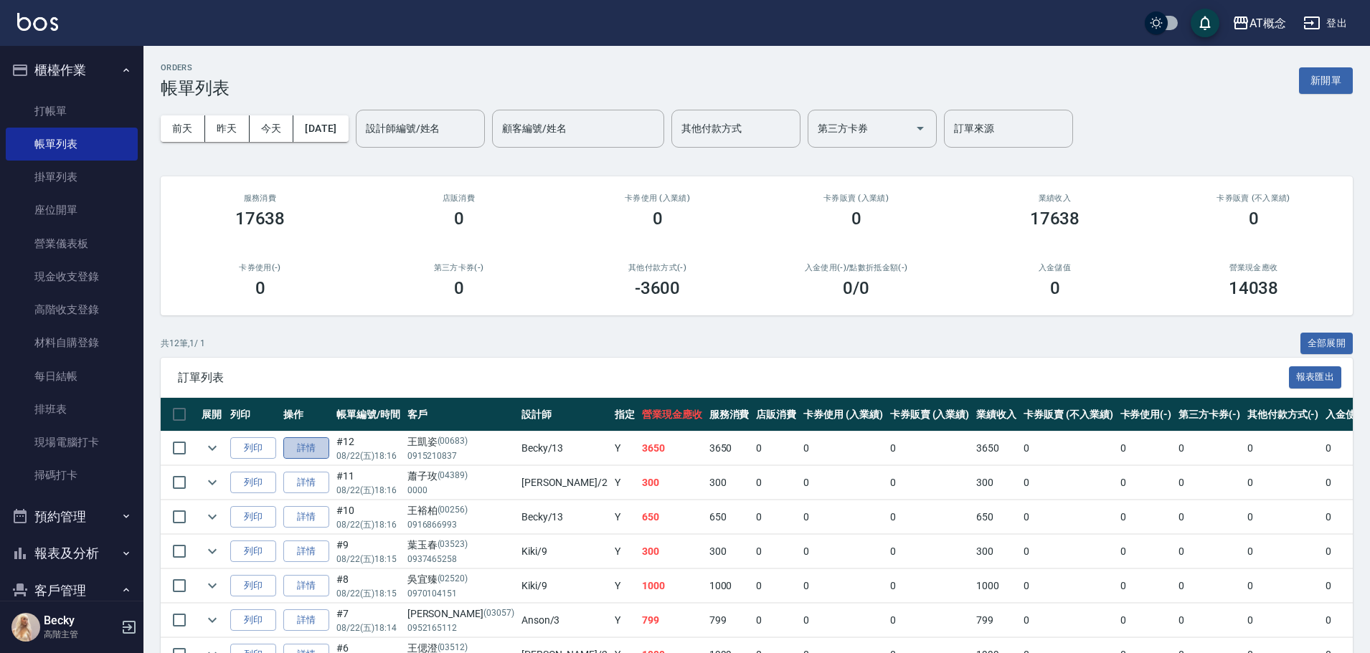
click at [305, 448] on link "詳情" at bounding box center [306, 449] width 46 height 22
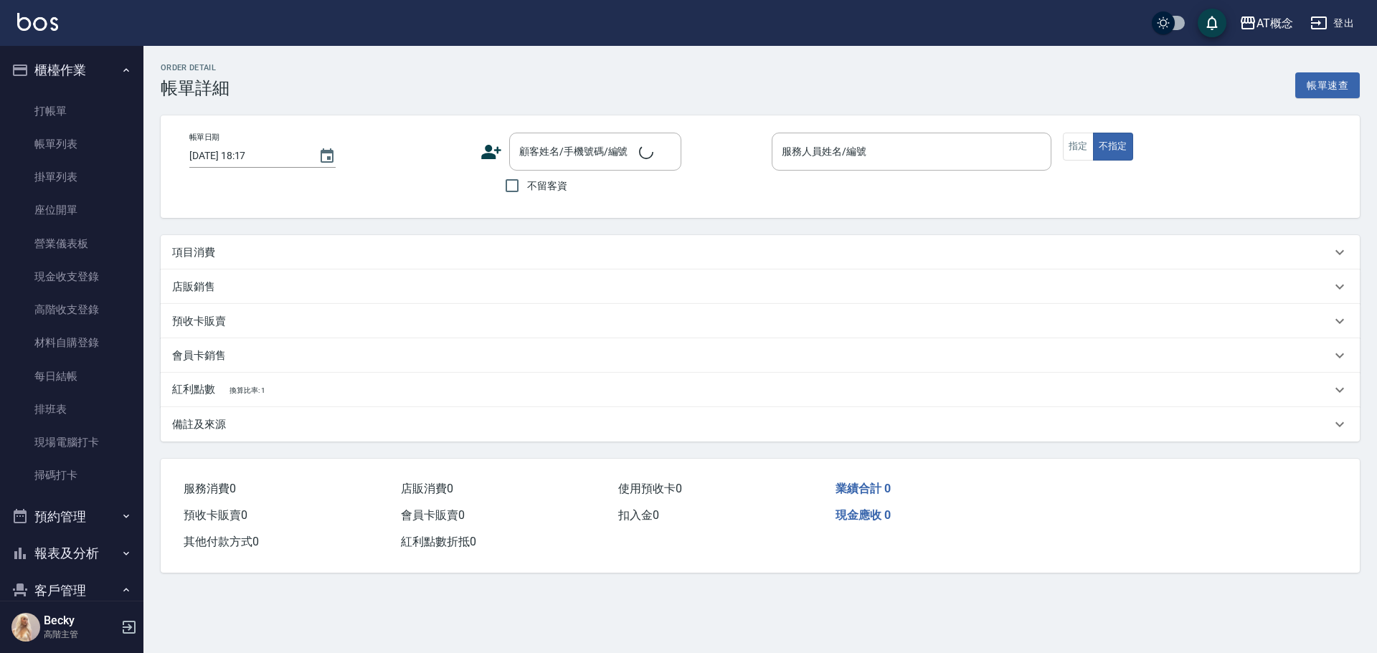
type input "[DATE] 18:16"
type input "Becky-13"
type input "360"
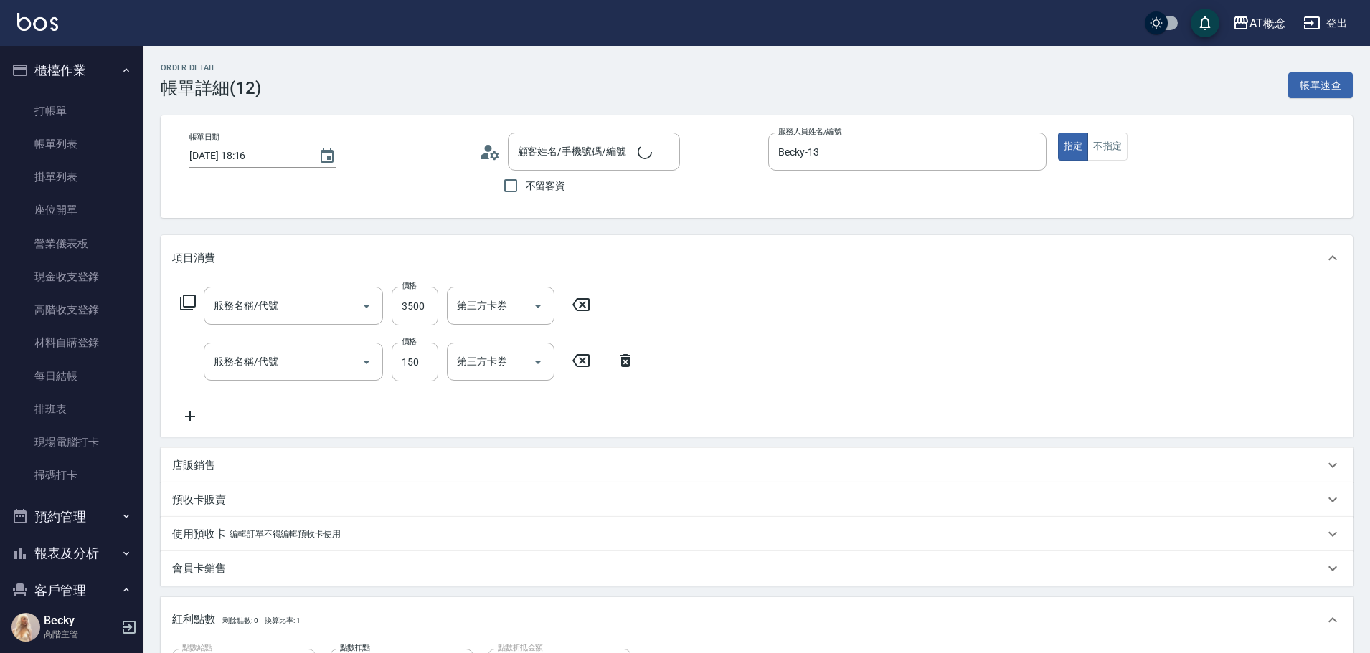
type input "400 染髮(400)"
type input "609 鱗脂質護髮(互助)(609)"
type input "[PERSON_NAME]/0915210837/00683"
click at [427, 378] on input "150" at bounding box center [415, 362] width 47 height 39
type input "350"
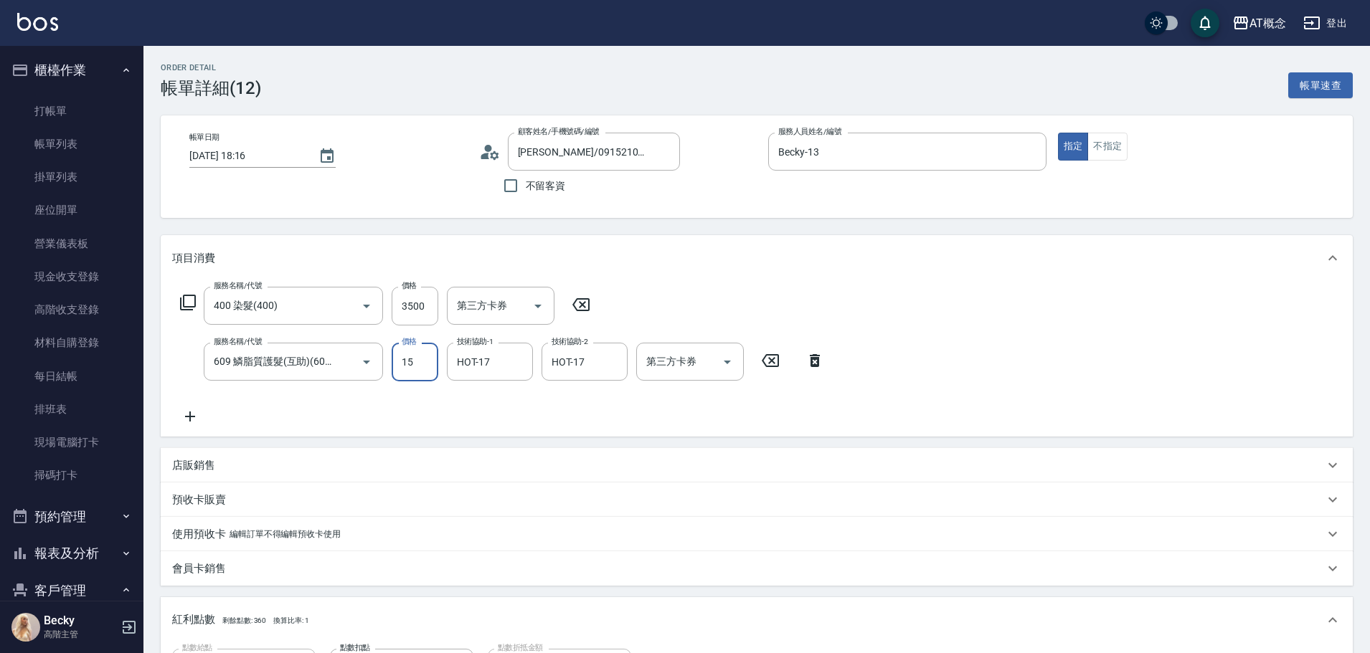
type input "150"
type input "500"
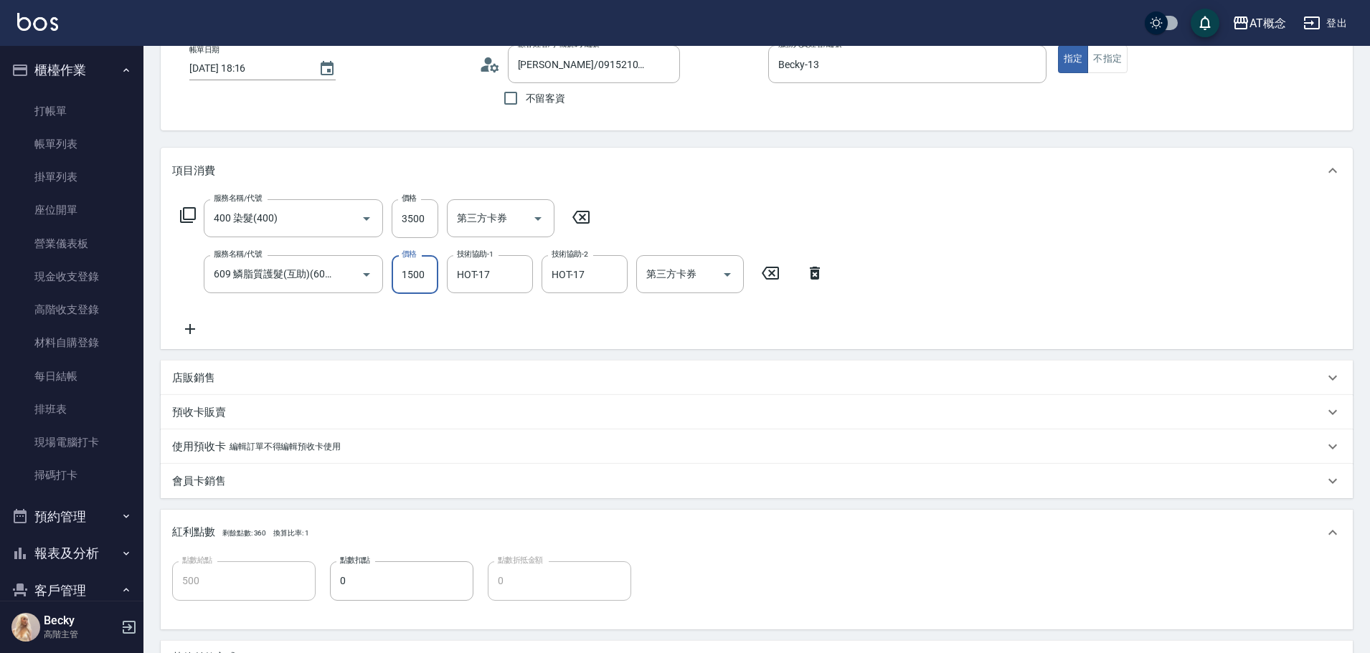
scroll to position [287, 0]
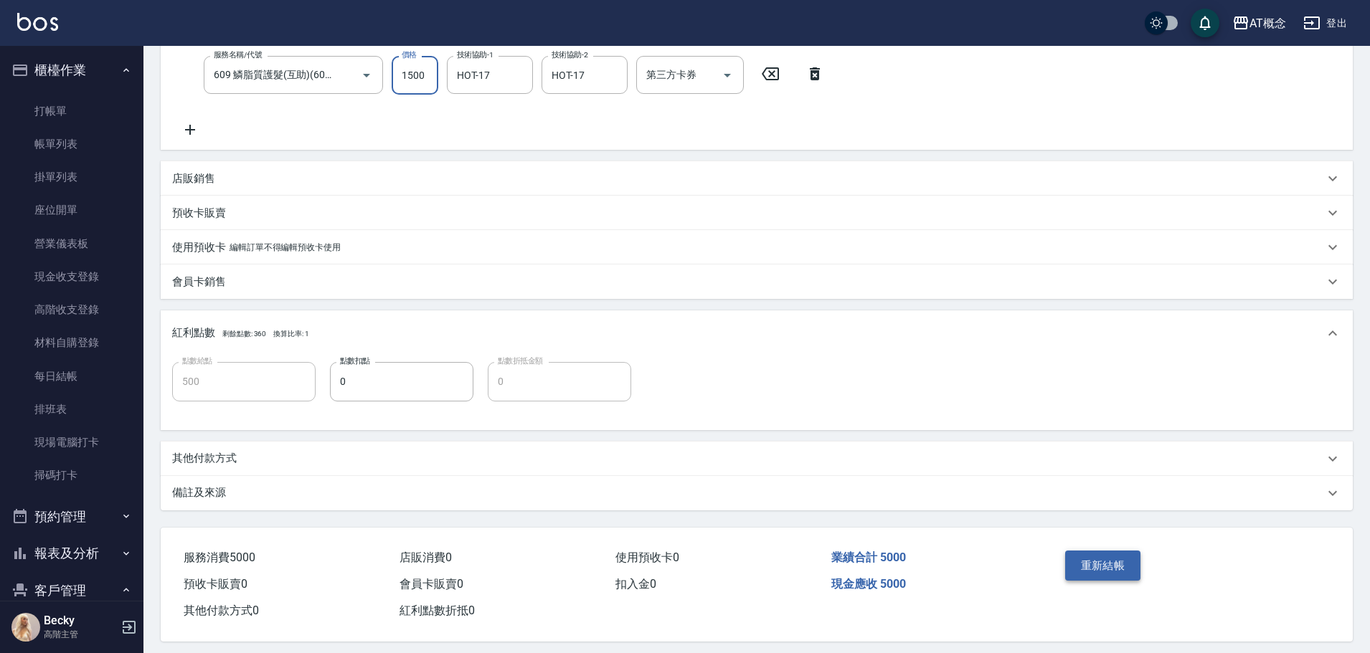
type input "1500"
click at [1098, 556] on button "重新結帳" at bounding box center [1103, 566] width 76 height 30
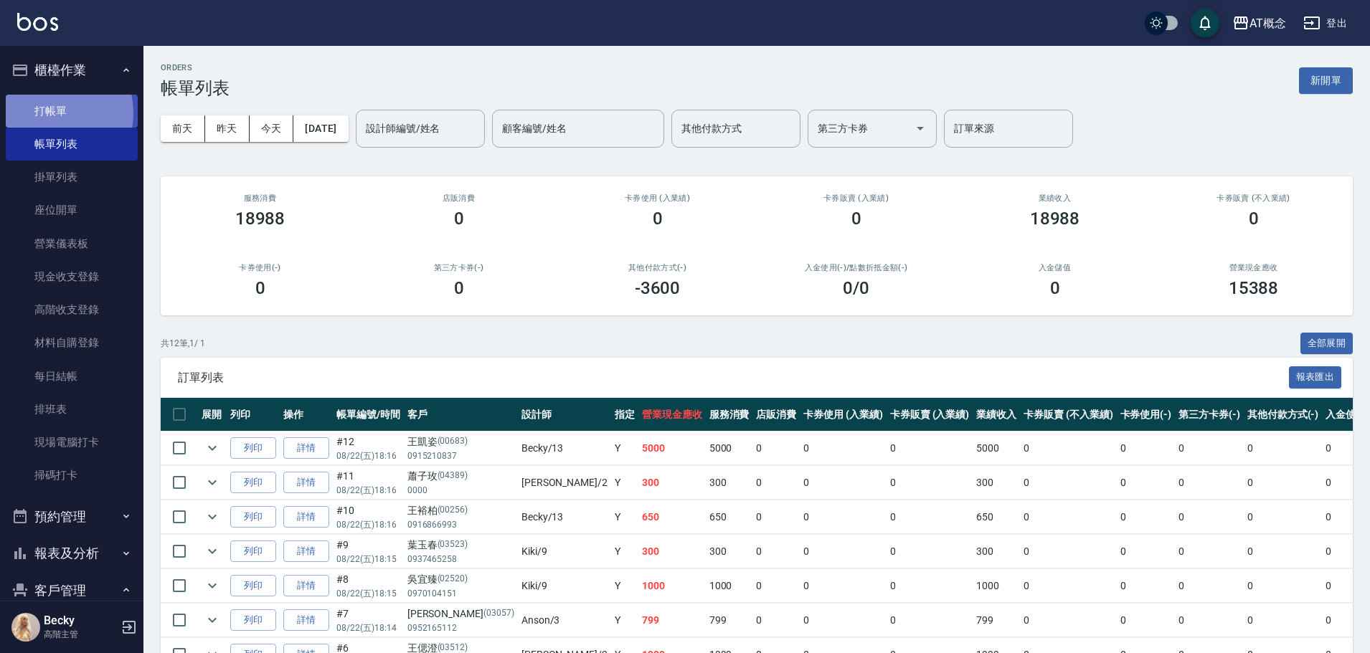
click at [52, 113] on link "打帳單" at bounding box center [72, 111] width 132 height 33
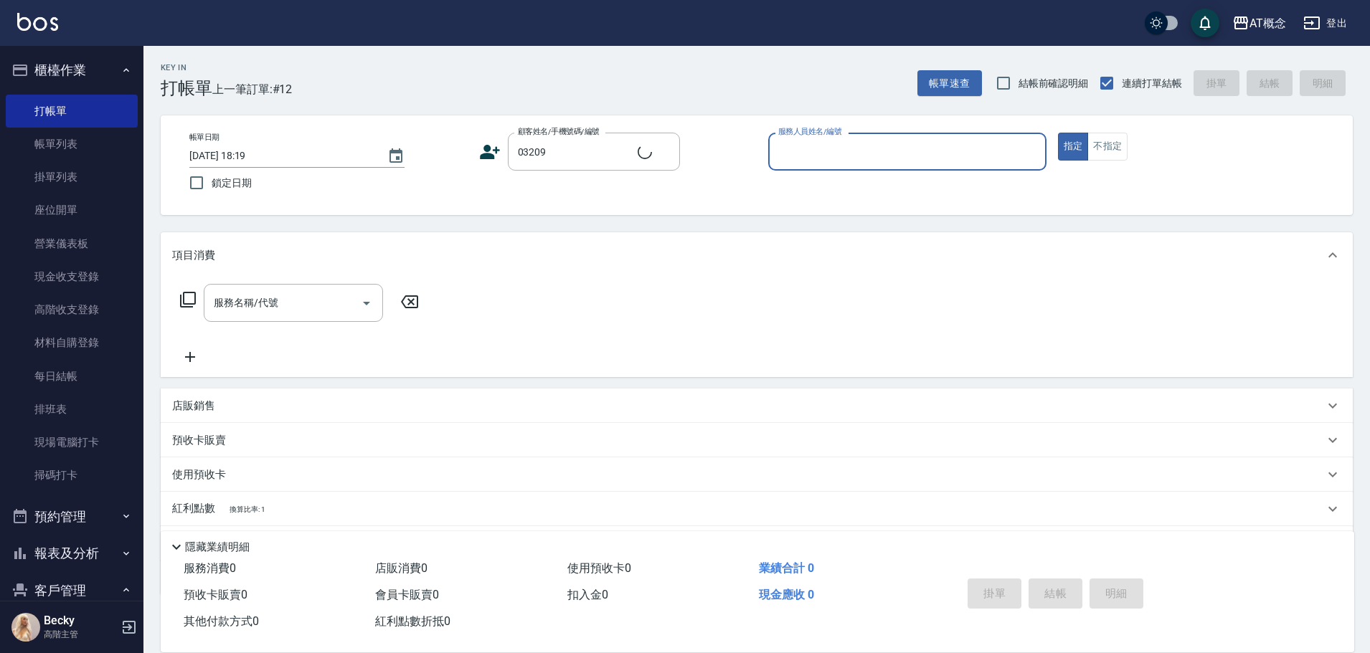
type input "[PERSON_NAME]/0937800716/03209"
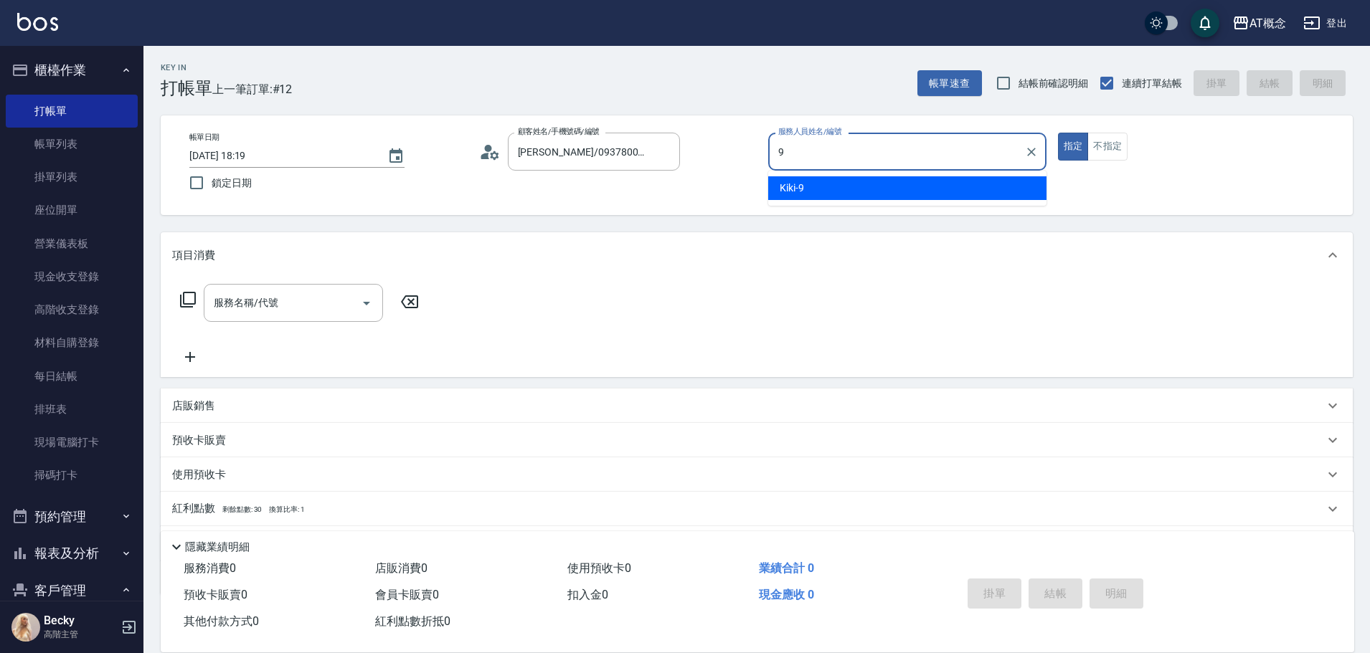
type input "Kiki-9"
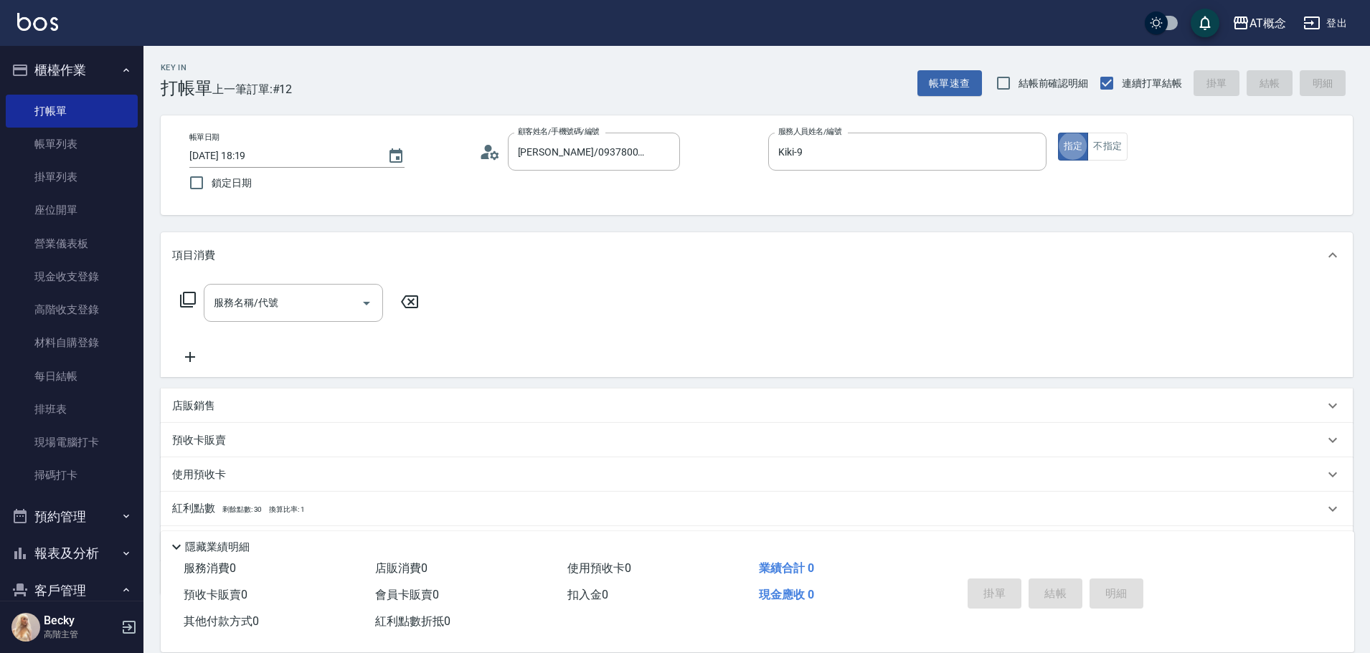
type button "true"
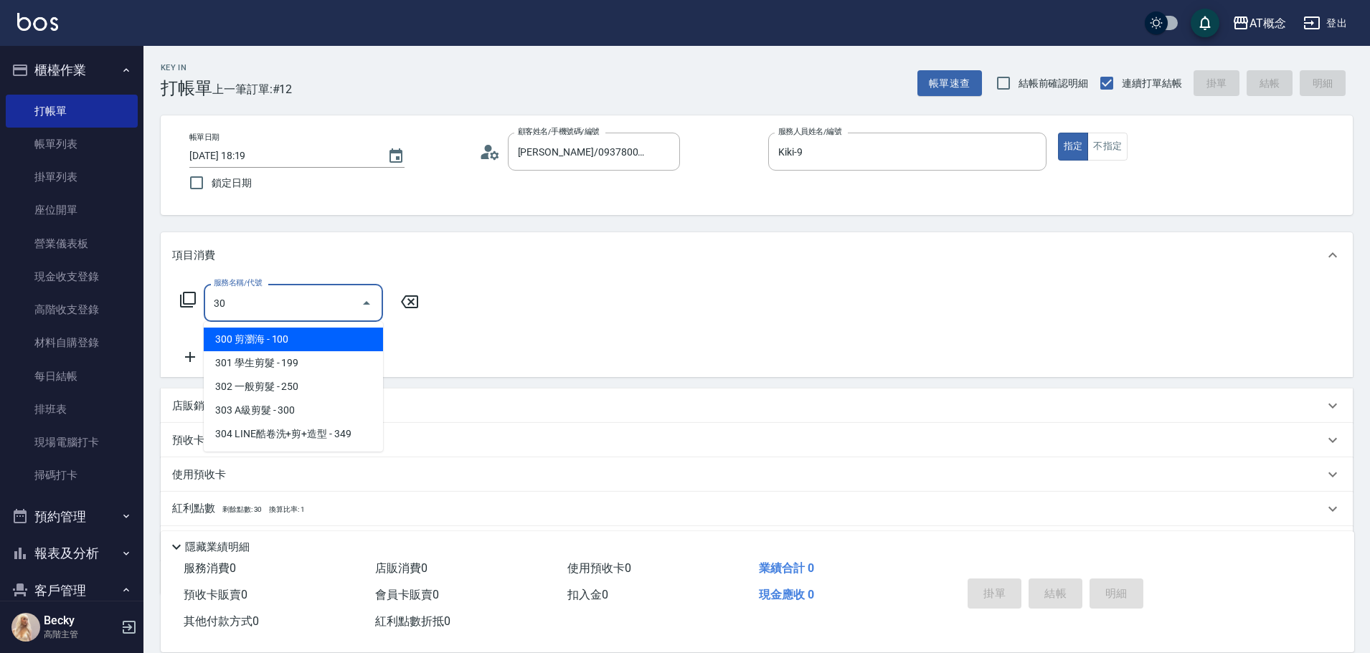
type input "303"
type input "30"
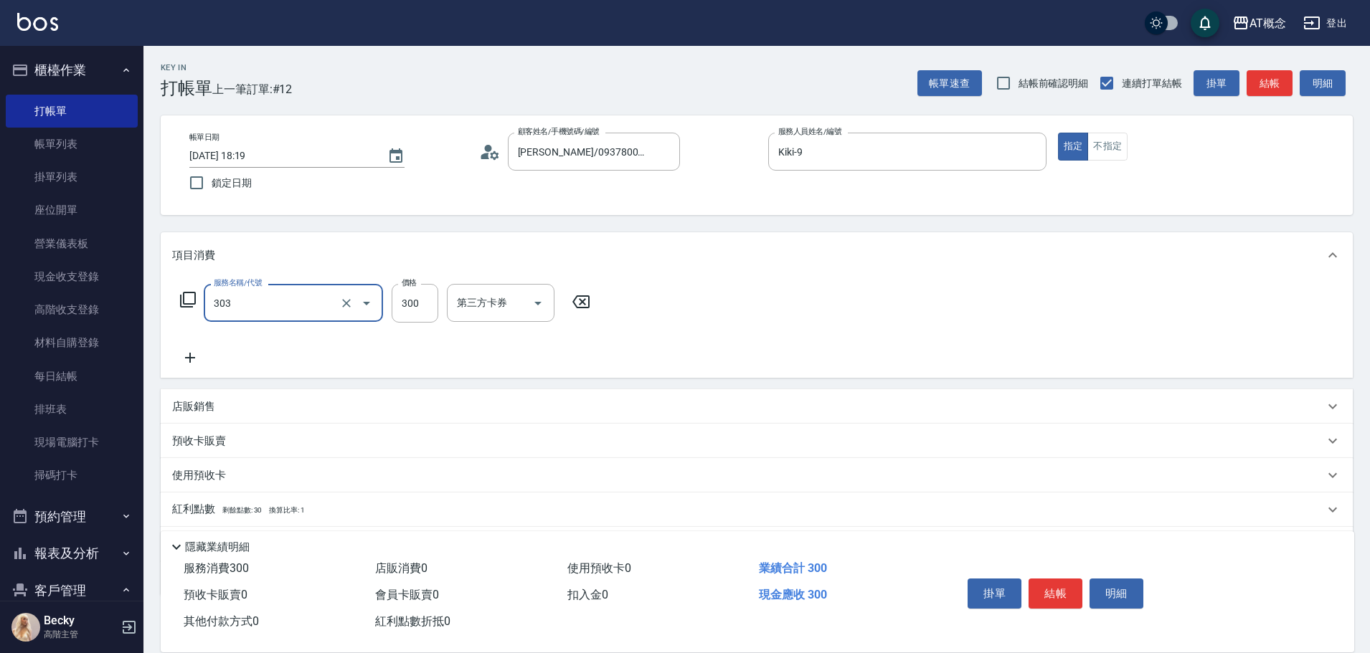
type input "303 A級剪髮(303)"
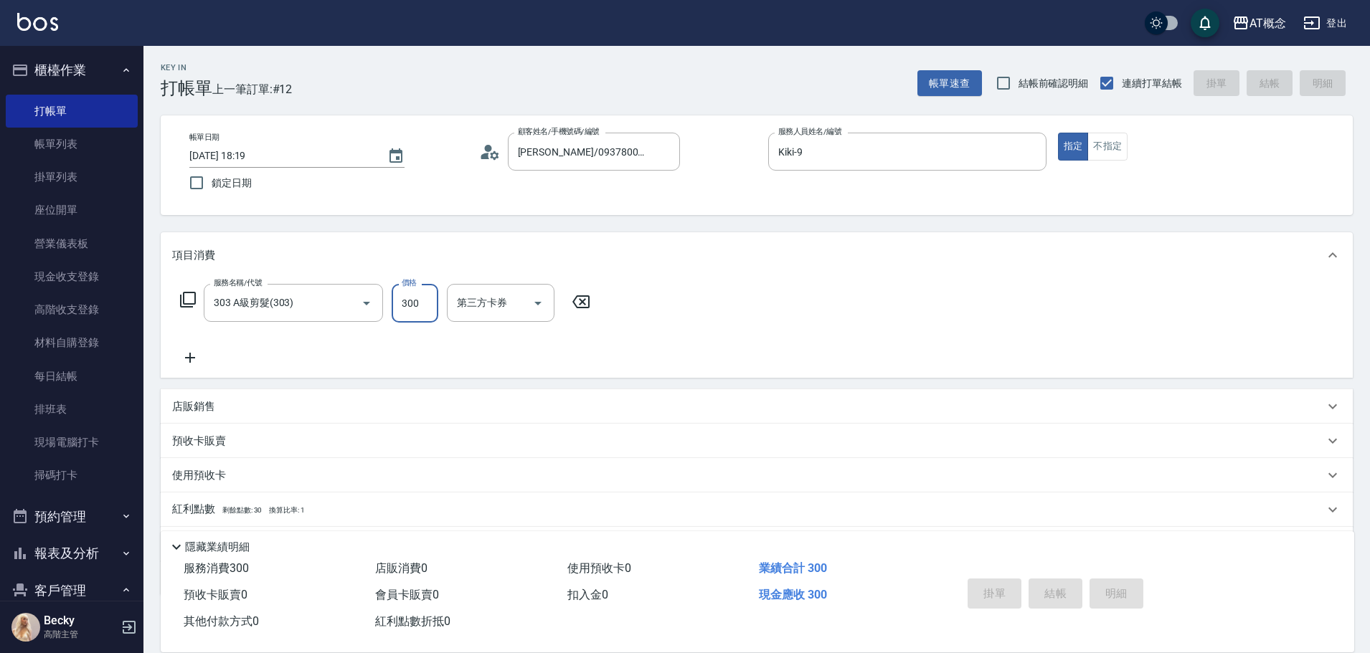
type input "[DATE] 18:20"
type input "0"
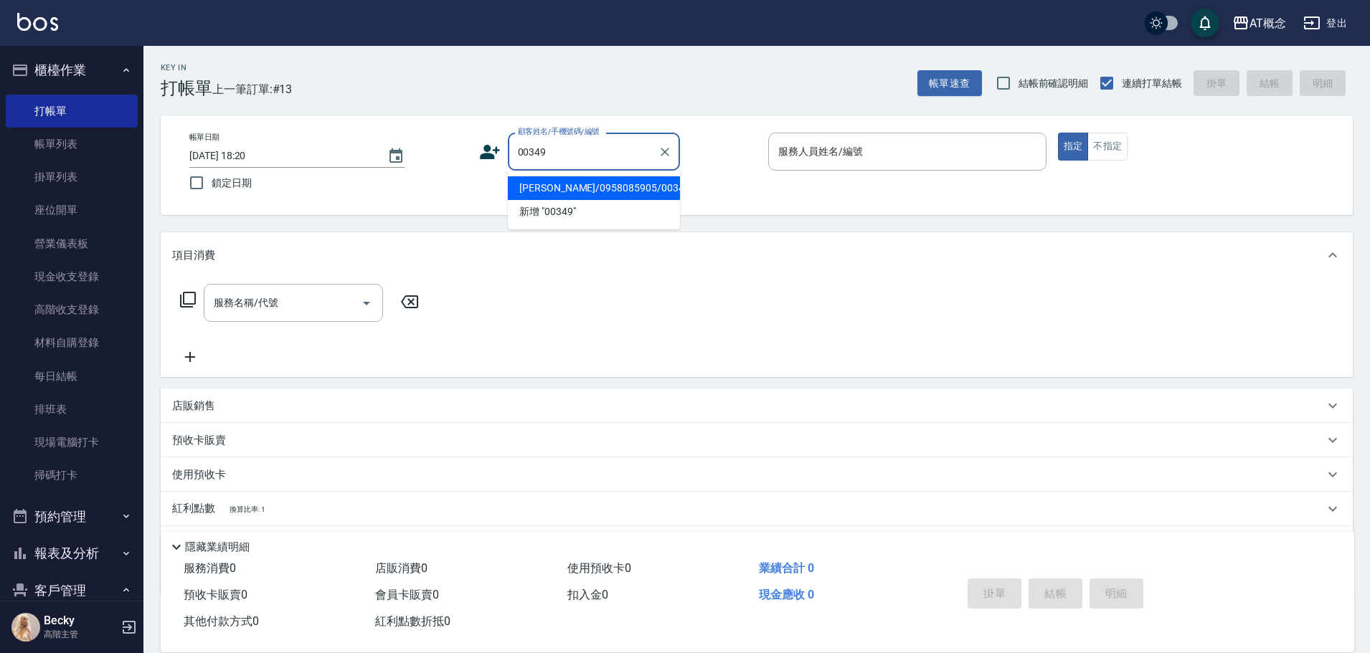
type input "[PERSON_NAME]/0958085905/00349"
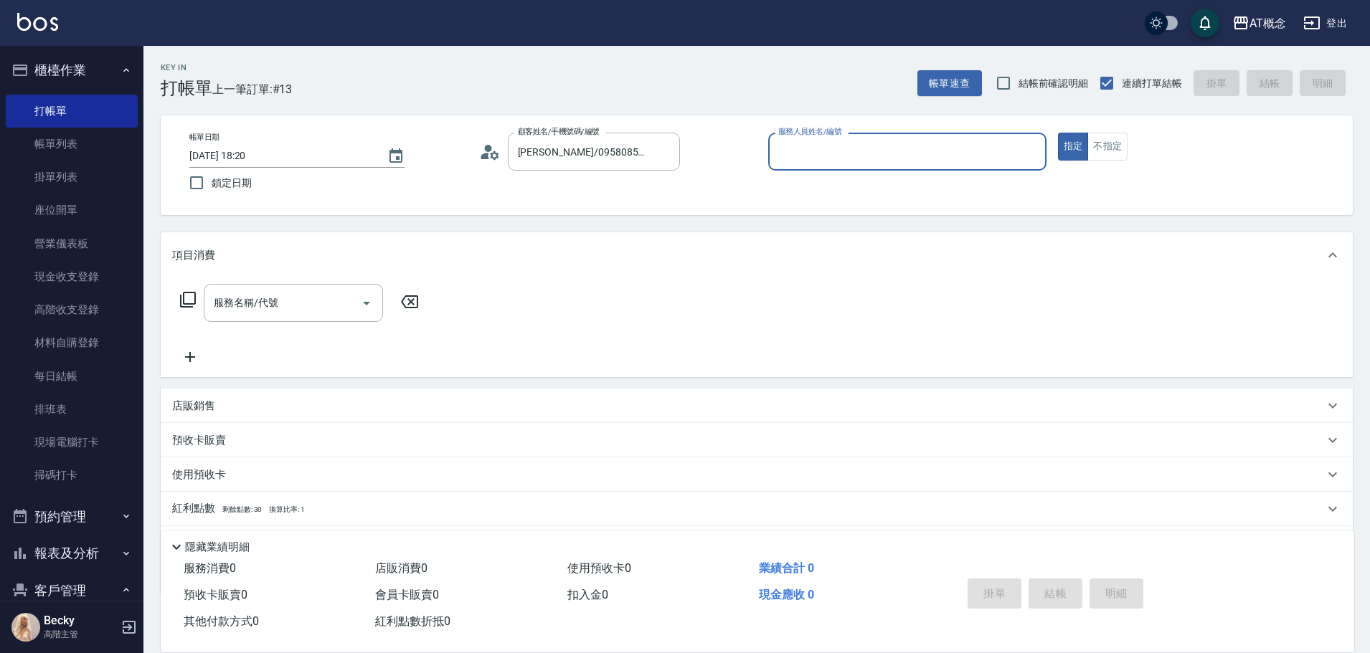
type input "Becky-13"
click at [1058, 133] on button "指定" at bounding box center [1073, 147] width 31 height 28
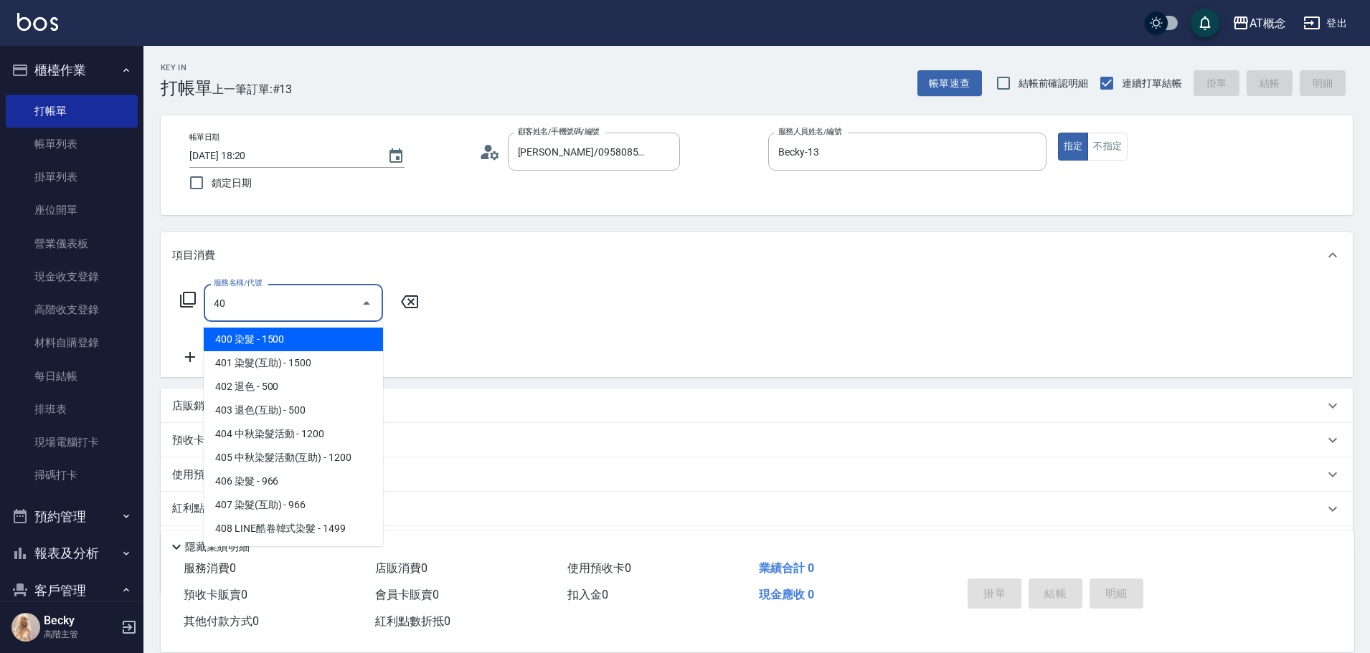
type input "400"
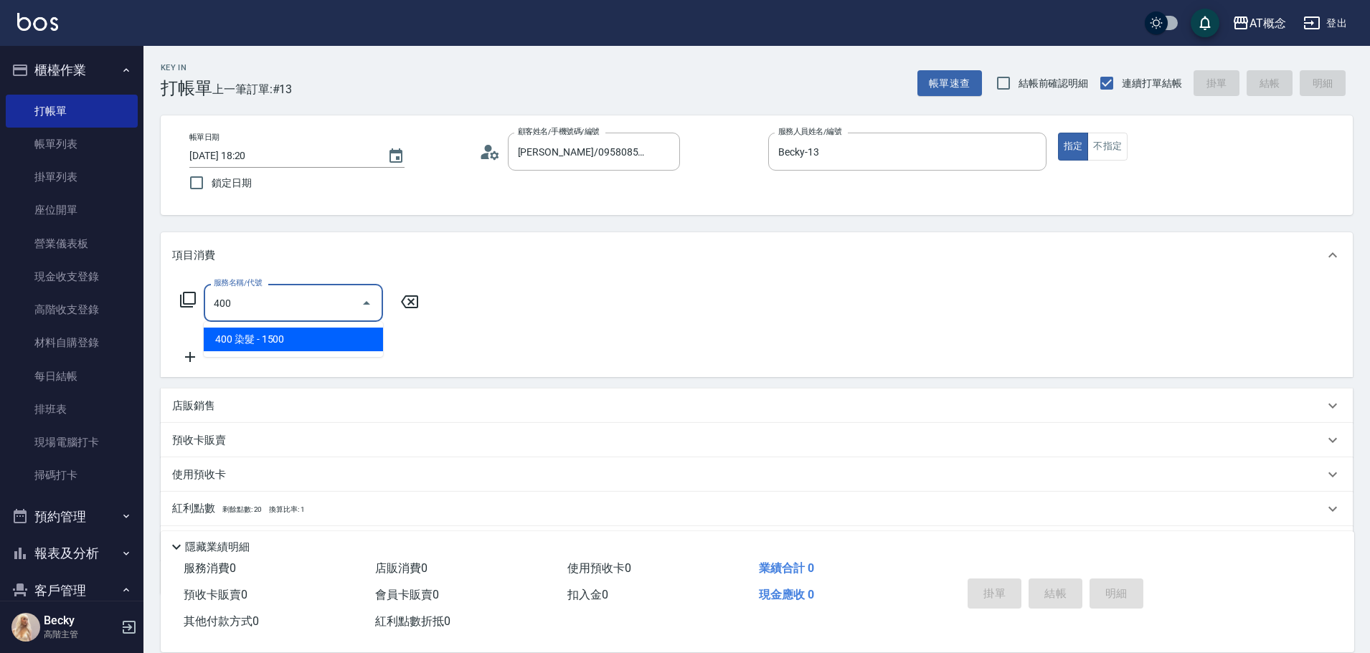
type input "150"
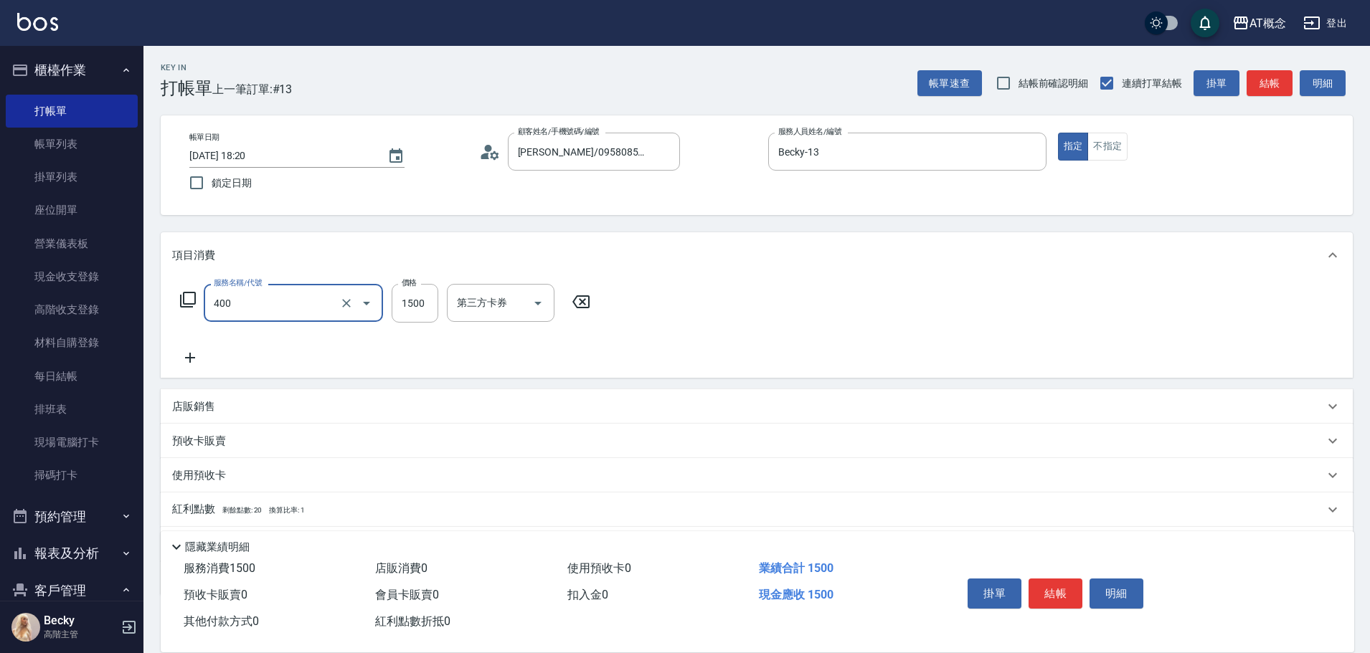
type input "400 染髮(400)"
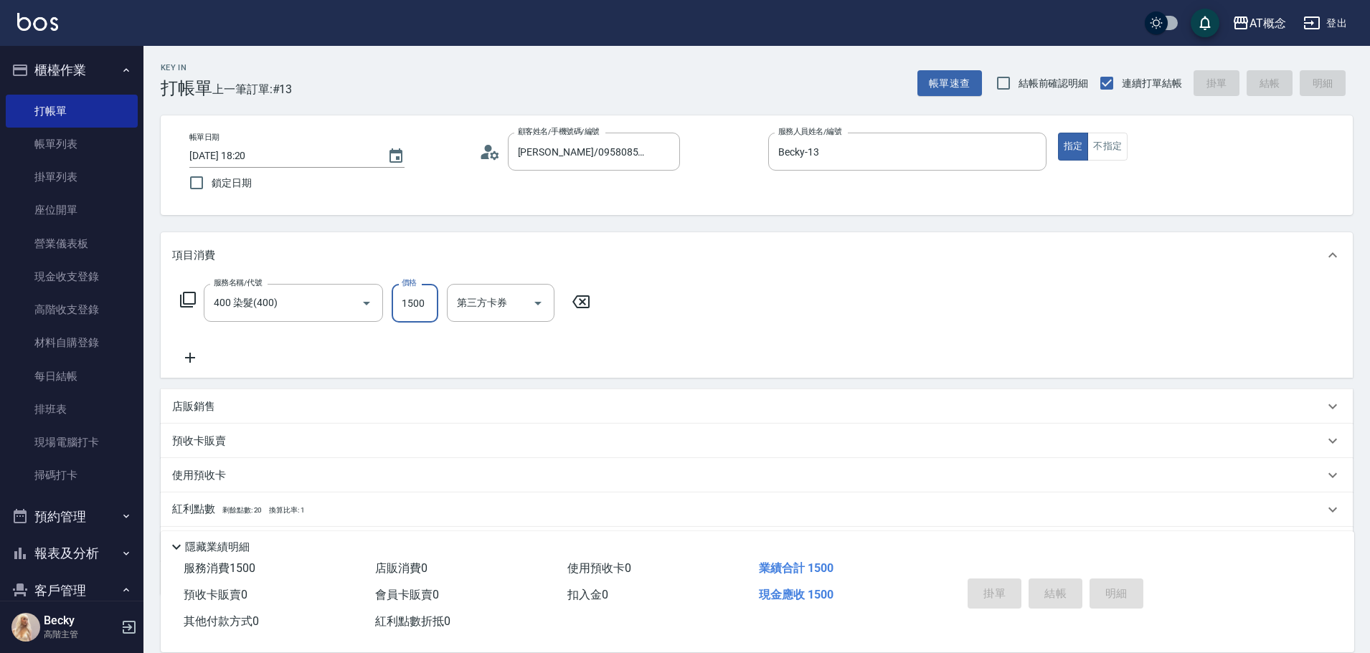
type input "0"
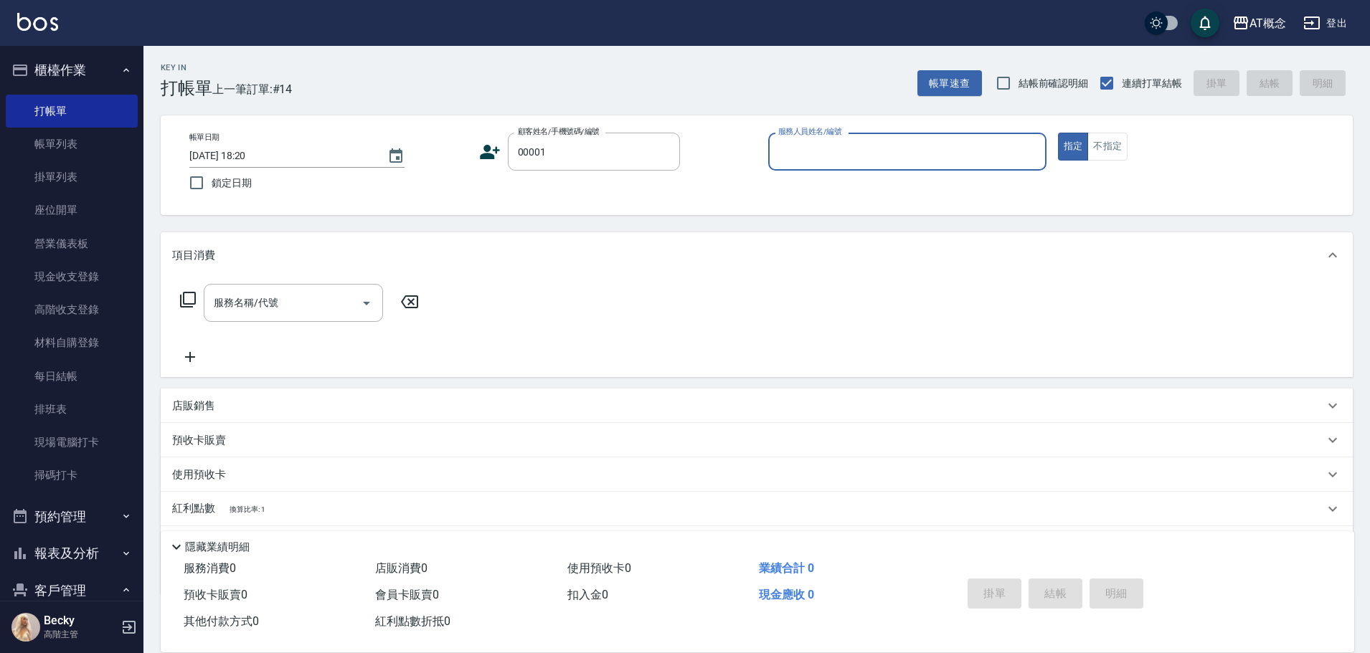
type input "公司/公司/00001"
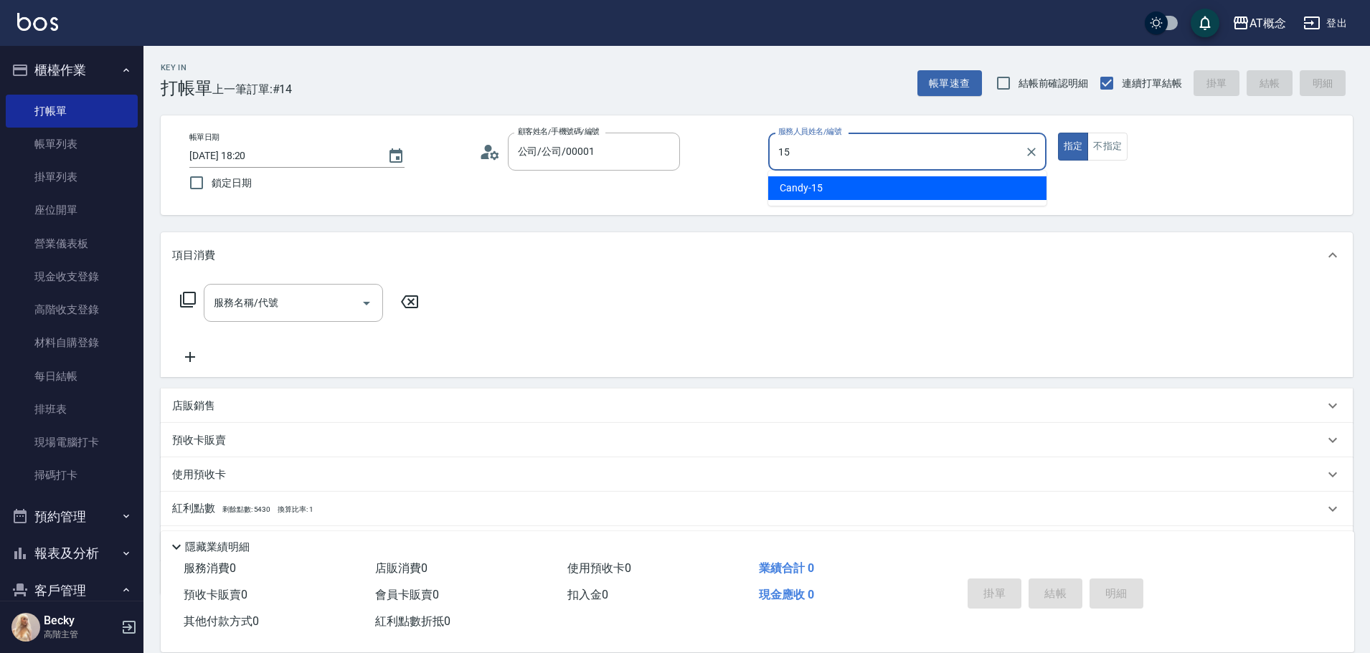
type input "Candy-15"
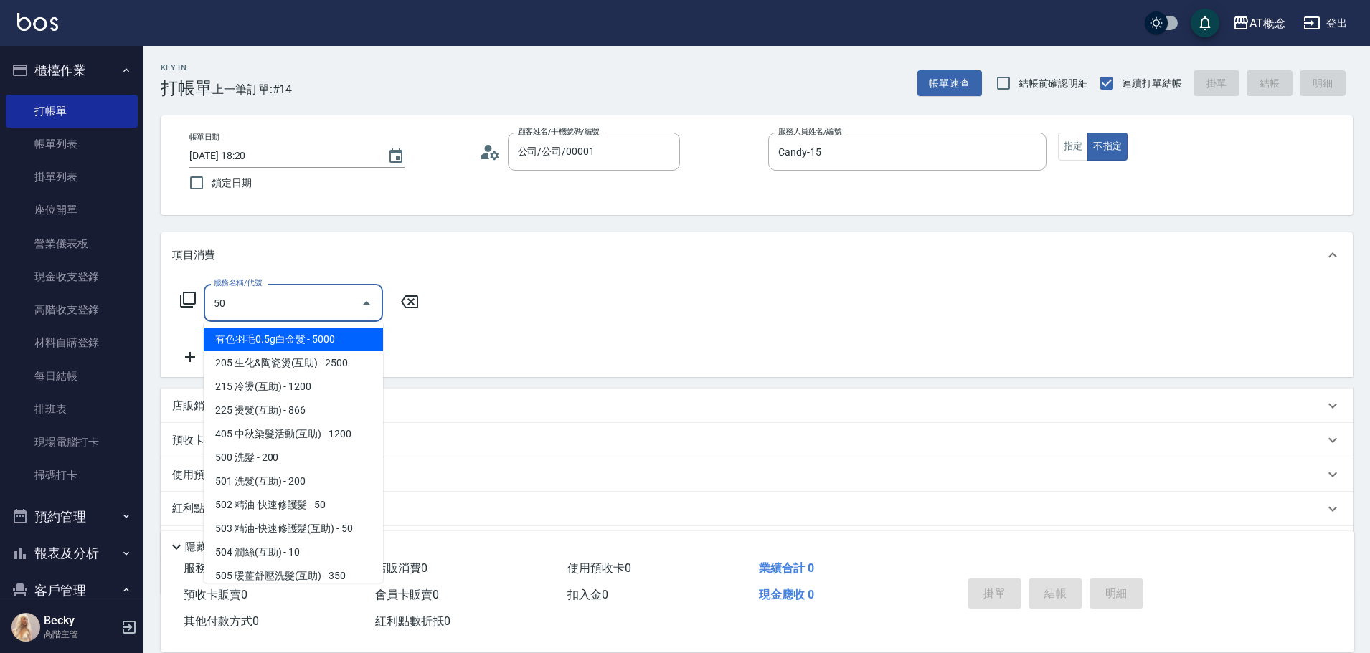
type input "500"
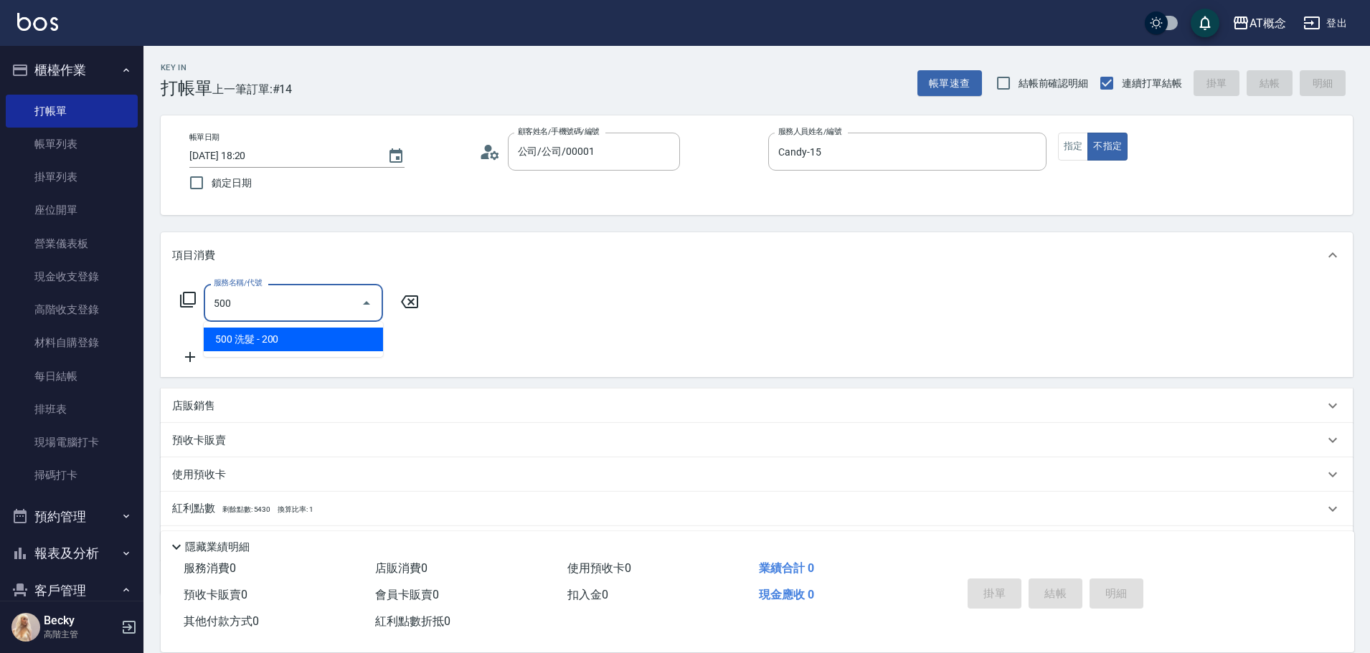
type input "20"
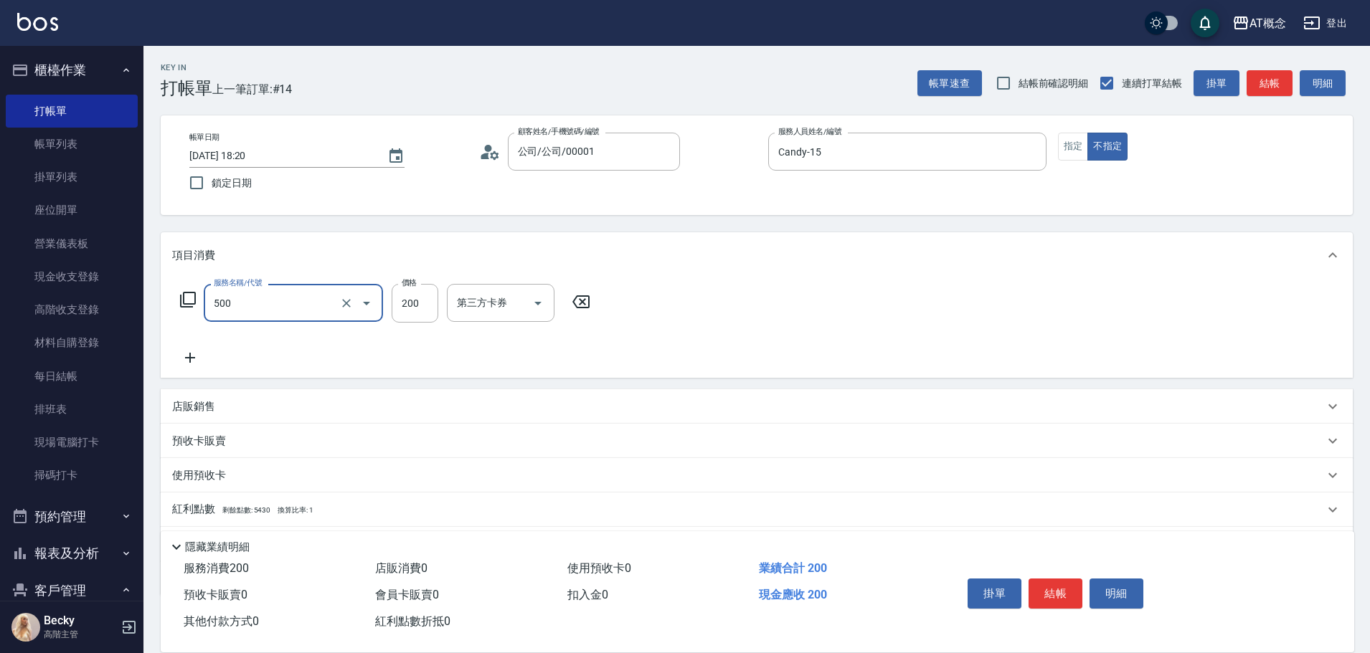
type input "500 洗髮(500)"
type input "0"
type input "25"
type input "20"
type input "250"
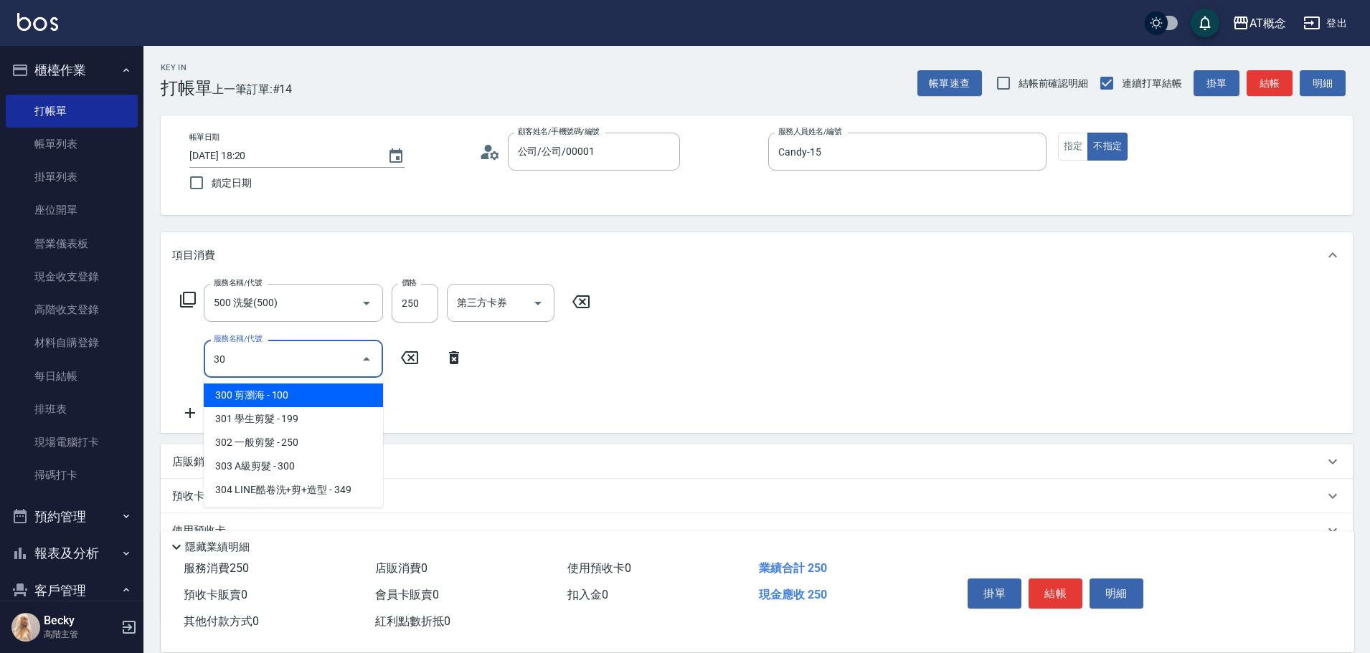
type input "303"
type input "50"
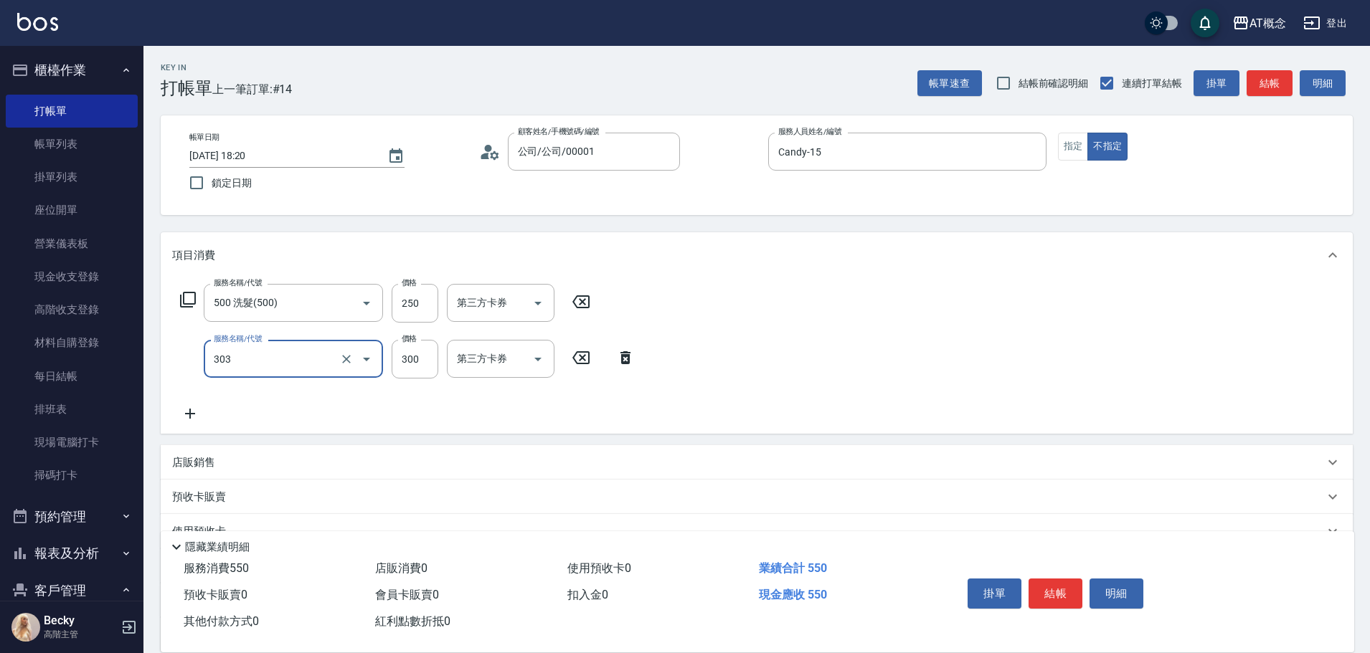
type input "303 A級剪髮(303)"
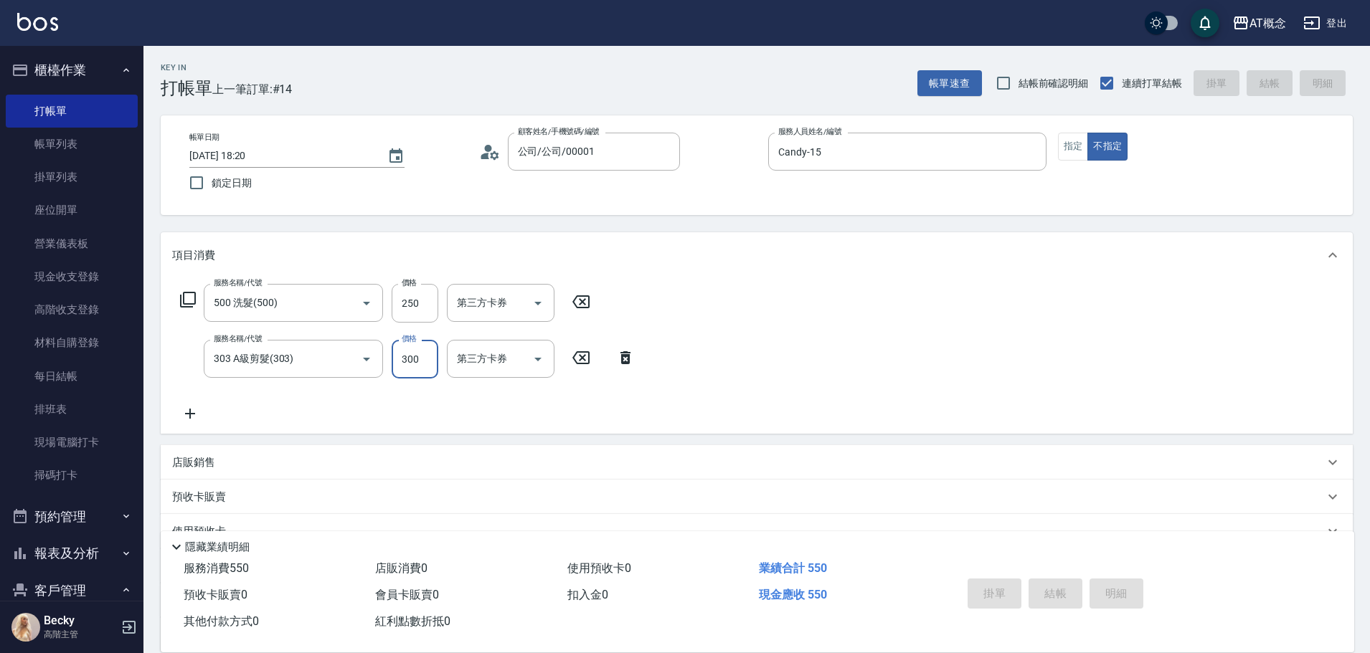
type input "[DATE] 18:21"
type input "0"
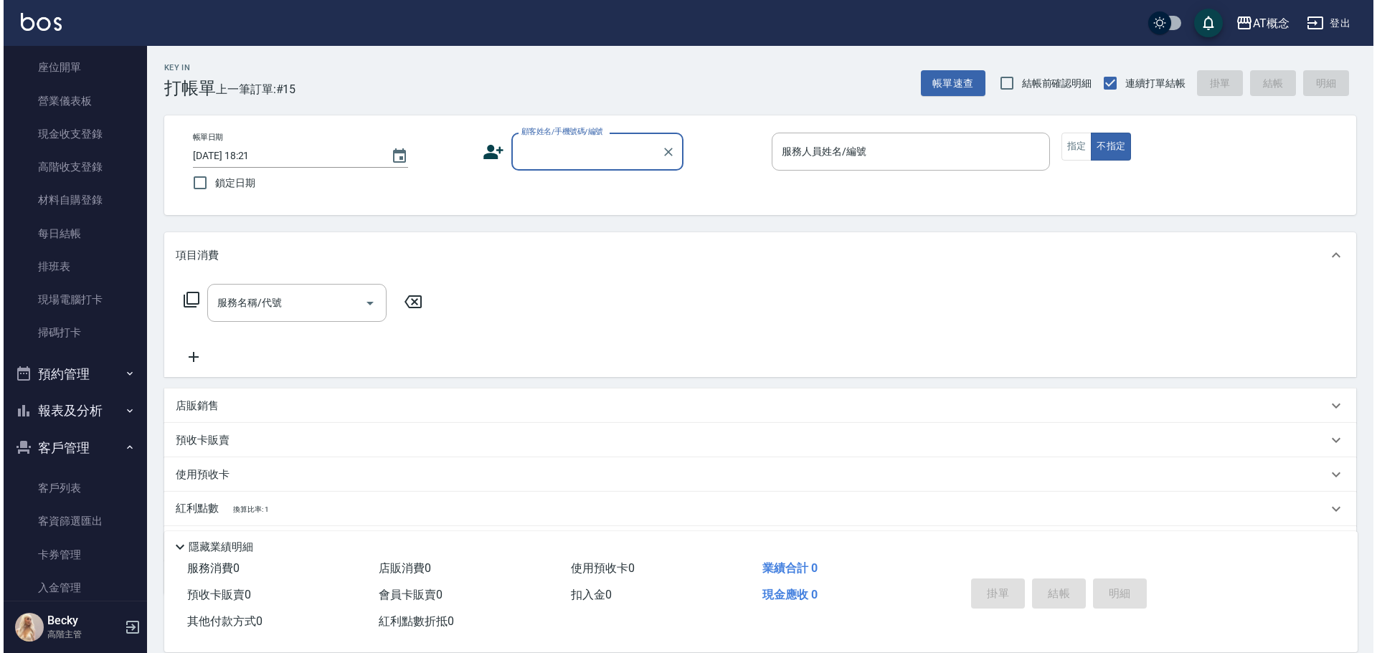
scroll to position [143, 0]
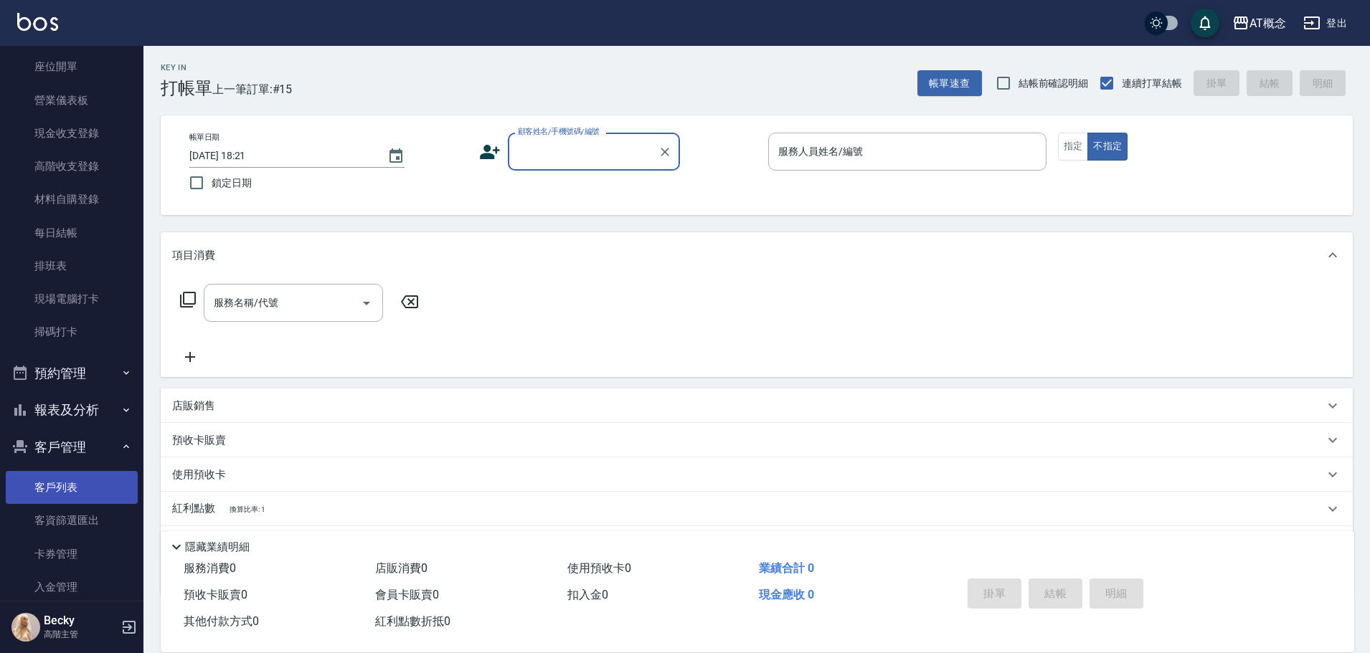
click at [67, 487] on link "客戶列表" at bounding box center [72, 487] width 132 height 33
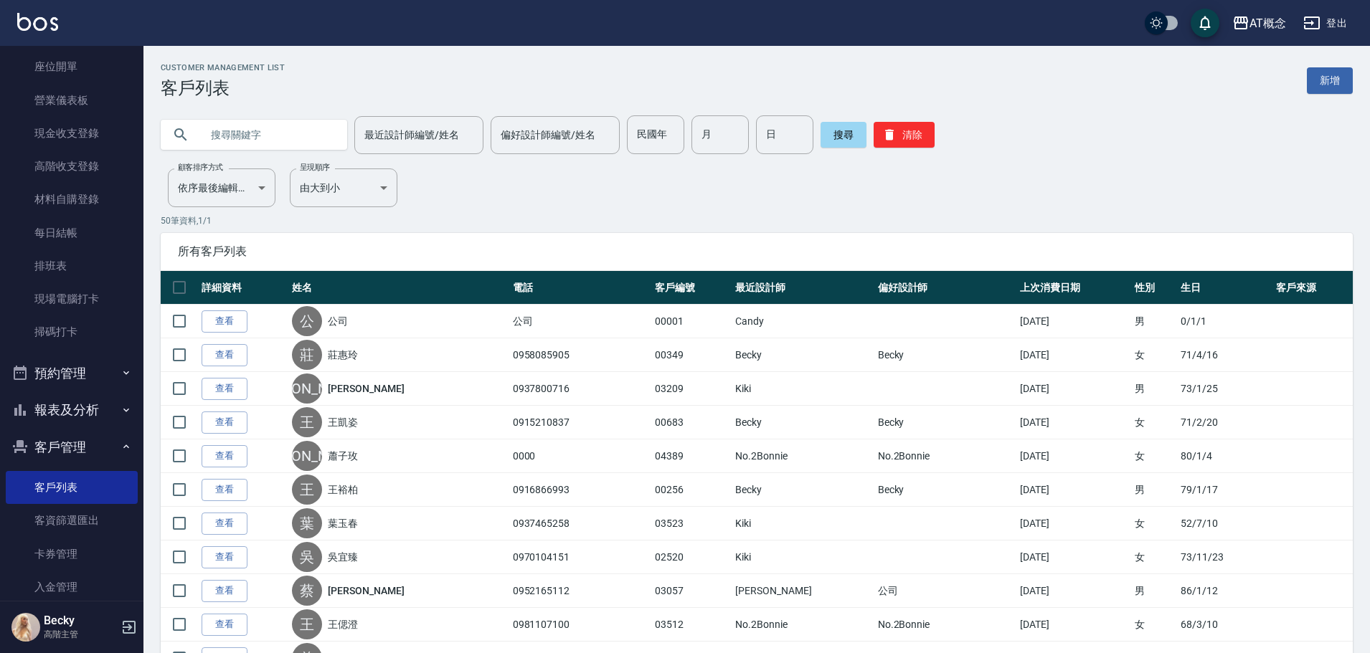
click at [211, 136] on input "text" at bounding box center [268, 134] width 135 height 39
type input "03797"
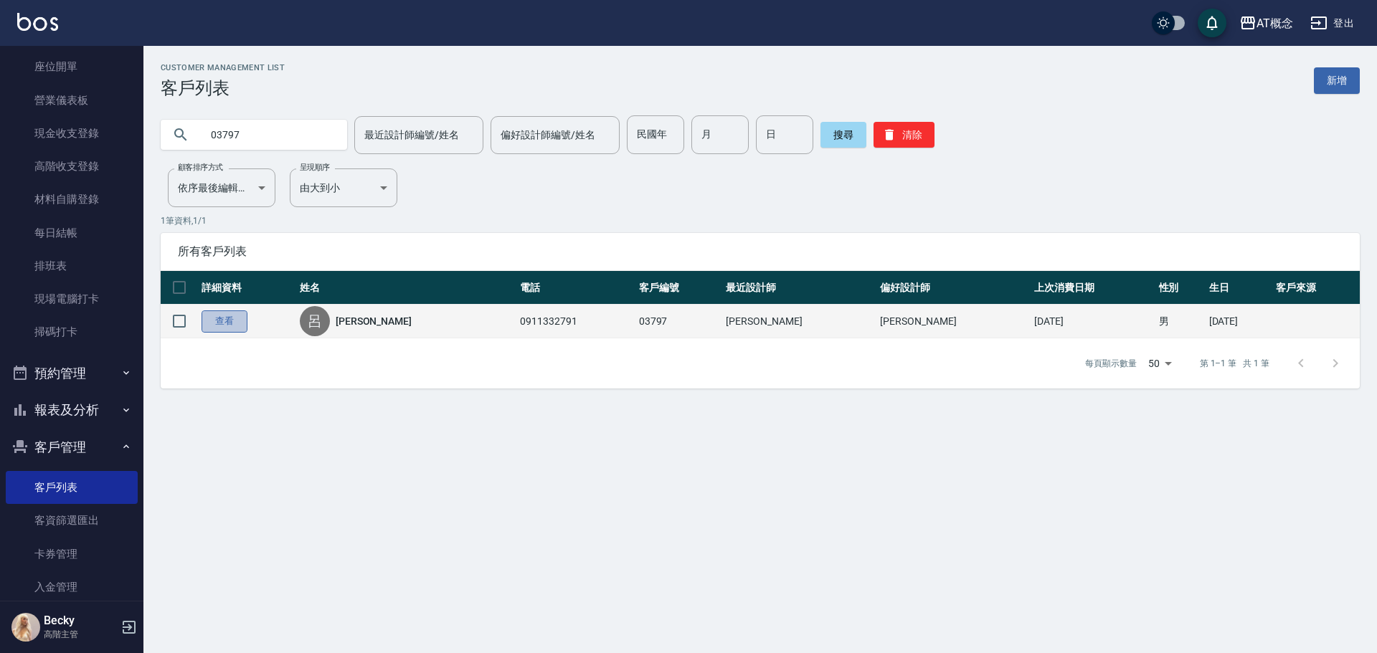
click at [223, 329] on link "查看" at bounding box center [225, 322] width 46 height 22
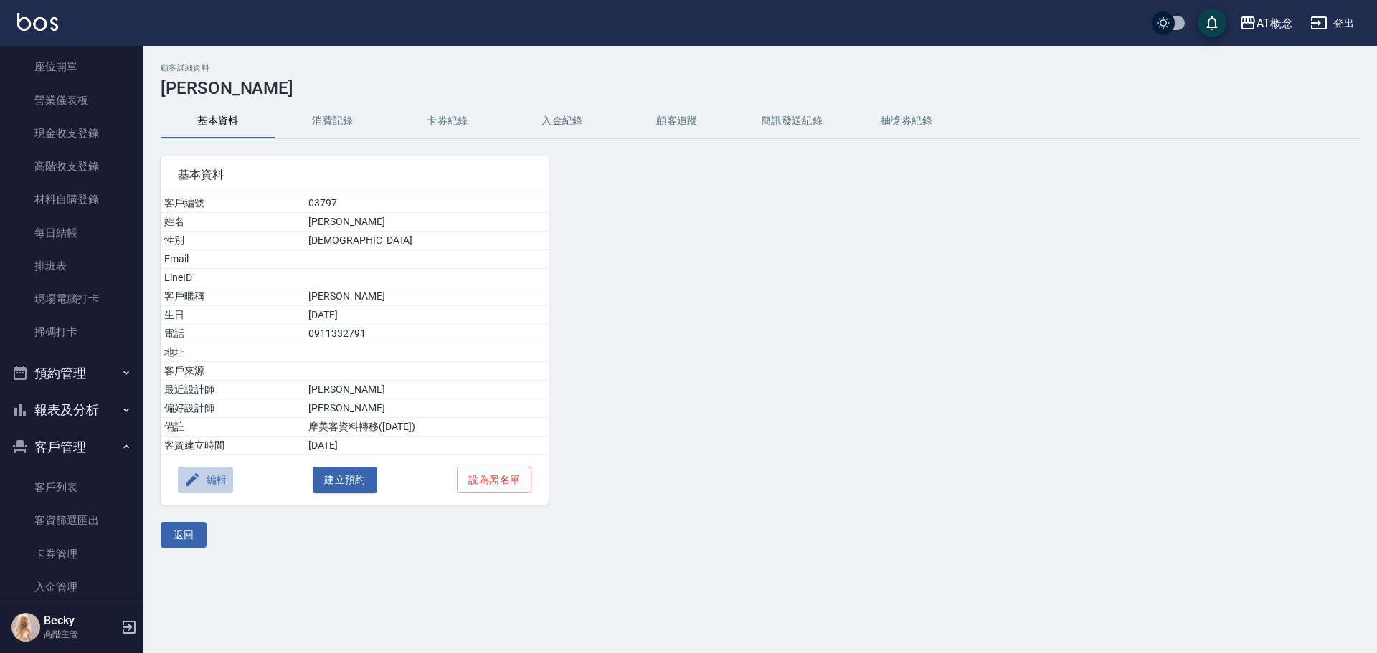
click at [228, 477] on button "編輯" at bounding box center [205, 480] width 55 height 27
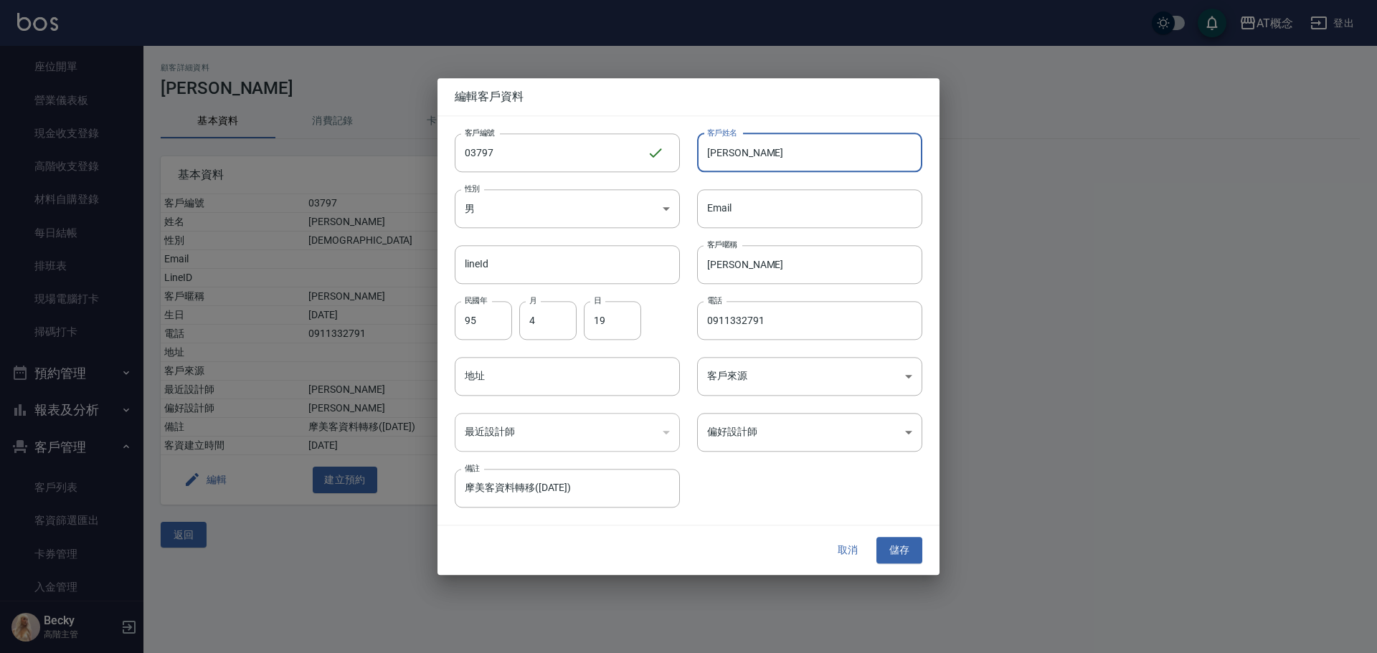
drag, startPoint x: 744, startPoint y: 154, endPoint x: 689, endPoint y: 151, distance: 54.6
click at [692, 150] on div "客戶姓名 [PERSON_NAME]姓名" at bounding box center [801, 144] width 242 height 56
type input "伍紫駿"
click at [505, 316] on input "95" at bounding box center [483, 320] width 57 height 39
type input "99"
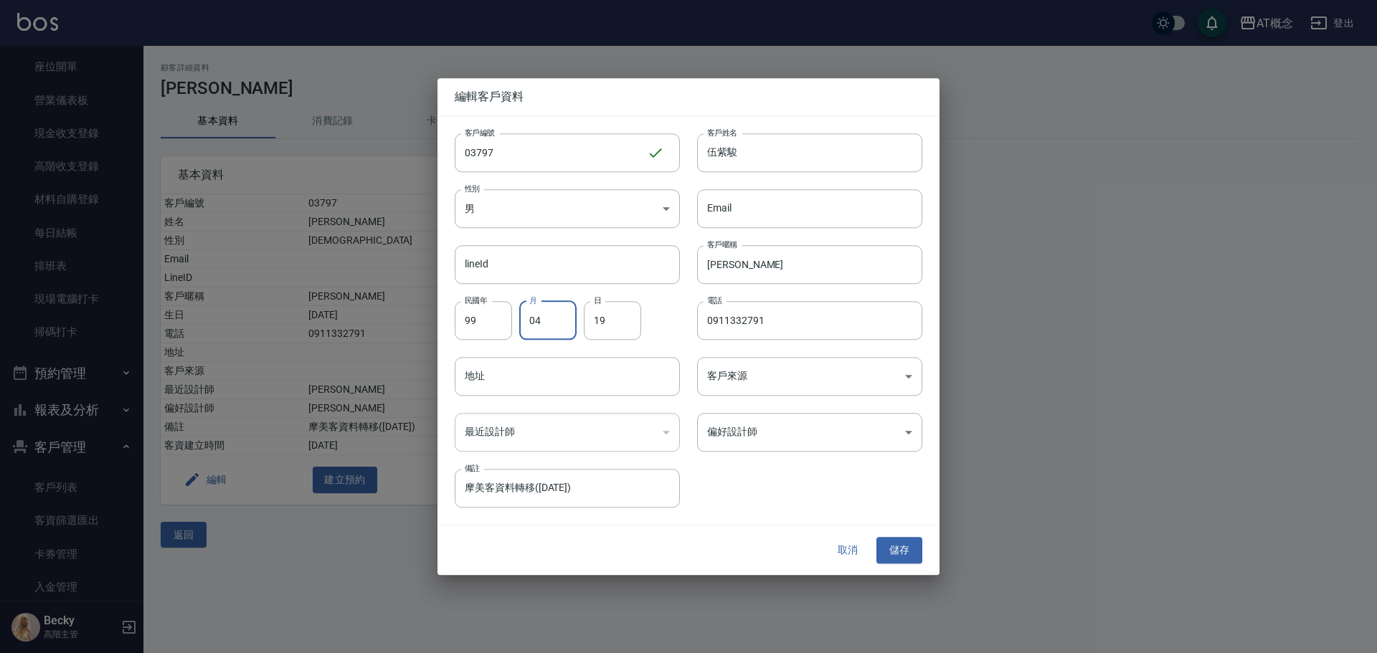
type input "04"
type input "12"
type input "0"
type input "0971733717"
type input "."
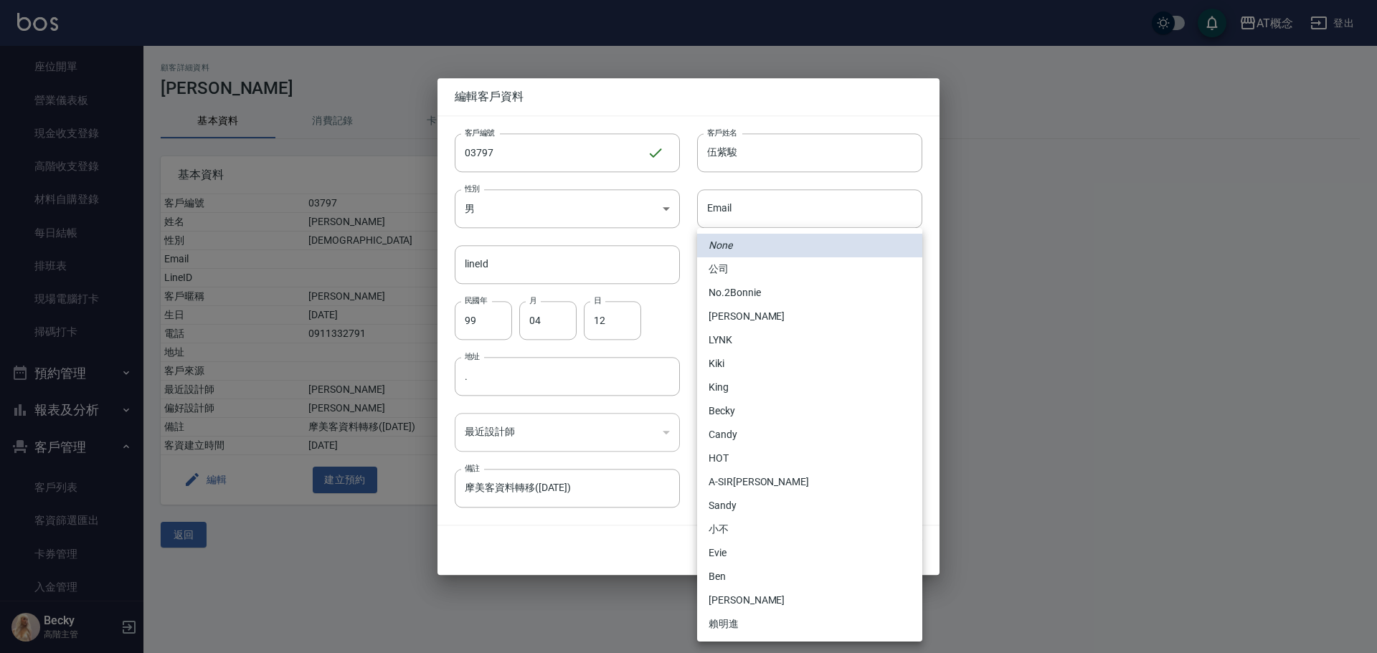
click at [783, 429] on body "AT概念 登出 櫃檯作業 打帳單 帳單列表 掛單列表 座位開單 營業儀表板 現金收支登錄 高階收支登錄 材料自購登錄 每日結帳 排班表 現場電腦打卡 掃碼打卡…" at bounding box center [688, 326] width 1377 height 653
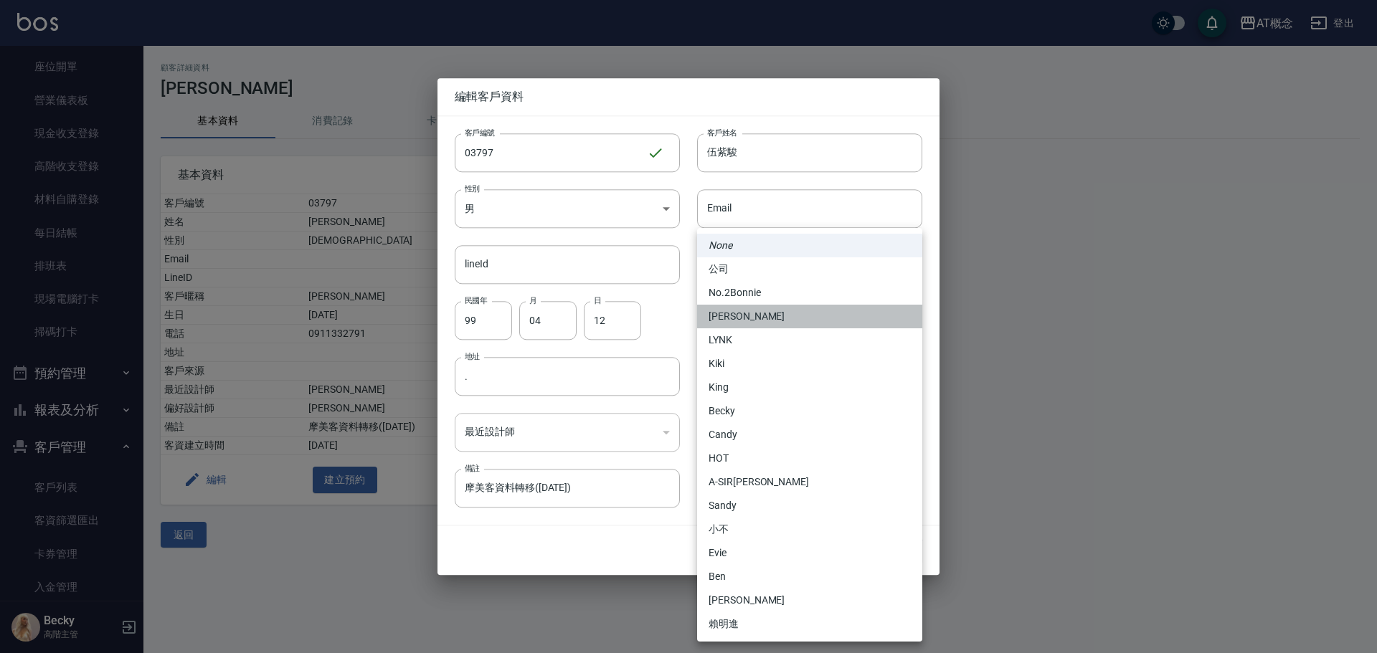
click at [730, 313] on li "[PERSON_NAME]" at bounding box center [809, 317] width 225 height 24
type input "6d66dedd-d7e3-492f-8c05-f4e40e3a1c36"
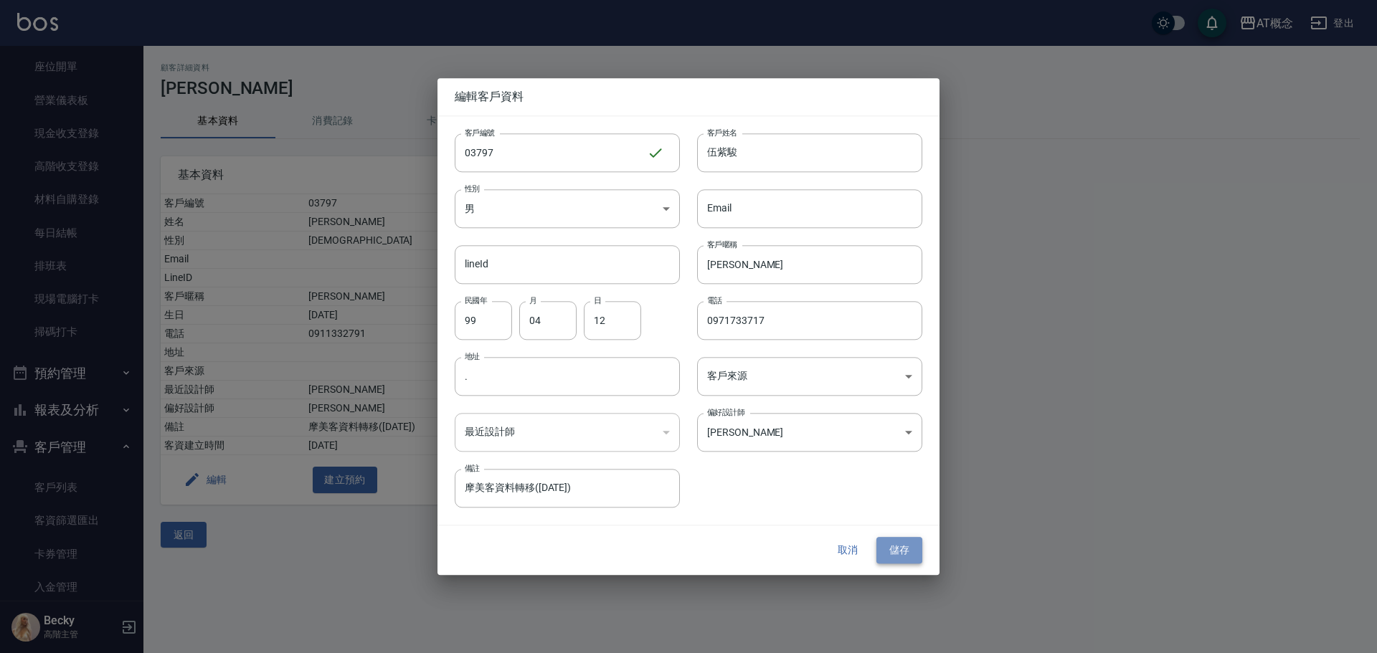
click at [898, 549] on button "儲存" at bounding box center [900, 551] width 46 height 27
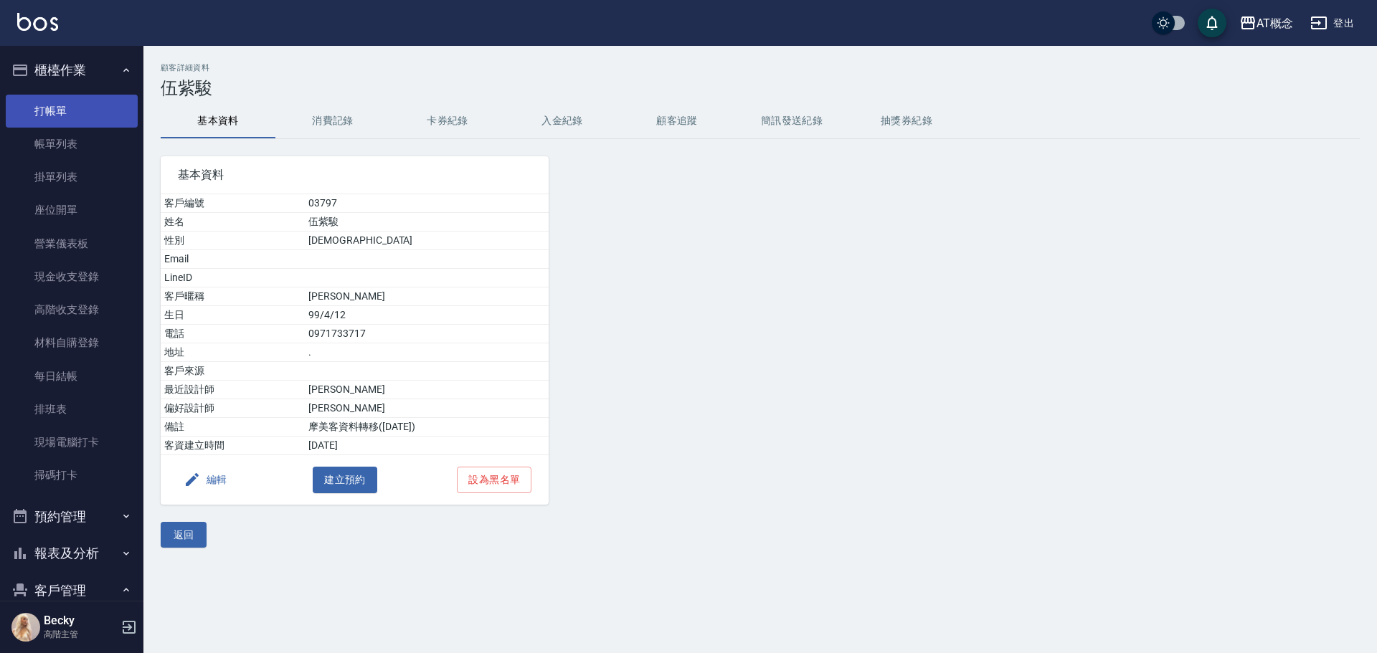
click at [61, 115] on link "打帳單" at bounding box center [72, 111] width 132 height 33
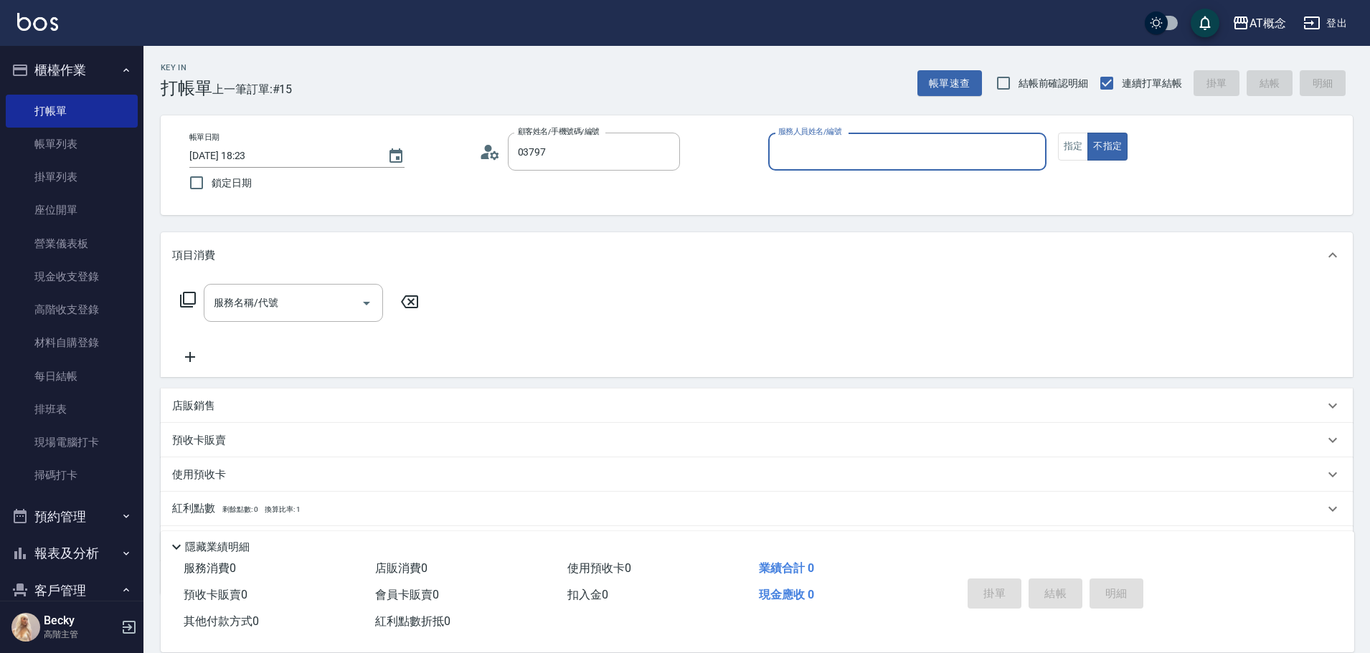
type input "[PERSON_NAME]/0971733717/03797"
type input "Anson-3"
click at [1087, 133] on button "不指定" at bounding box center [1107, 147] width 40 height 28
type button "false"
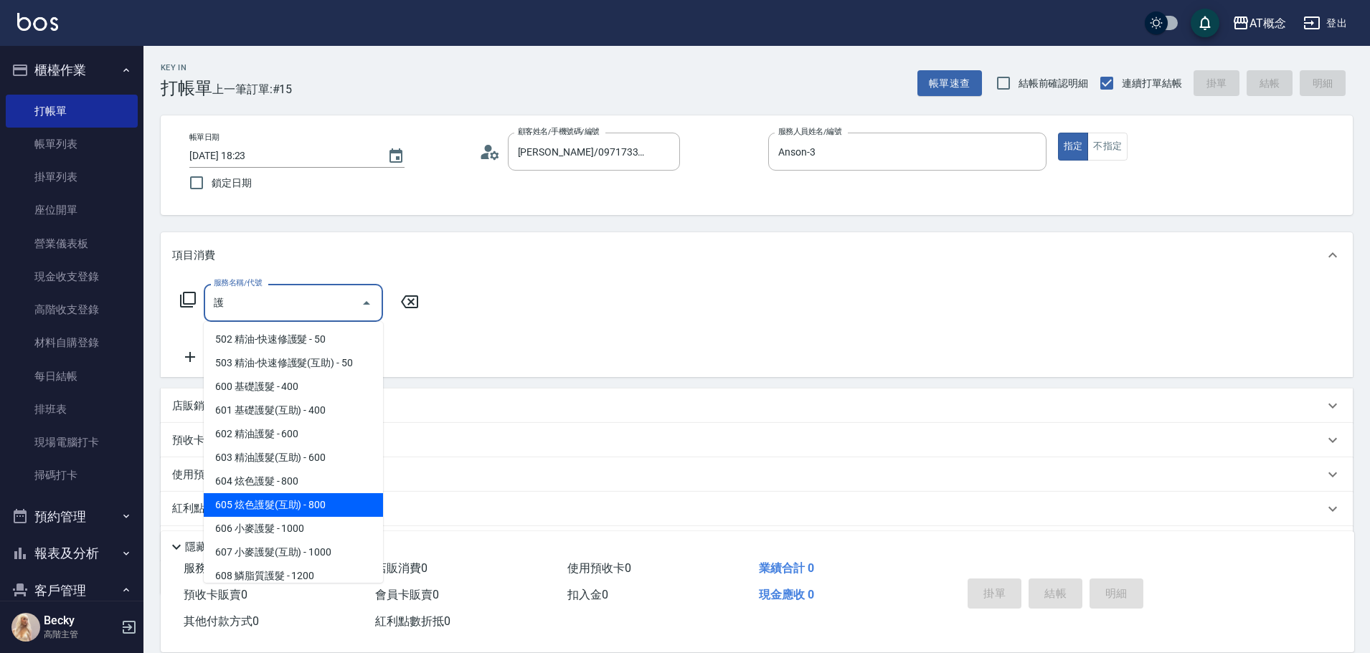
type input "605 炫色護髮(互助)(605)"
type input "80"
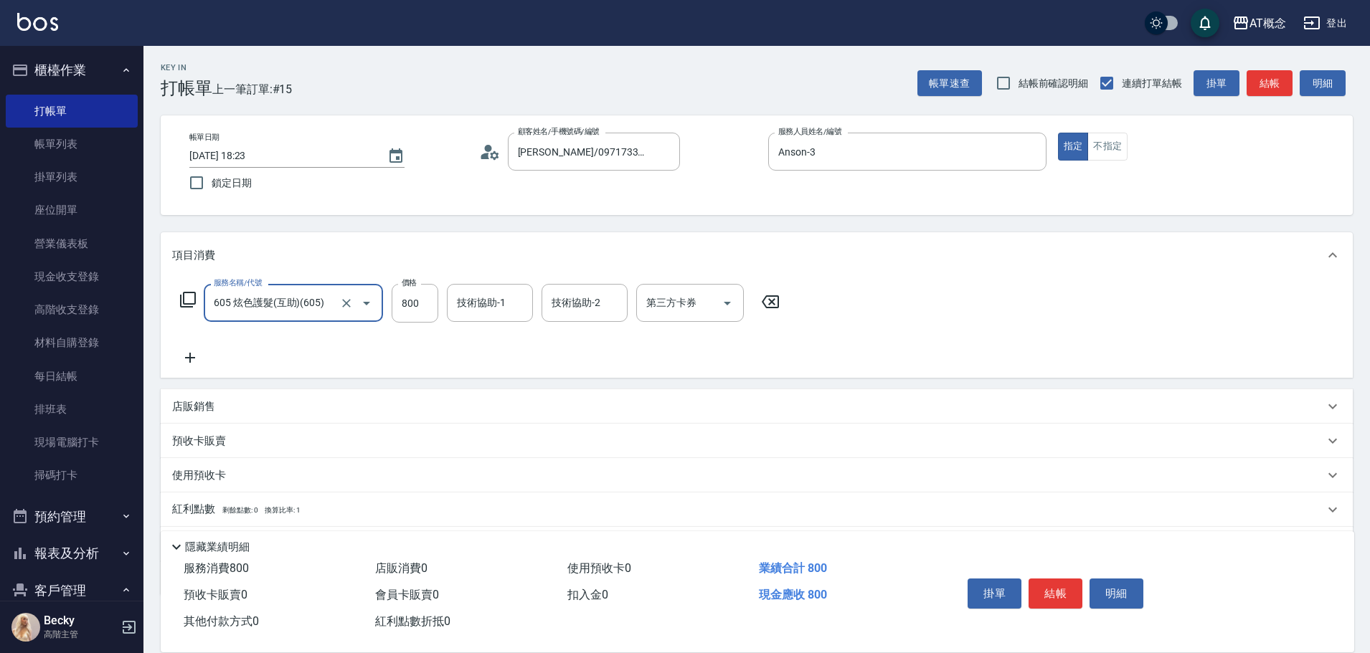
type input "605 炫色護髮(互助)(605)"
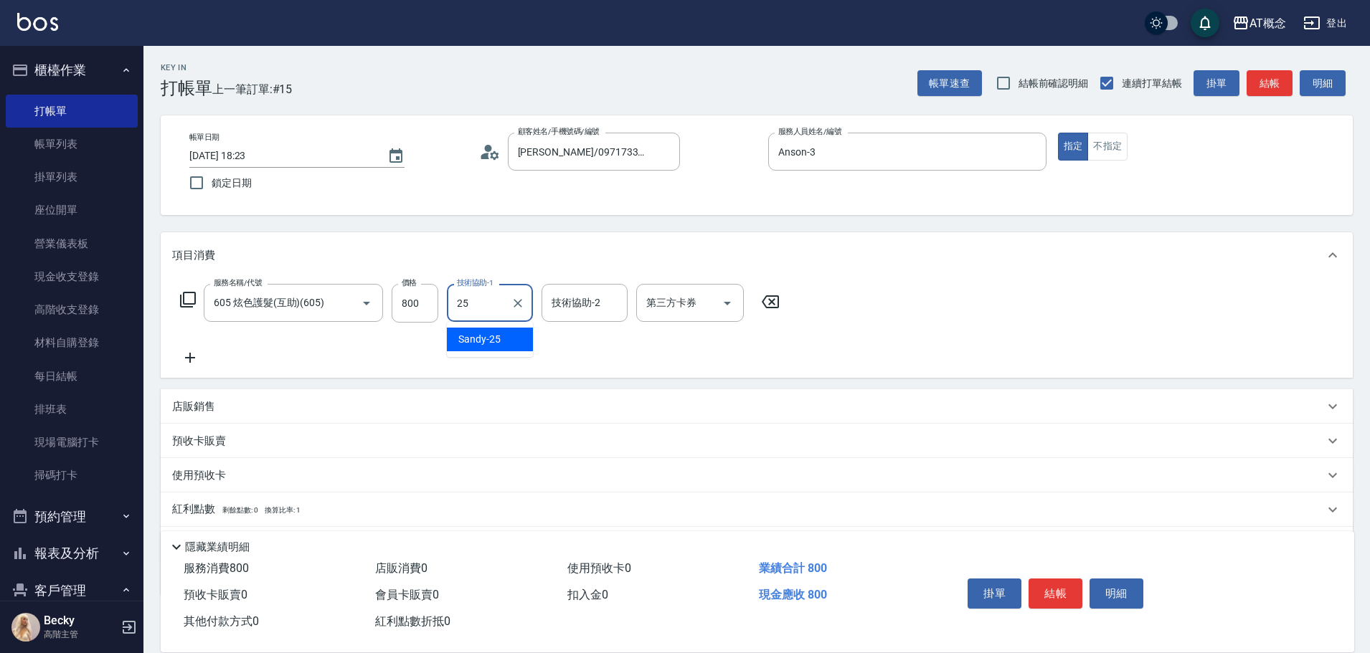
type input "Sandy-25"
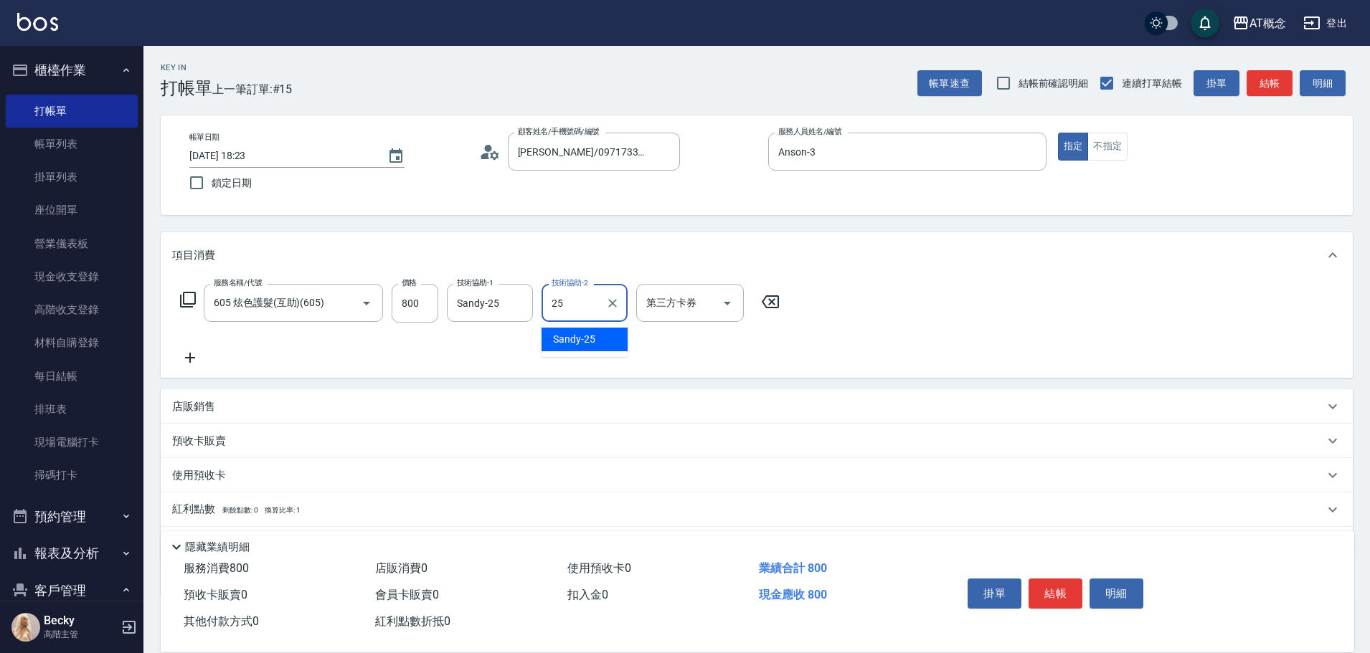
type input "Sandy-25"
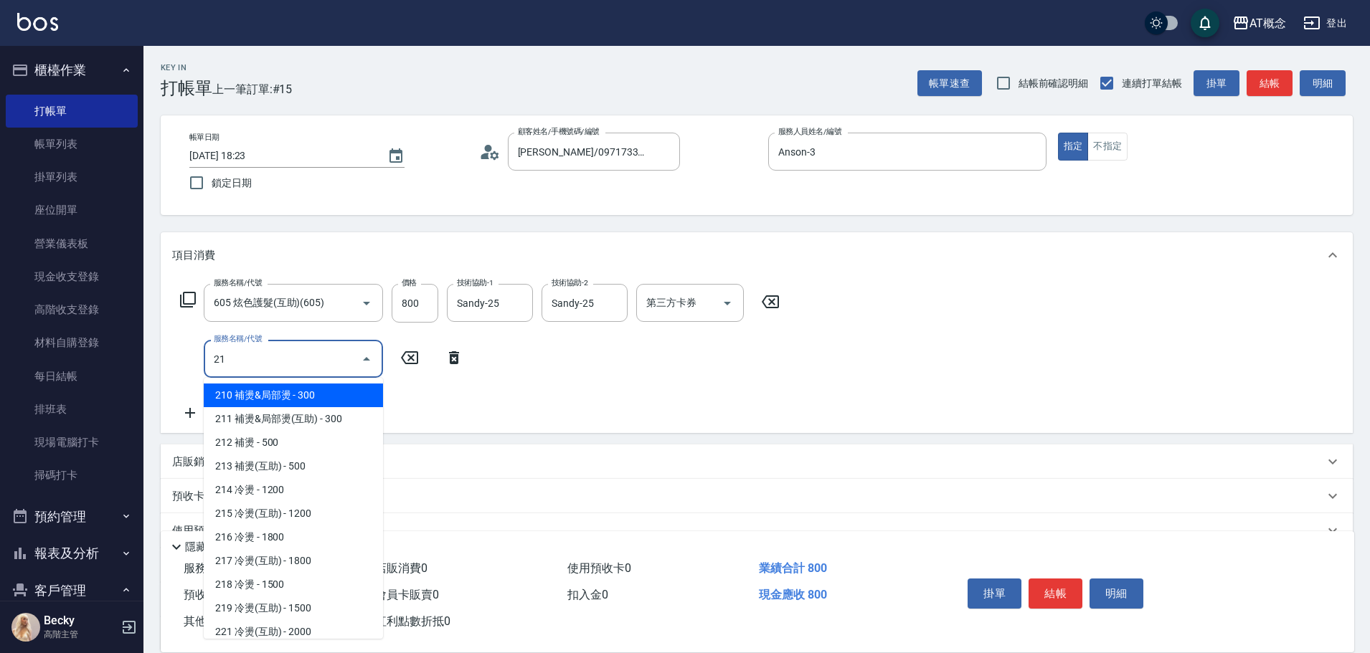
type input "217"
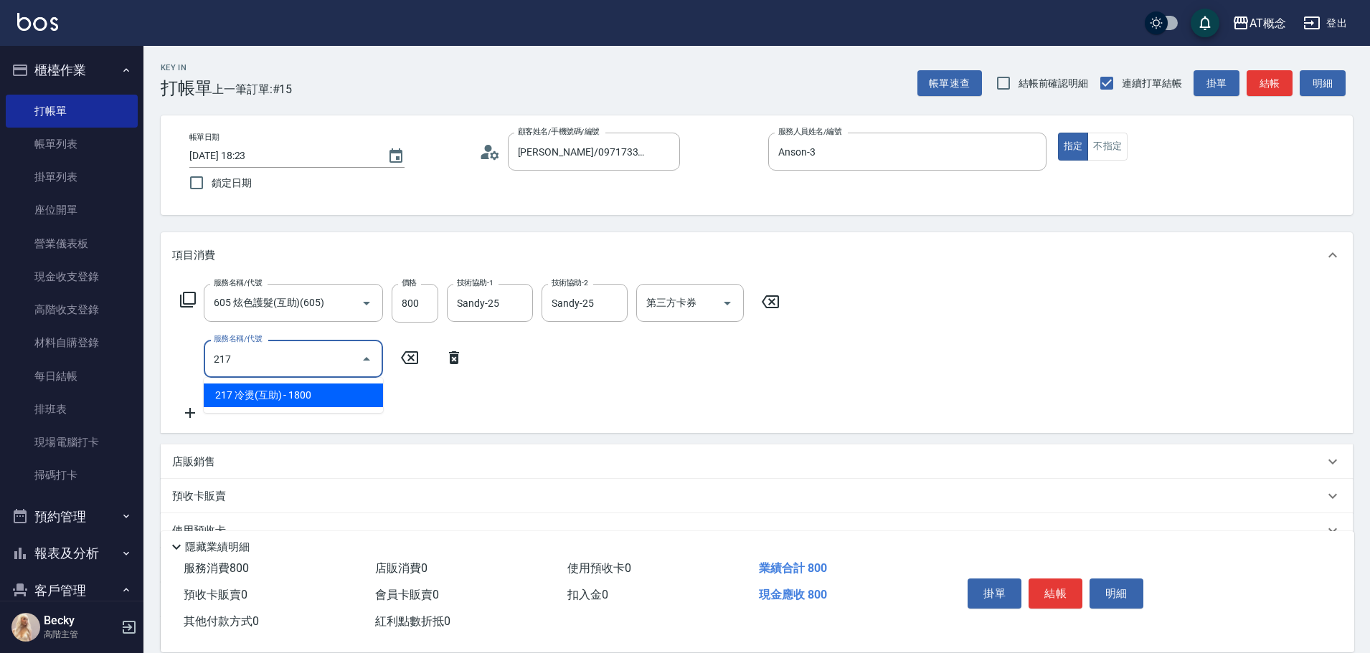
type input "260"
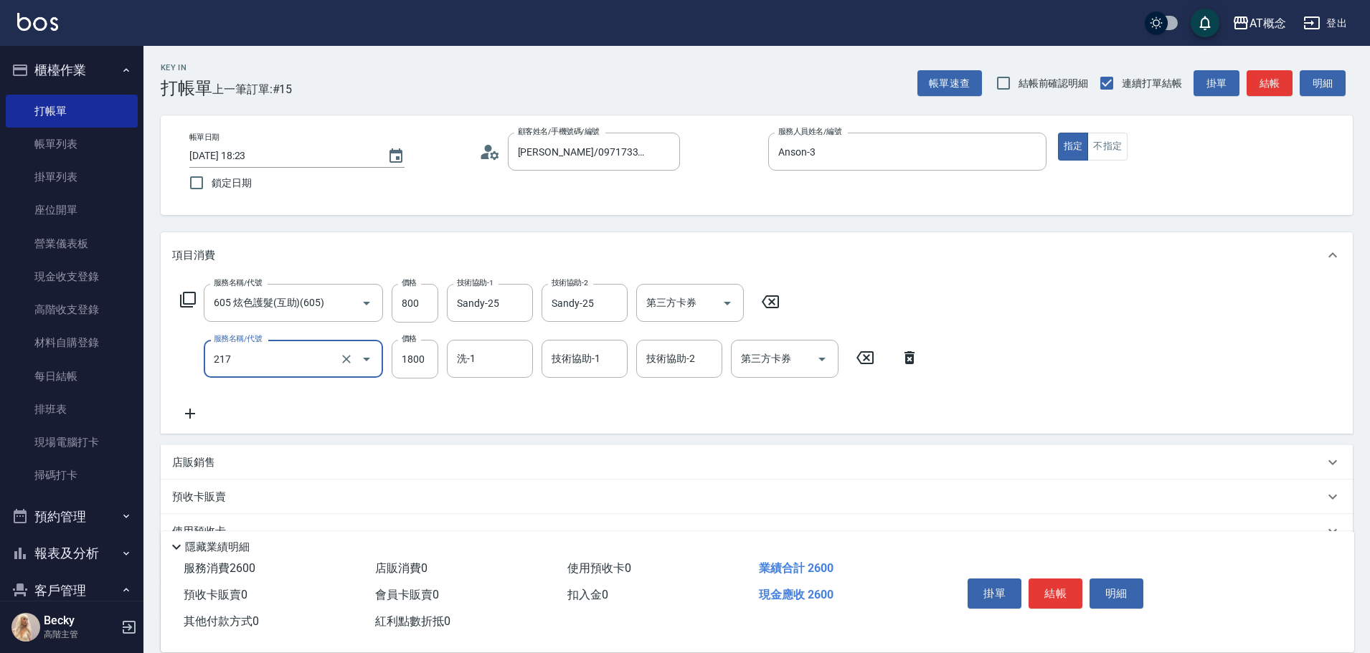
type input "217 冷燙(互助)(217)"
type input "80"
type input "18"
type input "90"
type input "180"
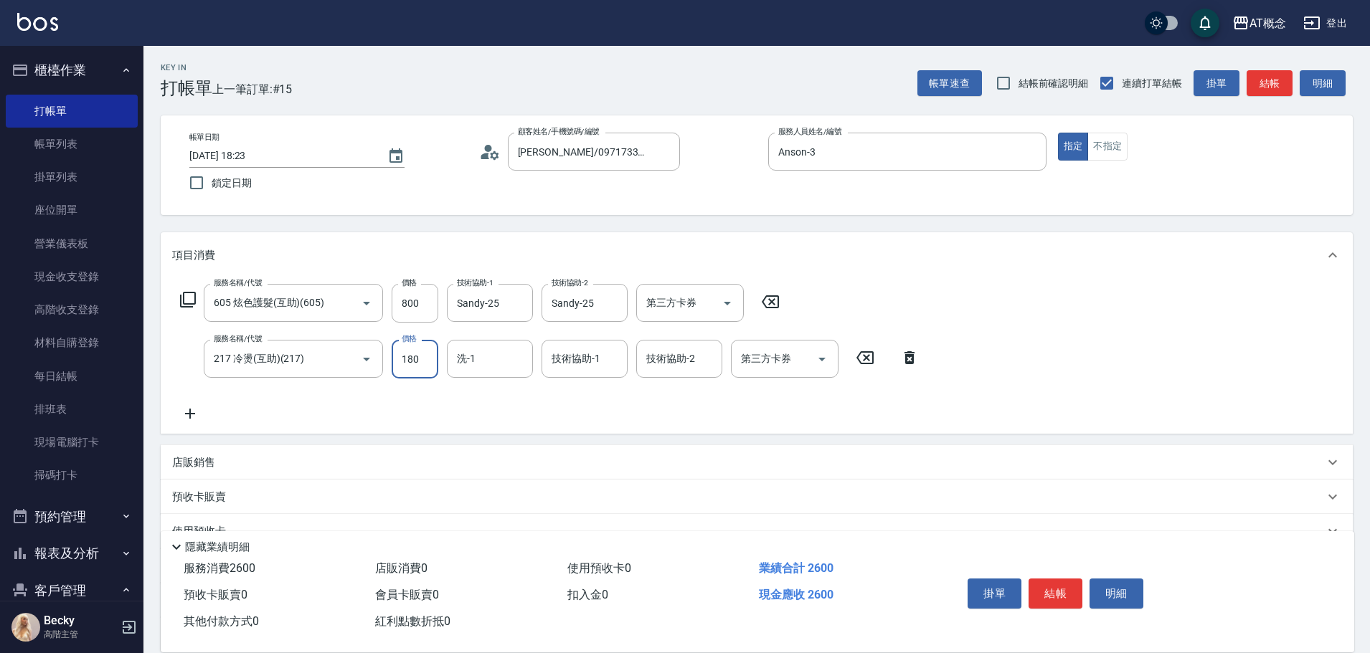
type input "260"
type input "1800"
type input "Sandy-25"
type input "25"
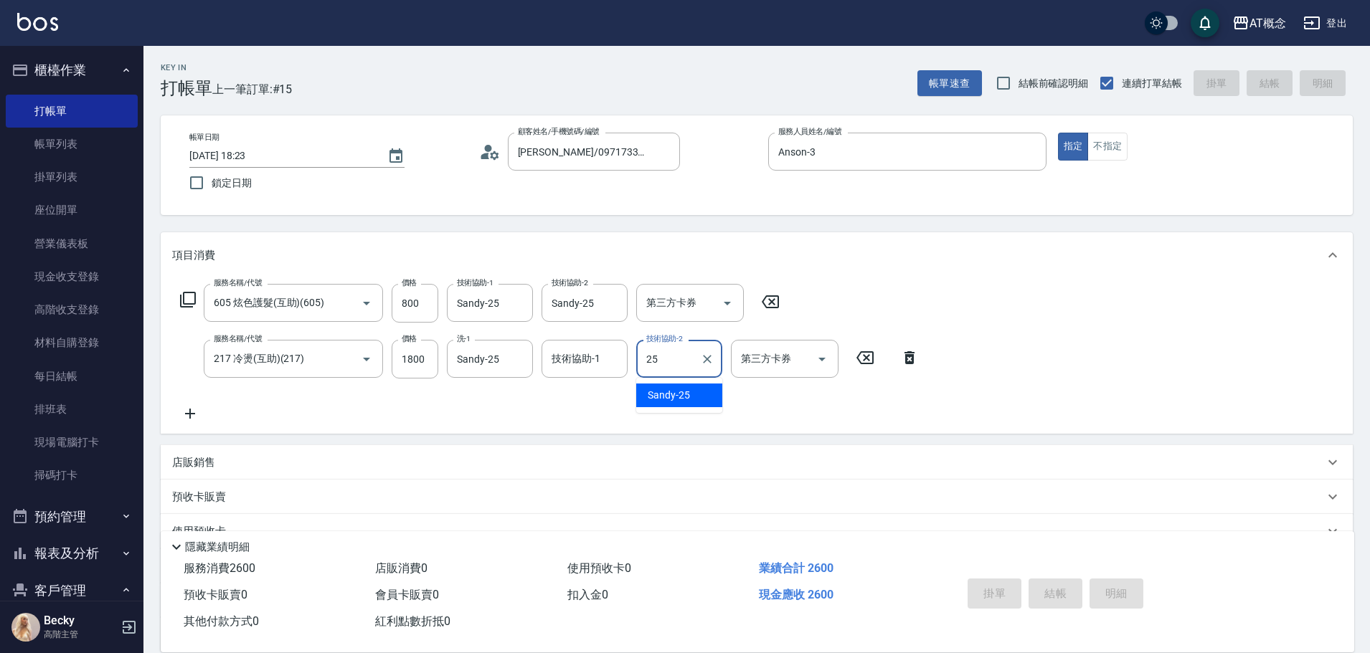
type input "[DATE] 18:24"
type input "0"
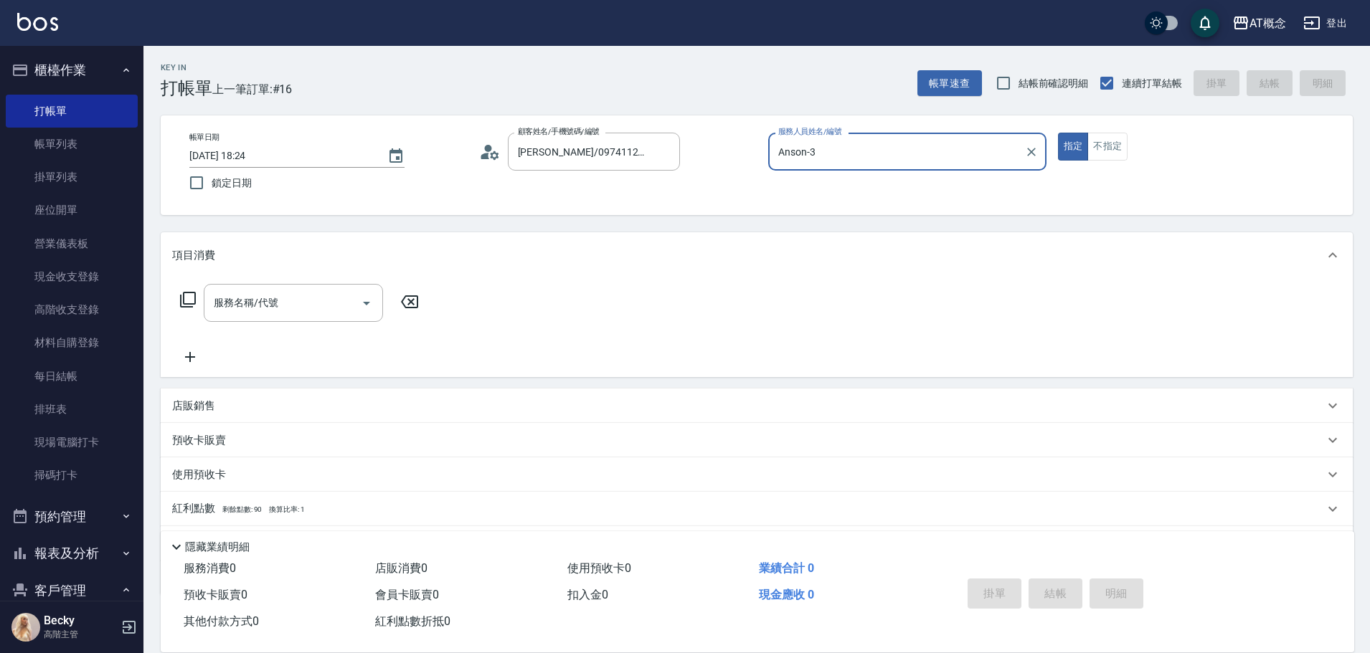
click at [1058, 133] on button "指定" at bounding box center [1073, 147] width 31 height 28
